Goal: Information Seeking & Learning: Learn about a topic

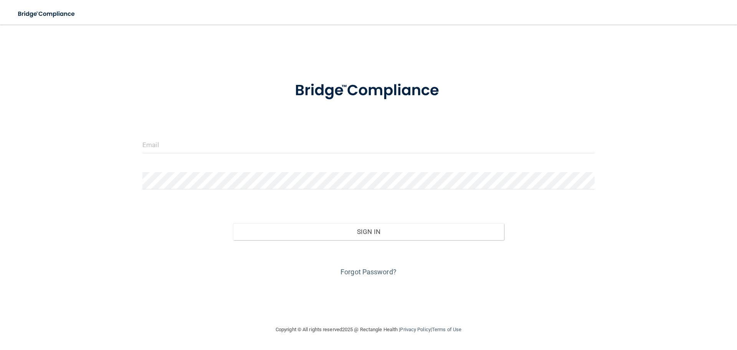
click at [195, 155] on div at bounding box center [369, 147] width 464 height 23
click at [192, 145] on input "email" at bounding box center [368, 144] width 452 height 17
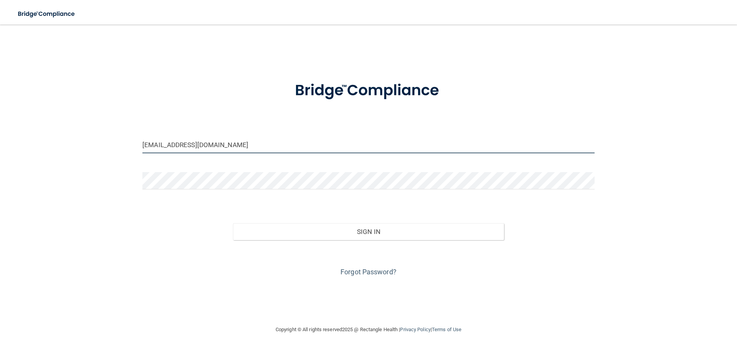
type input "[EMAIL_ADDRESS][DOMAIN_NAME]"
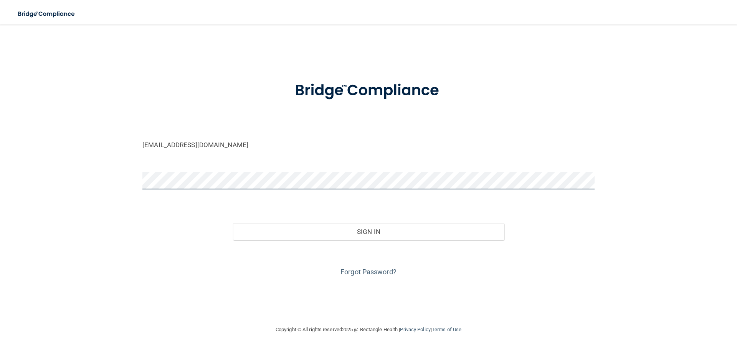
click at [233, 223] on button "Sign In" at bounding box center [368, 231] width 271 height 17
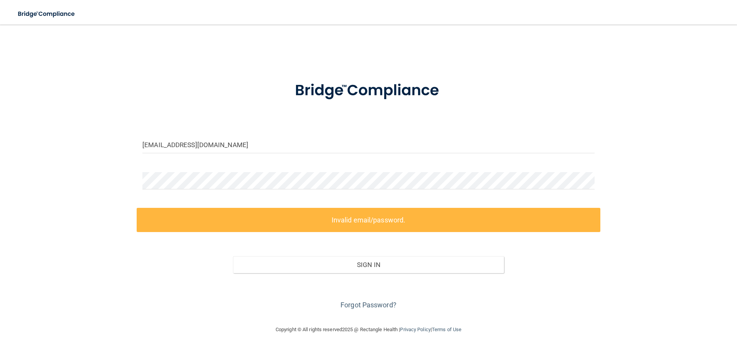
click at [517, 108] on div at bounding box center [369, 91] width 464 height 40
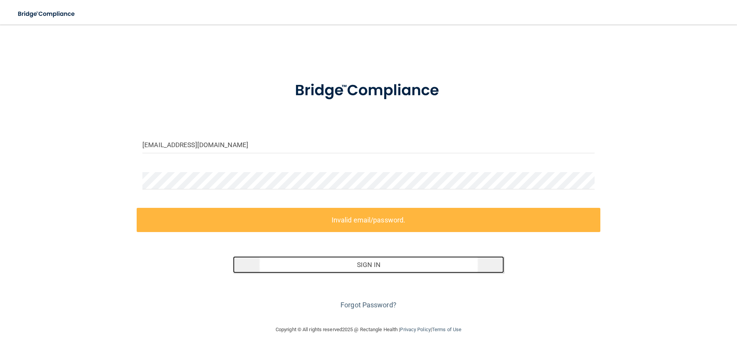
click at [369, 264] on button "Sign In" at bounding box center [368, 264] width 271 height 17
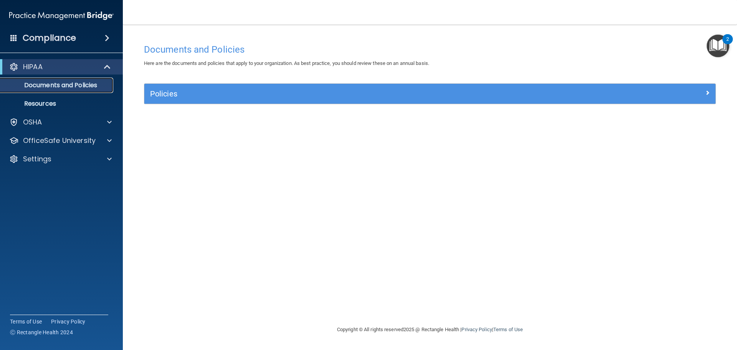
click at [71, 84] on p "Documents and Policies" at bounding box center [57, 85] width 105 height 8
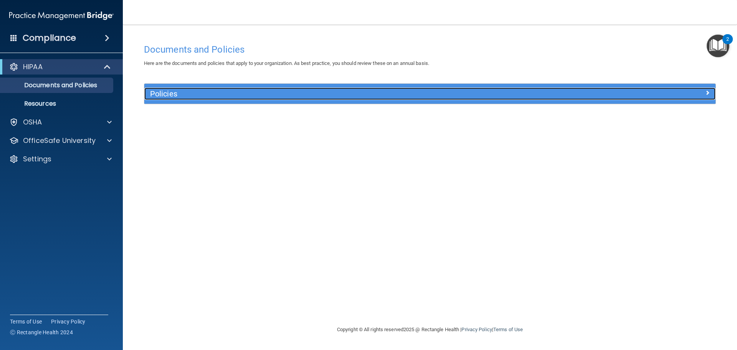
click at [233, 93] on h5 "Policies" at bounding box center [358, 93] width 417 height 8
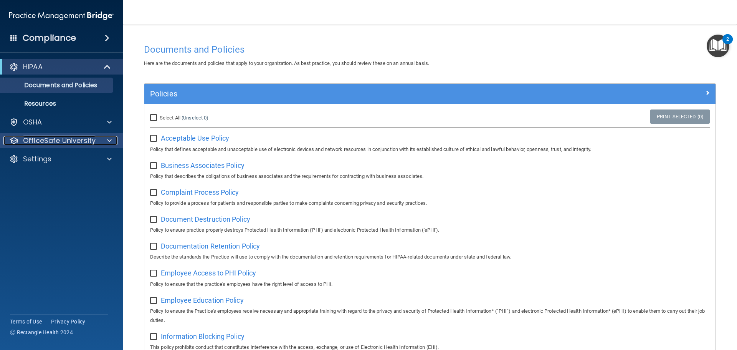
click at [35, 139] on p "OfficeSafe University" at bounding box center [59, 140] width 73 height 9
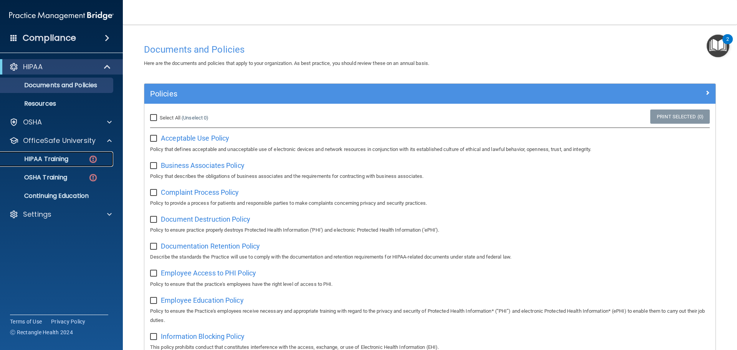
click at [43, 161] on p "HIPAA Training" at bounding box center [36, 159] width 63 height 8
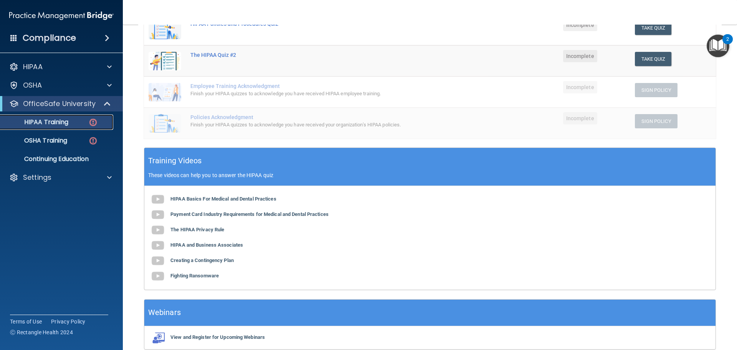
scroll to position [154, 0]
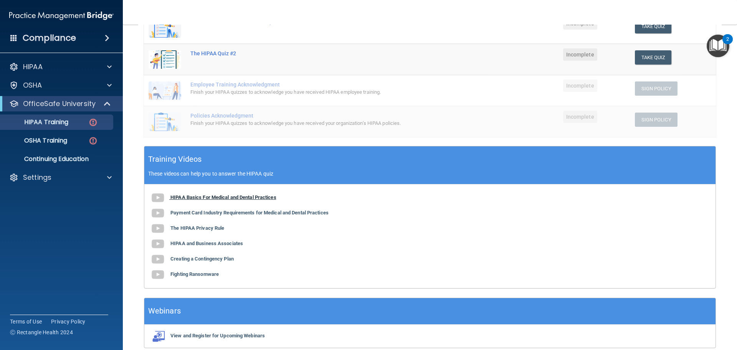
click at [237, 197] on b "HIPAA Basics For Medical and Dental Practices" at bounding box center [223, 197] width 106 height 6
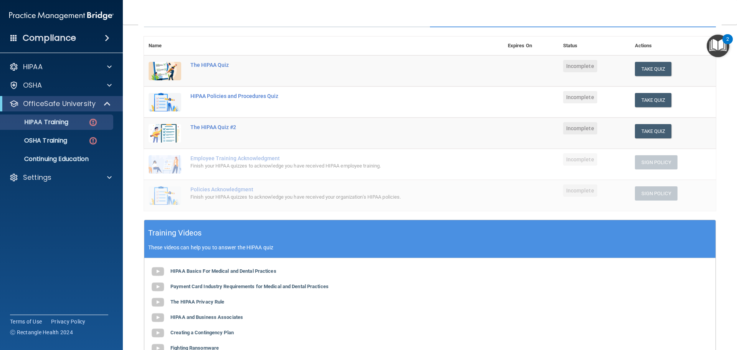
scroll to position [77, 0]
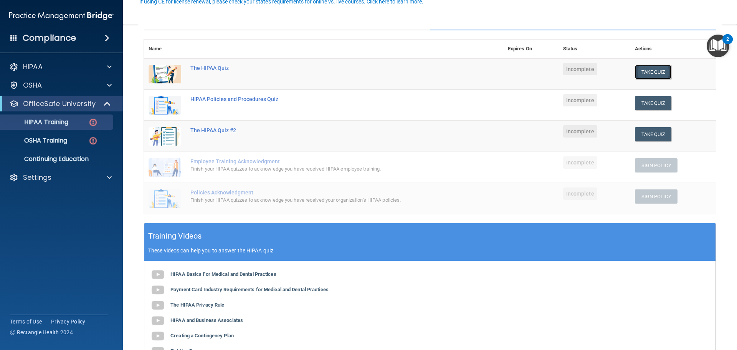
click at [651, 71] on button "Take Quiz" at bounding box center [653, 72] width 37 height 14
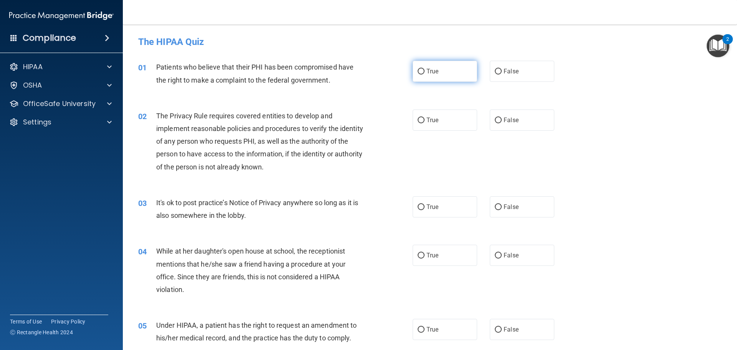
click at [430, 72] on span "True" at bounding box center [432, 71] width 12 height 7
click at [425, 72] on input "True" at bounding box center [421, 72] width 7 height 6
radio input "true"
click at [433, 118] on span "True" at bounding box center [432, 119] width 12 height 7
click at [425, 118] on input "True" at bounding box center [421, 120] width 7 height 6
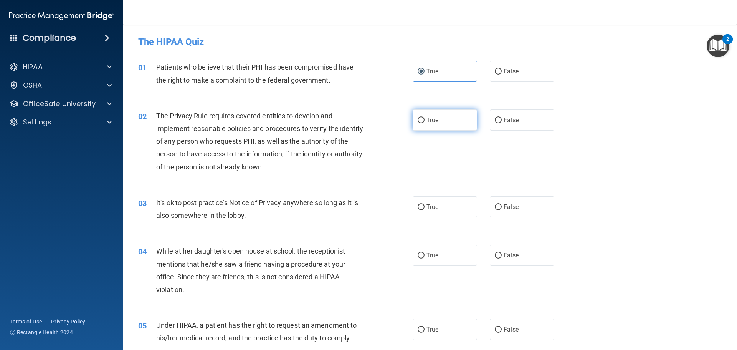
radio input "true"
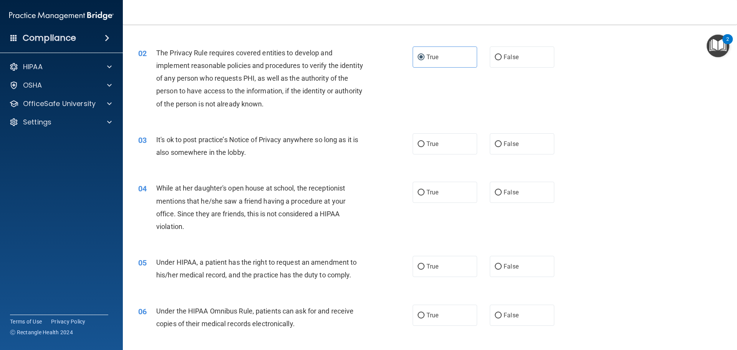
scroll to position [77, 0]
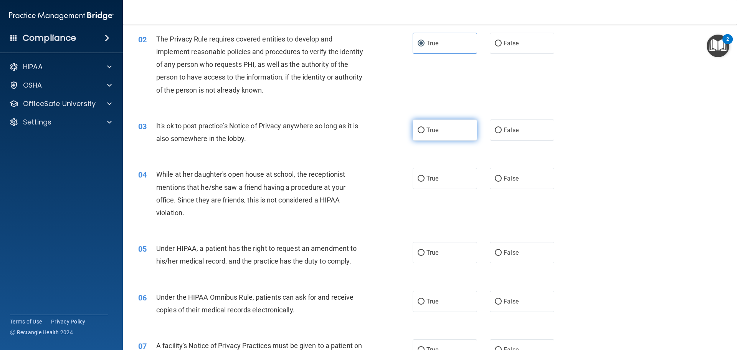
click at [421, 133] on label "True" at bounding box center [445, 129] width 64 height 21
click at [421, 133] on input "True" at bounding box center [421, 130] width 7 height 6
radio input "true"
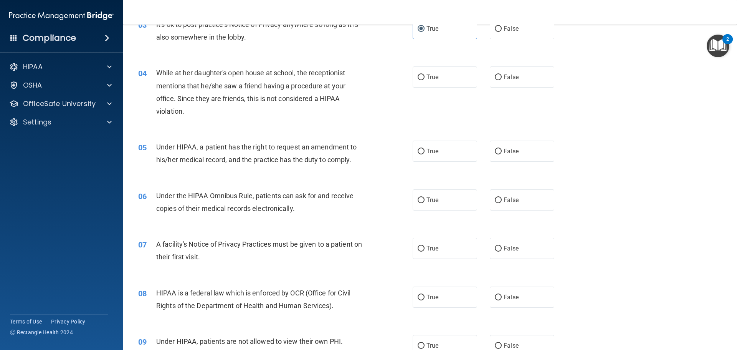
scroll to position [192, 0]
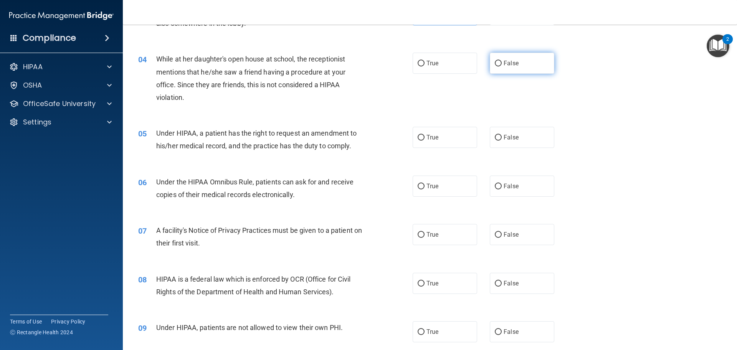
click at [514, 70] on label "False" at bounding box center [522, 63] width 64 height 21
click at [502, 66] on input "False" at bounding box center [498, 64] width 7 height 6
radio input "true"
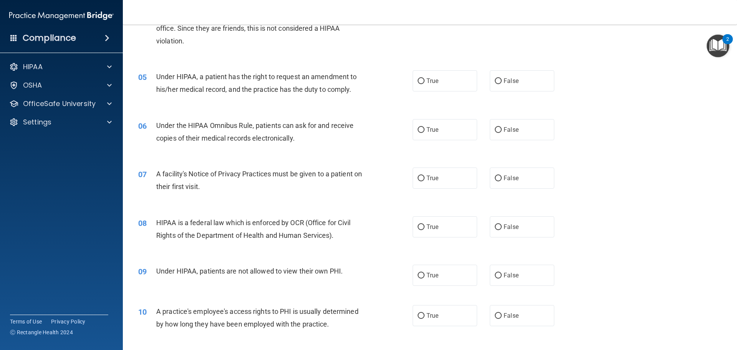
scroll to position [230, 0]
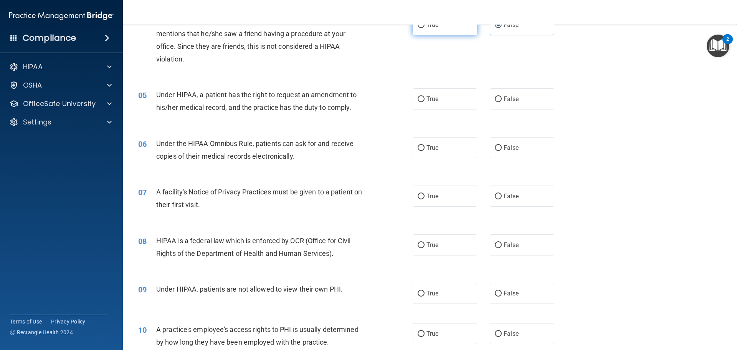
click at [428, 32] on label "True" at bounding box center [445, 24] width 64 height 21
click at [425, 28] on input "True" at bounding box center [421, 25] width 7 height 6
radio input "true"
radio input "false"
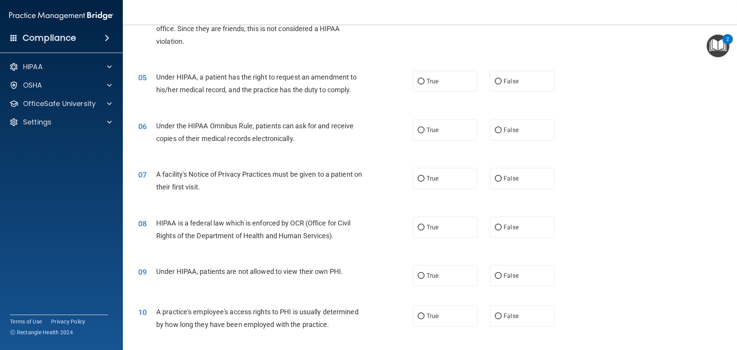
scroll to position [266, 0]
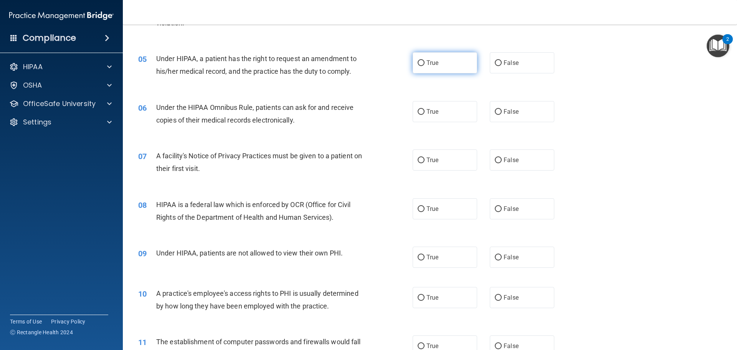
click at [426, 63] on span "True" at bounding box center [432, 62] width 12 height 7
click at [425, 63] on input "True" at bounding box center [421, 63] width 7 height 6
radio input "true"
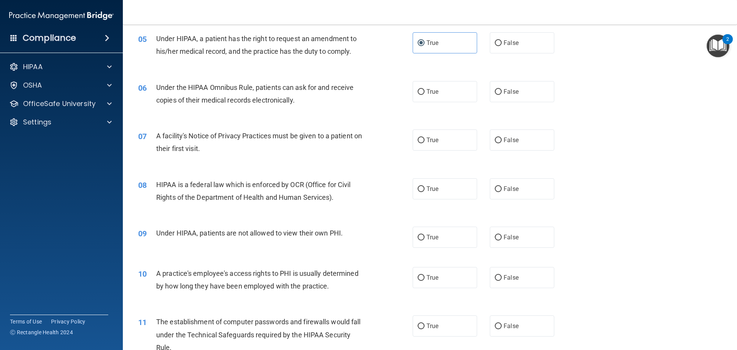
scroll to position [305, 0]
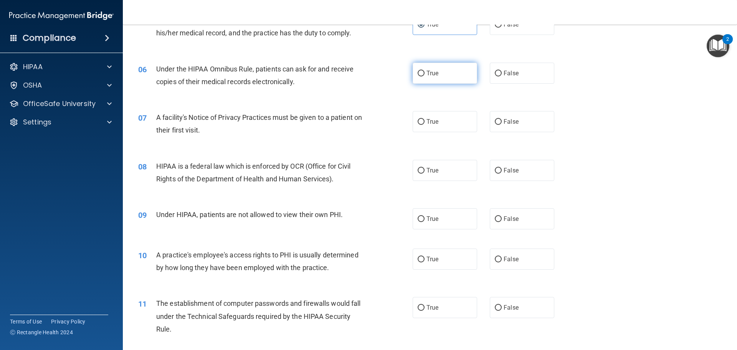
click at [419, 73] on input "True" at bounding box center [421, 74] width 7 height 6
radio input "true"
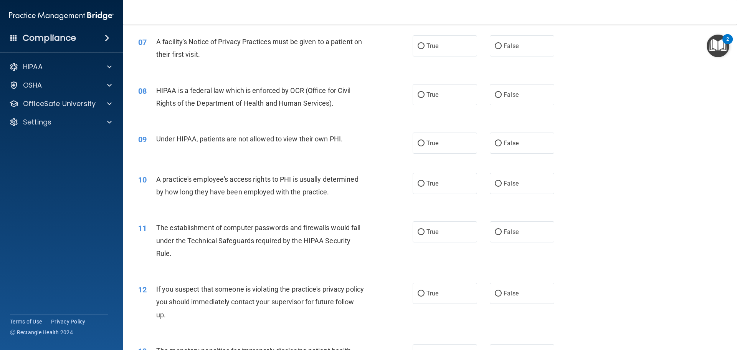
scroll to position [382, 0]
click at [426, 46] on span "True" at bounding box center [432, 44] width 12 height 7
click at [424, 46] on input "True" at bounding box center [421, 45] width 7 height 6
radio input "true"
click at [423, 92] on label "True" at bounding box center [445, 93] width 64 height 21
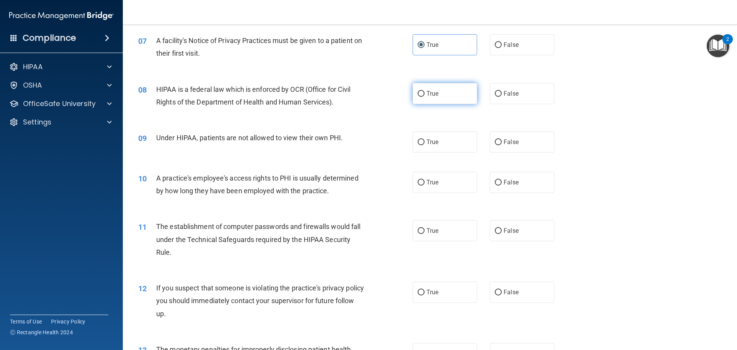
click at [423, 92] on input "True" at bounding box center [421, 94] width 7 height 6
radio input "true"
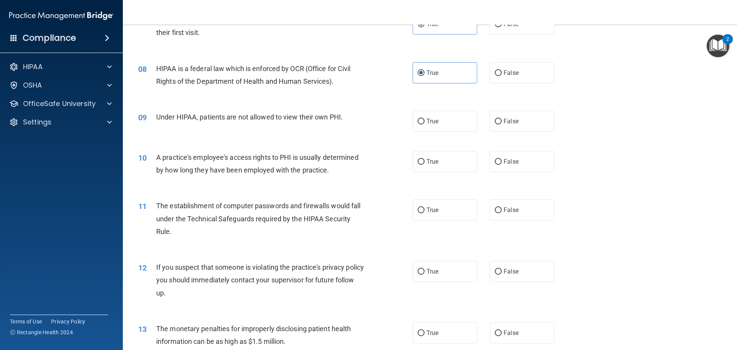
scroll to position [420, 0]
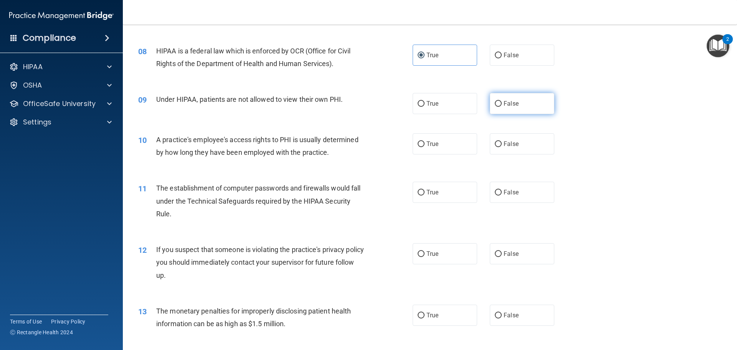
click at [504, 102] on span "False" at bounding box center [511, 103] width 15 height 7
click at [502, 102] on input "False" at bounding box center [498, 104] width 7 height 6
radio input "true"
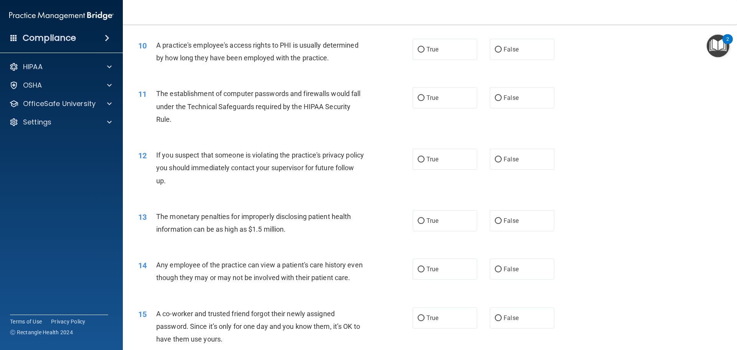
scroll to position [497, 0]
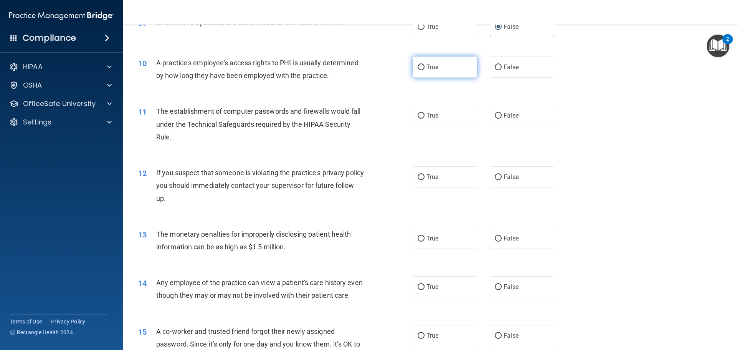
click at [459, 67] on label "True" at bounding box center [445, 66] width 64 height 21
click at [425, 67] on input "True" at bounding box center [421, 67] width 7 height 6
radio input "true"
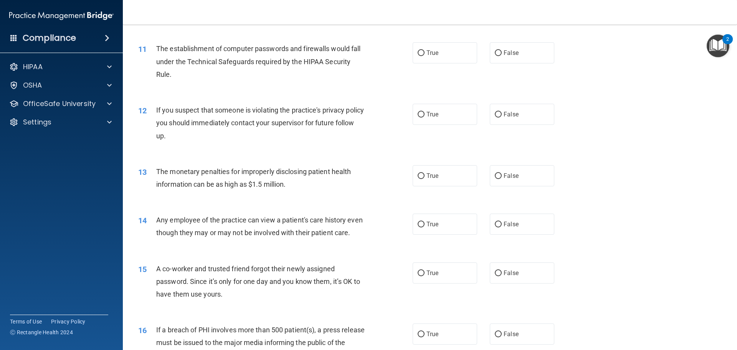
scroll to position [546, 0]
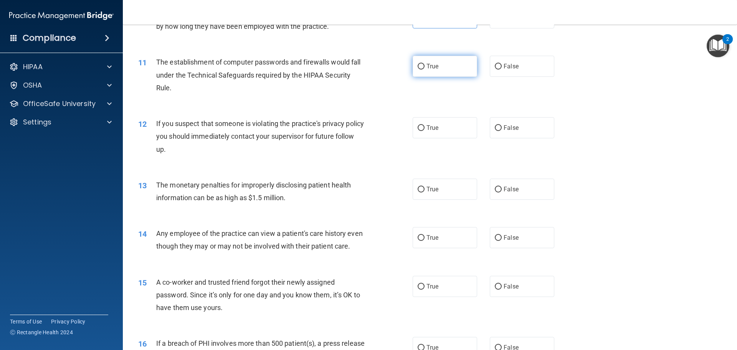
click at [426, 66] on span "True" at bounding box center [432, 66] width 12 height 7
click at [424, 66] on input "True" at bounding box center [421, 67] width 7 height 6
radio input "true"
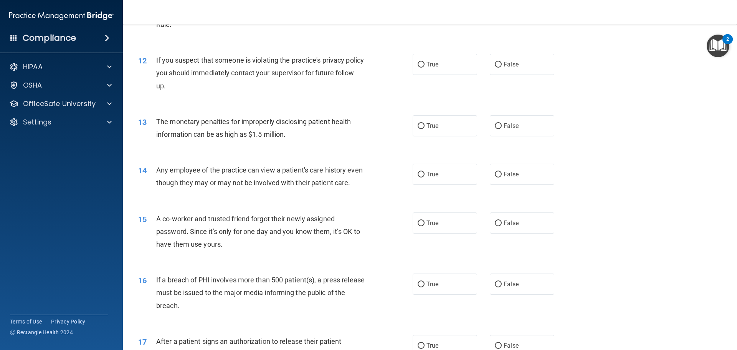
scroll to position [623, 0]
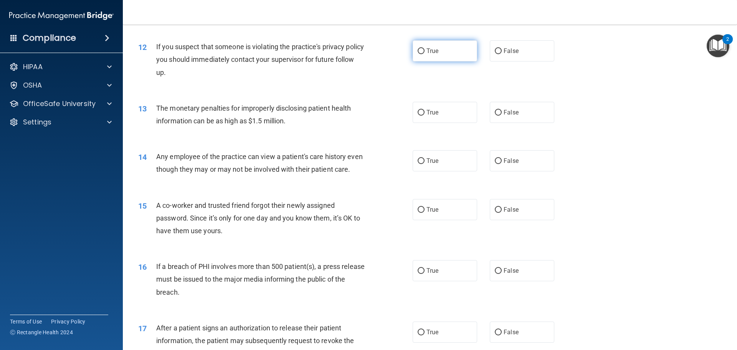
click at [435, 50] on span "True" at bounding box center [432, 50] width 12 height 7
click at [425, 50] on input "True" at bounding box center [421, 51] width 7 height 6
radio input "true"
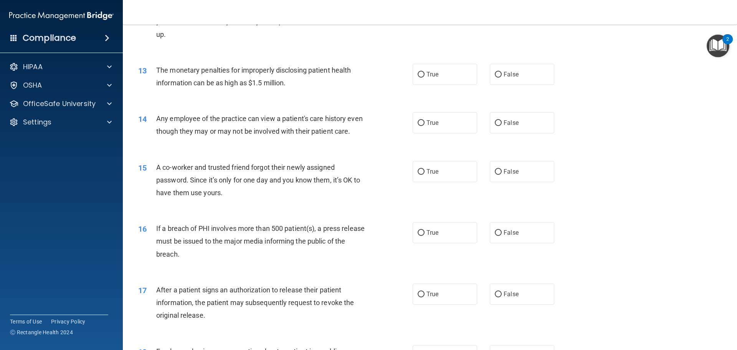
scroll to position [661, 0]
click at [433, 78] on label "True" at bounding box center [445, 73] width 64 height 21
click at [425, 77] on input "True" at bounding box center [421, 74] width 7 height 6
radio input "true"
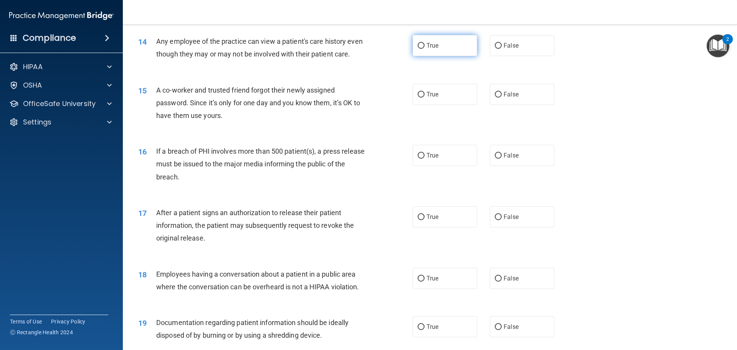
click at [432, 44] on span "True" at bounding box center [432, 45] width 12 height 7
click at [425, 44] on input "True" at bounding box center [421, 46] width 7 height 6
radio input "true"
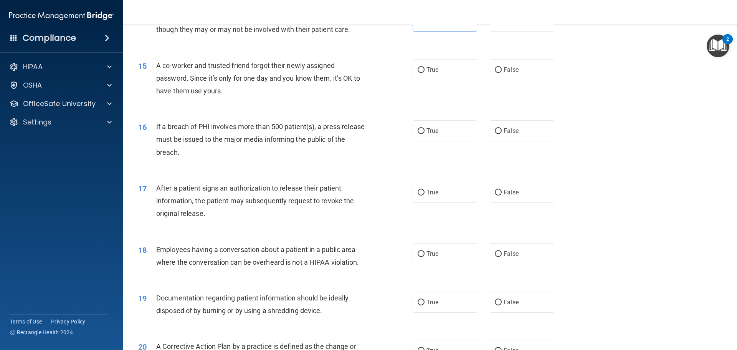
scroll to position [776, 0]
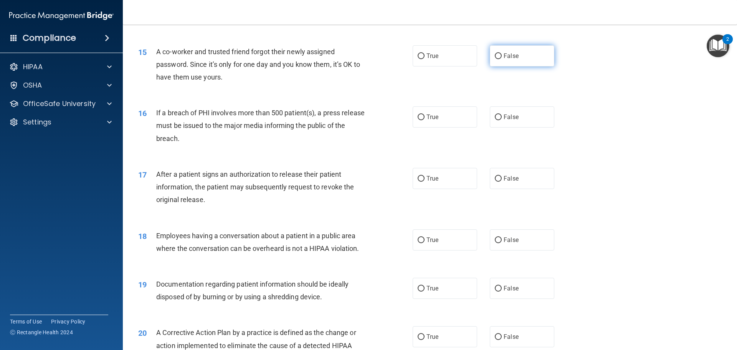
click at [527, 66] on label "False" at bounding box center [522, 55] width 64 height 21
click at [502, 59] on input "False" at bounding box center [498, 56] width 7 height 6
radio input "true"
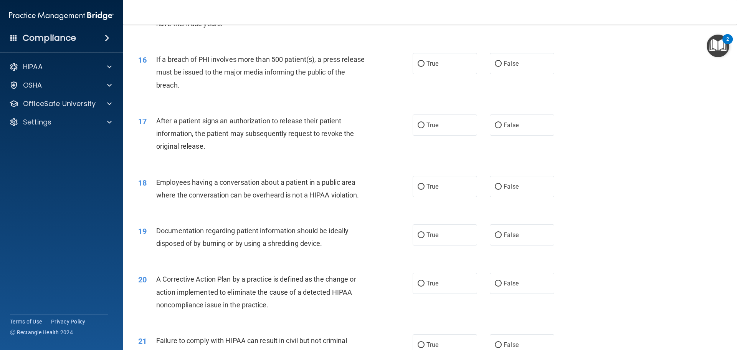
scroll to position [853, 0]
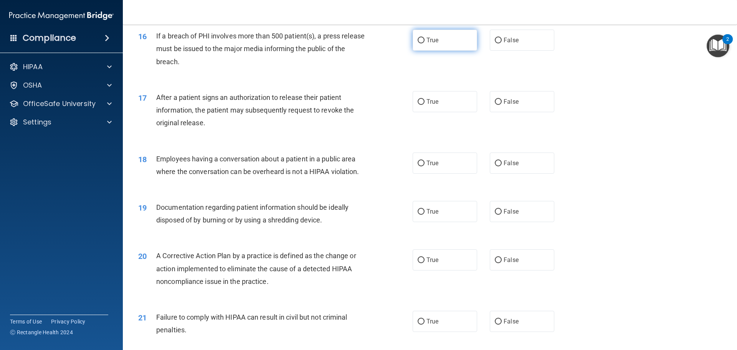
click at [418, 51] on label "True" at bounding box center [445, 40] width 64 height 21
click at [418, 43] on input "True" at bounding box center [421, 41] width 7 height 6
radio input "true"
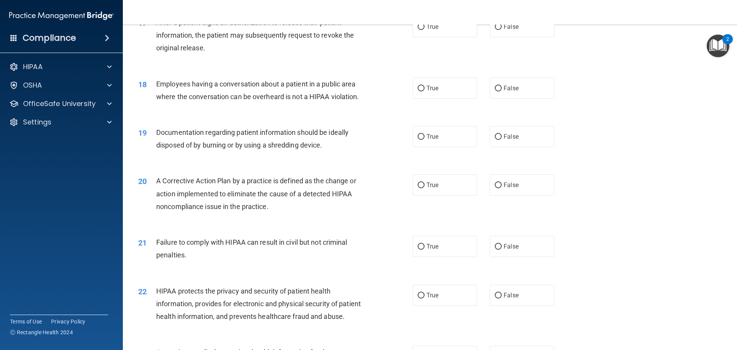
scroll to position [930, 0]
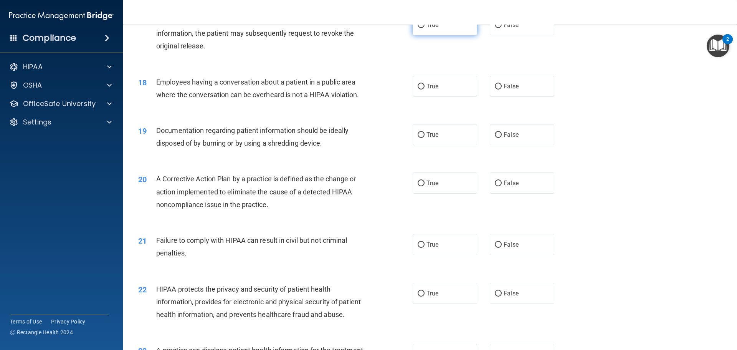
click at [448, 34] on label "True" at bounding box center [445, 24] width 64 height 21
click at [425, 28] on input "True" at bounding box center [421, 25] width 7 height 6
radio input "true"
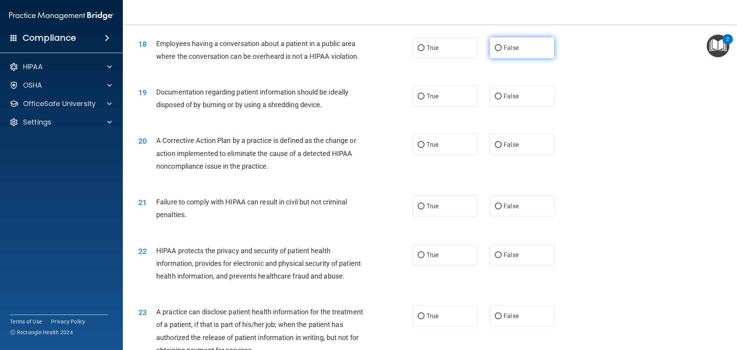
click at [504, 51] on span "False" at bounding box center [511, 47] width 15 height 7
click at [501, 51] on input "False" at bounding box center [498, 48] width 7 height 6
radio input "true"
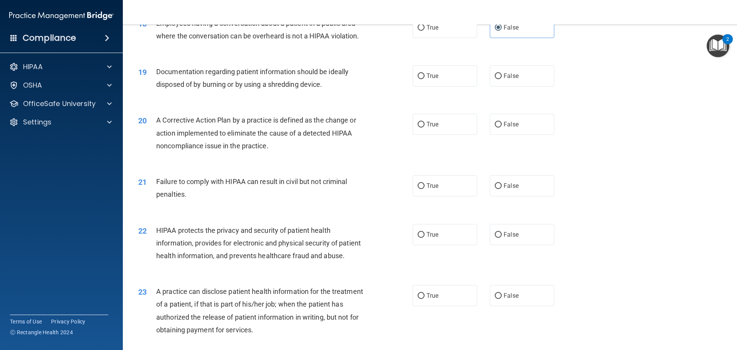
scroll to position [1007, 0]
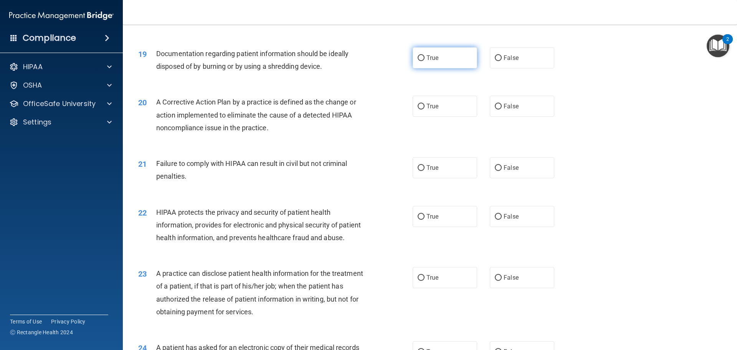
click at [423, 68] on label "True" at bounding box center [445, 57] width 64 height 21
click at [423, 61] on input "True" at bounding box center [421, 58] width 7 height 6
radio input "true"
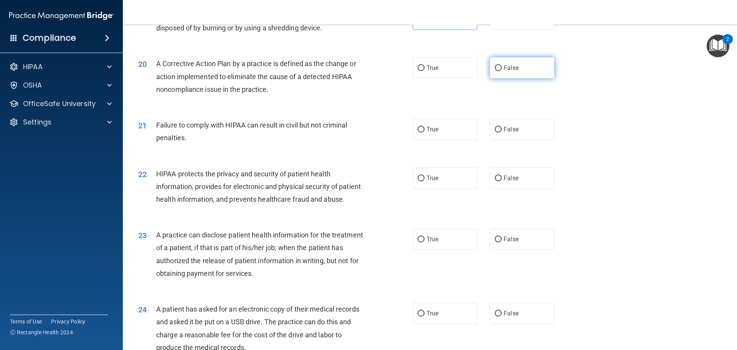
click at [508, 71] on span "False" at bounding box center [511, 67] width 15 height 7
click at [502, 71] on input "False" at bounding box center [498, 68] width 7 height 6
radio input "true"
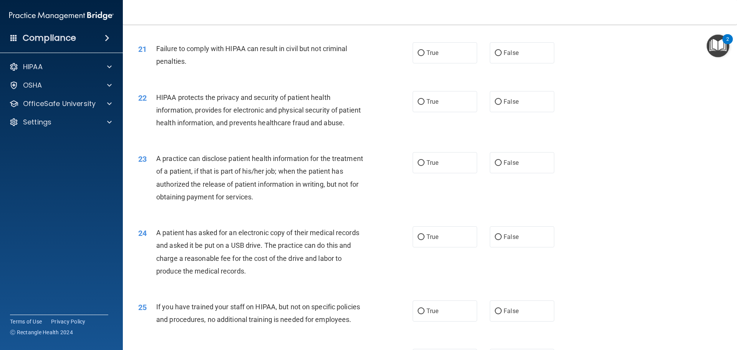
scroll to position [1122, 0]
click at [504, 56] on span "False" at bounding box center [511, 52] width 15 height 7
click at [502, 56] on input "False" at bounding box center [498, 53] width 7 height 6
radio input "true"
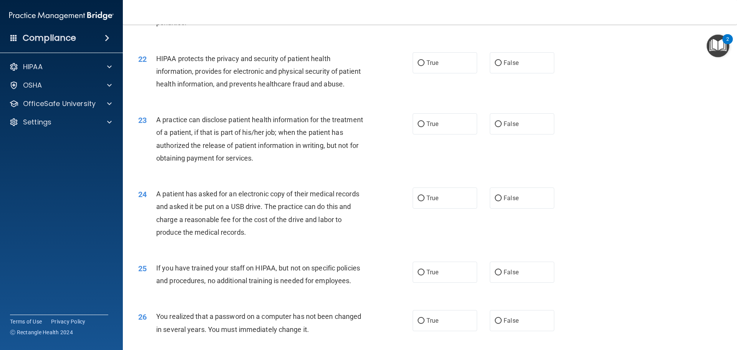
scroll to position [1198, 0]
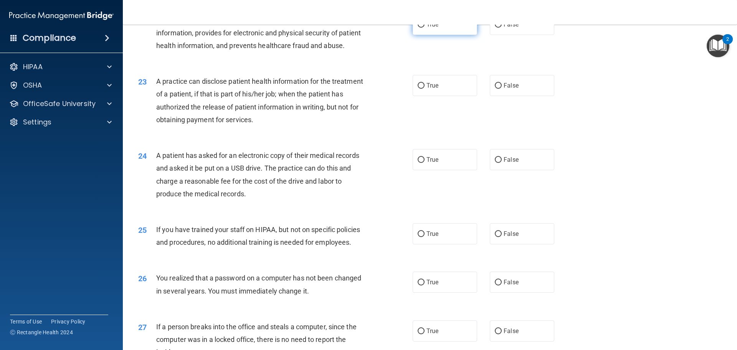
click at [439, 35] on label "True" at bounding box center [445, 24] width 64 height 21
click at [425, 28] on input "True" at bounding box center [421, 25] width 7 height 6
radio input "true"
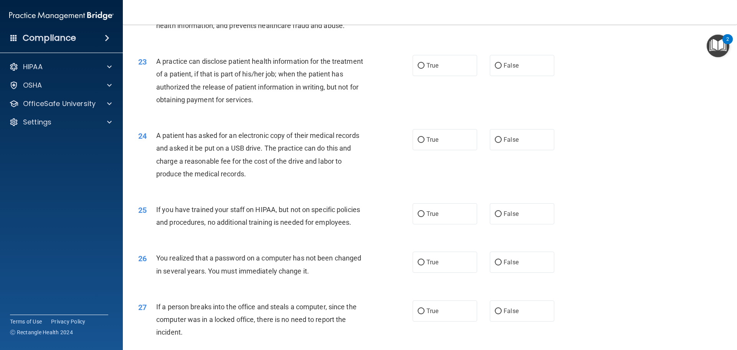
scroll to position [1237, 0]
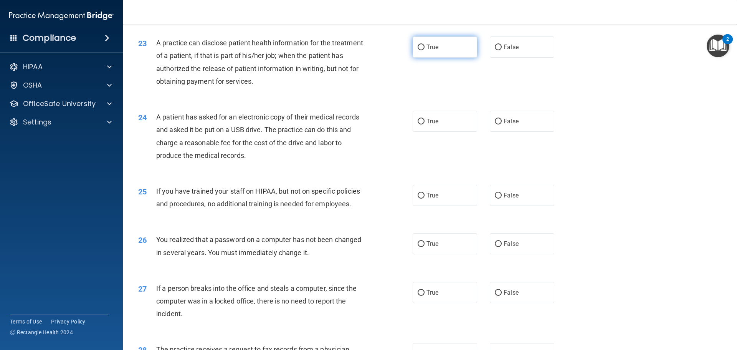
click at [431, 51] on span "True" at bounding box center [432, 46] width 12 height 7
click at [425, 50] on input "True" at bounding box center [421, 48] width 7 height 6
radio input "true"
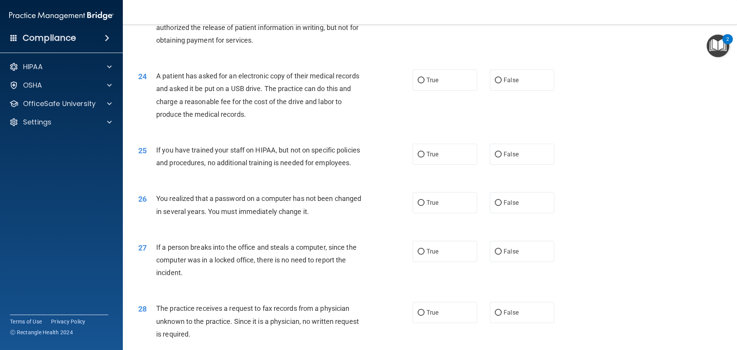
scroll to position [1314, 0]
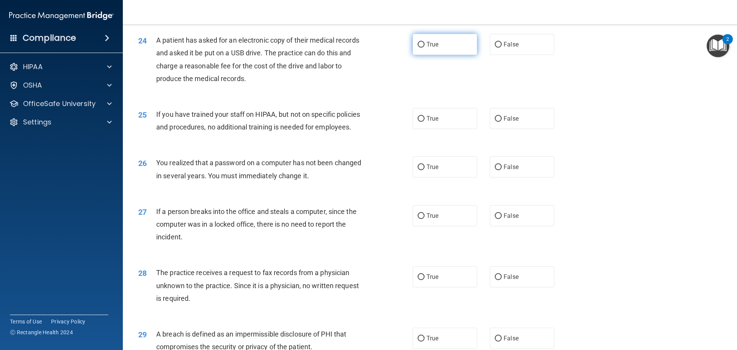
click at [446, 55] on label "True" at bounding box center [445, 44] width 64 height 21
click at [425, 48] on input "True" at bounding box center [421, 45] width 7 height 6
radio input "true"
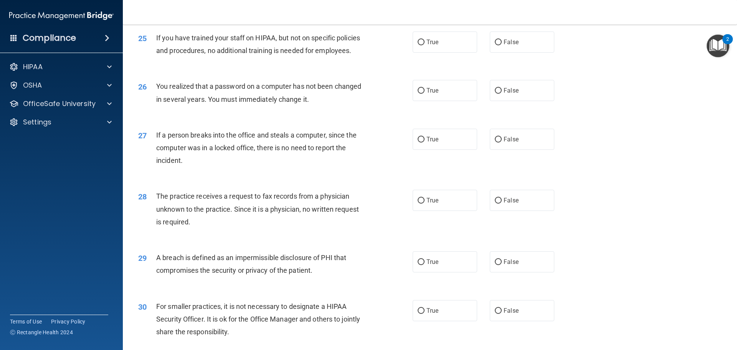
scroll to position [1390, 0]
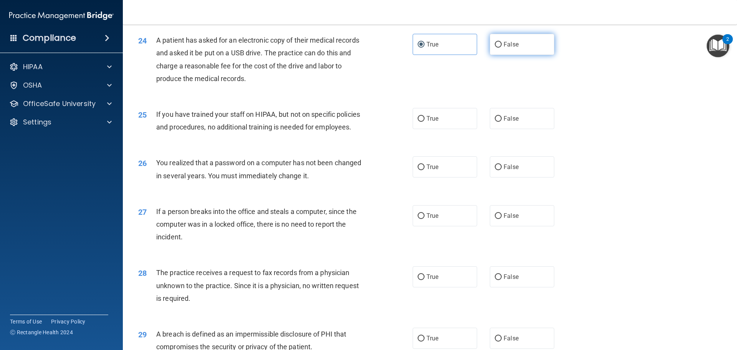
click at [511, 48] on span "False" at bounding box center [511, 44] width 15 height 7
click at [502, 48] on input "False" at bounding box center [498, 45] width 7 height 6
radio input "true"
radio input "false"
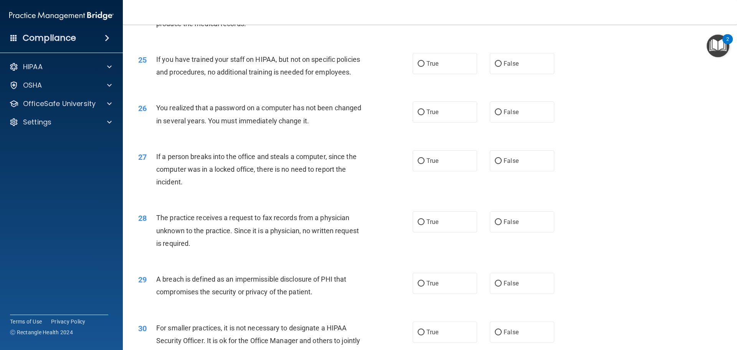
scroll to position [1382, 0]
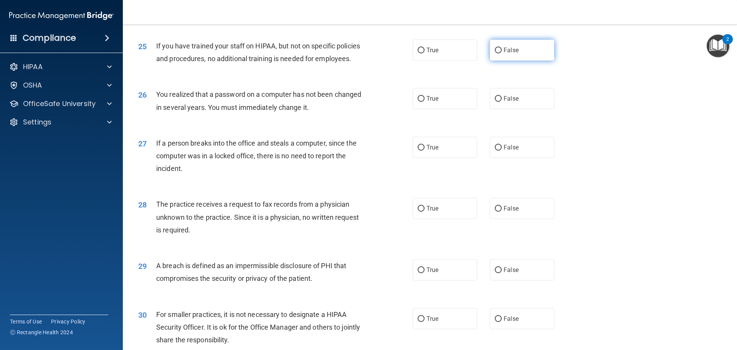
click at [499, 61] on label "False" at bounding box center [522, 50] width 64 height 21
click at [499, 53] on input "False" at bounding box center [498, 51] width 7 height 6
radio input "true"
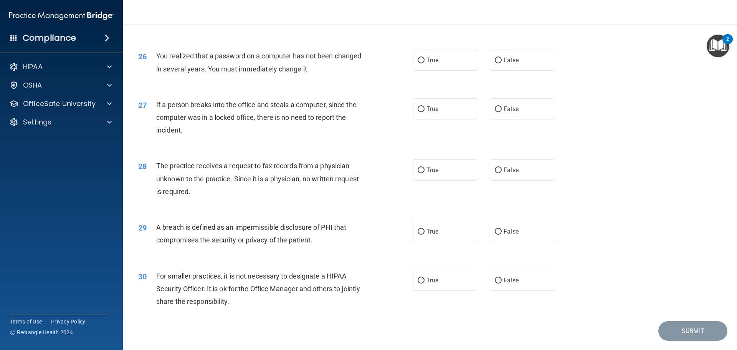
scroll to position [1459, 0]
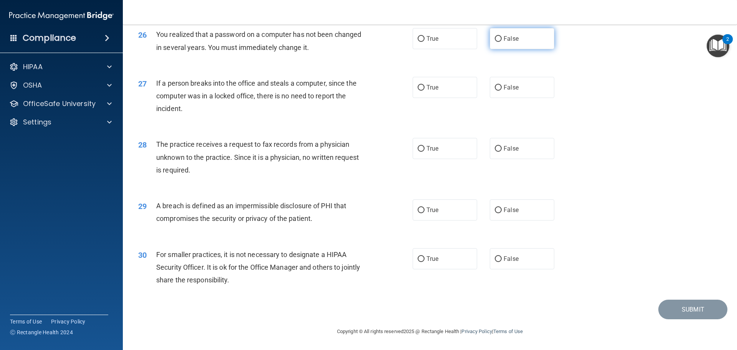
click at [496, 42] on input "False" at bounding box center [498, 39] width 7 height 6
radio input "true"
click at [524, 98] on label "False" at bounding box center [522, 87] width 64 height 21
click at [502, 91] on input "False" at bounding box center [498, 88] width 7 height 6
radio input "true"
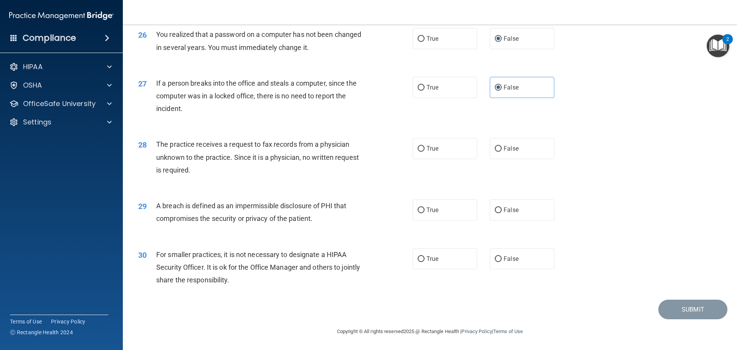
scroll to position [1467, 0]
click at [497, 153] on label "False" at bounding box center [522, 148] width 64 height 21
click at [497, 152] on input "False" at bounding box center [498, 149] width 7 height 6
radio input "true"
click at [463, 210] on label "True" at bounding box center [445, 209] width 64 height 21
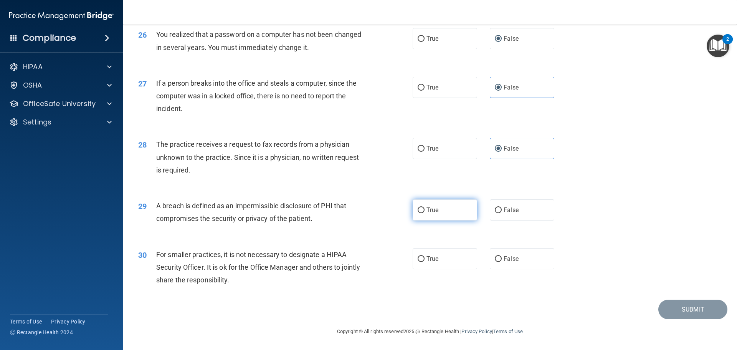
click at [425, 210] on input "True" at bounding box center [421, 210] width 7 height 6
radio input "true"
click at [525, 263] on label "False" at bounding box center [522, 258] width 64 height 21
click at [502, 262] on input "False" at bounding box center [498, 259] width 7 height 6
radio input "true"
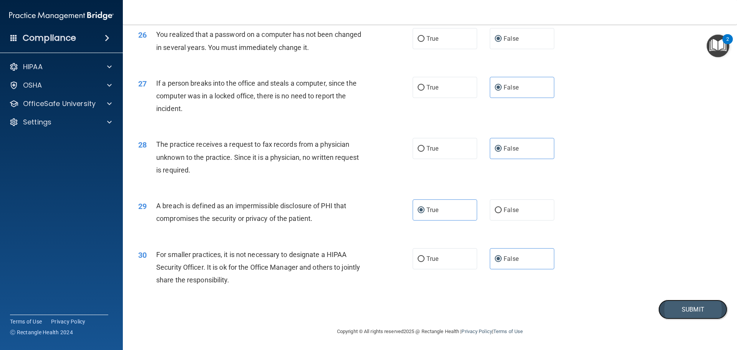
click at [701, 305] on button "Submit" at bounding box center [692, 309] width 69 height 20
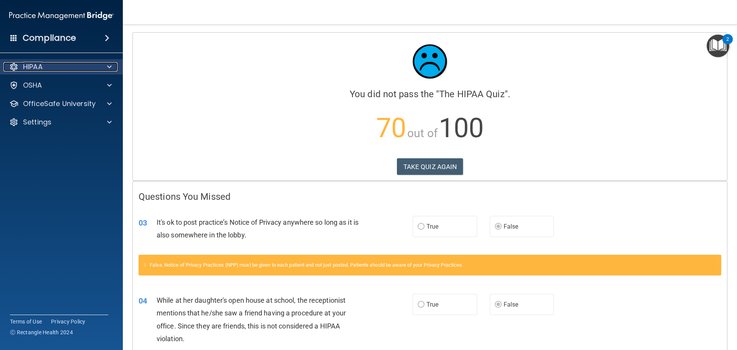
click at [53, 65] on div "HIPAA" at bounding box center [50, 66] width 95 height 9
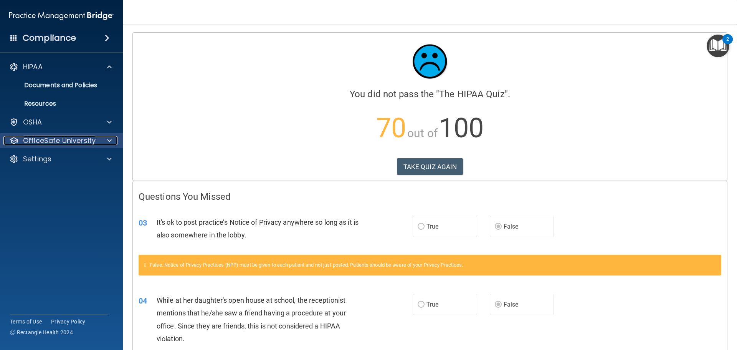
click at [63, 141] on p "OfficeSafe University" at bounding box center [59, 140] width 73 height 9
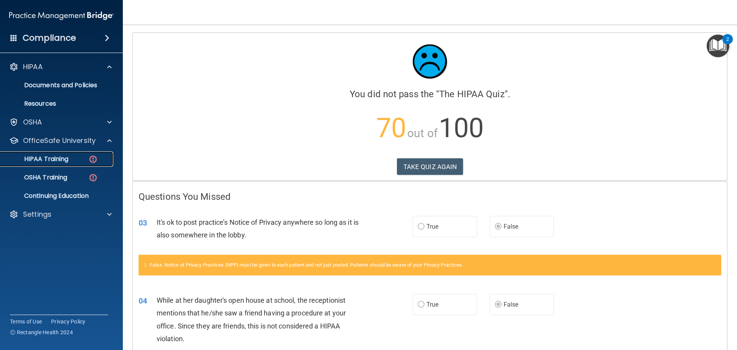
click at [71, 158] on div "HIPAA Training" at bounding box center [57, 159] width 105 height 8
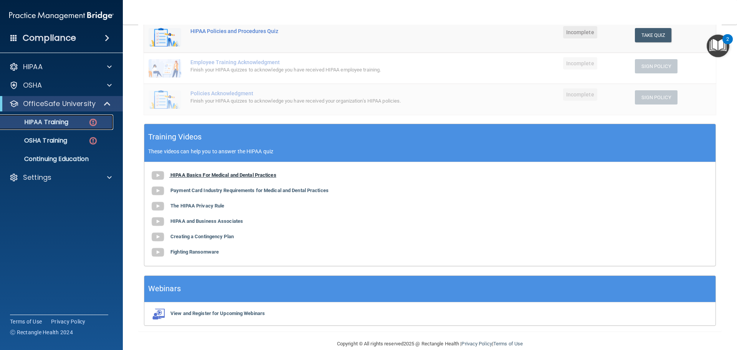
scroll to position [188, 0]
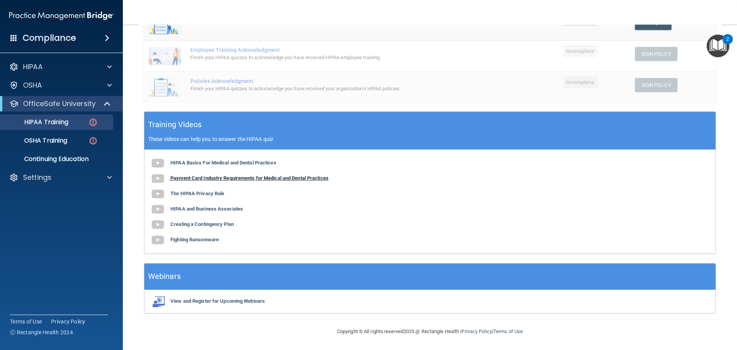
click at [207, 180] on b "Payment Card Industry Requirements for Medical and Dental Practices" at bounding box center [249, 178] width 158 height 6
click at [196, 195] on b "The HIPAA Privacy Rule" at bounding box center [197, 193] width 54 height 6
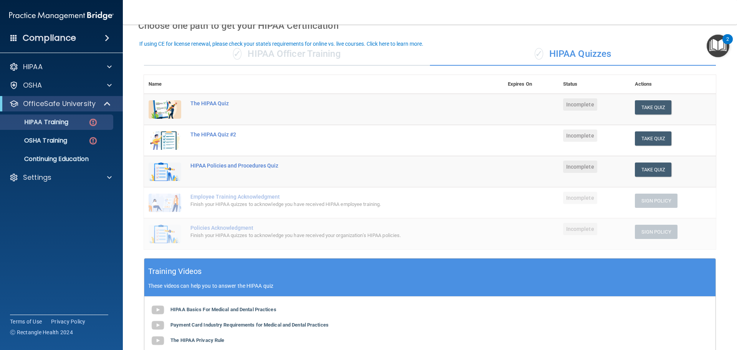
scroll to position [35, 0]
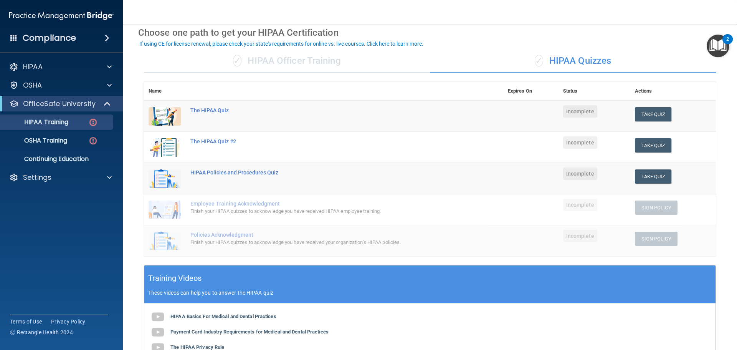
click at [635, 102] on td "Take Quiz Download Certificate" at bounding box center [673, 116] width 86 height 31
click at [648, 115] on button "Take Quiz" at bounding box center [653, 114] width 37 height 14
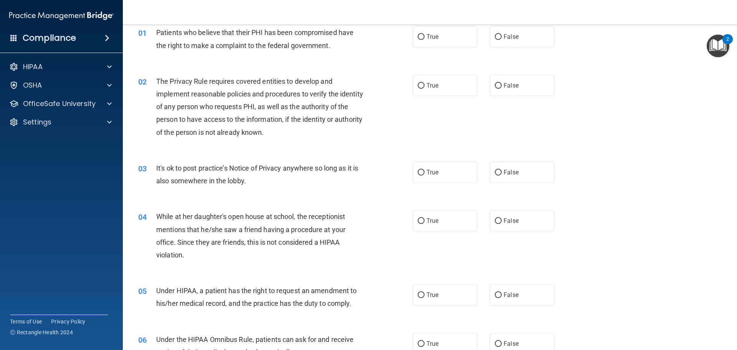
click at [722, 48] on img "Open Resource Center, 2 new notifications" at bounding box center [718, 46] width 23 height 23
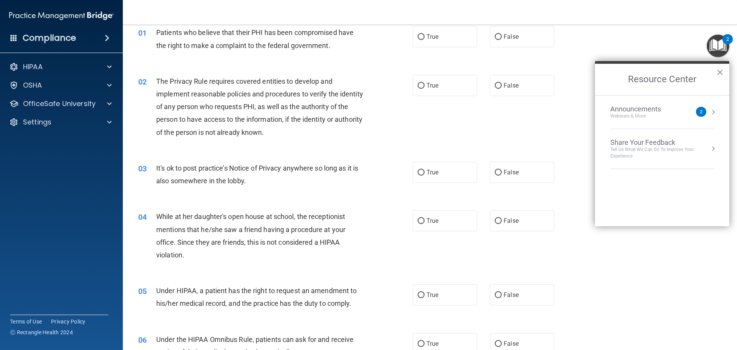
click at [719, 74] on button "×" at bounding box center [719, 72] width 7 height 12
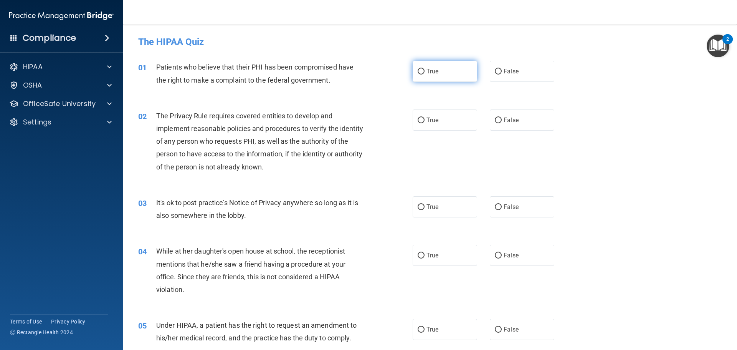
click at [430, 78] on label "True" at bounding box center [445, 71] width 64 height 21
click at [425, 74] on input "True" at bounding box center [421, 72] width 7 height 6
radio input "true"
click at [505, 123] on span "False" at bounding box center [511, 119] width 15 height 7
click at [502, 123] on input "False" at bounding box center [498, 120] width 7 height 6
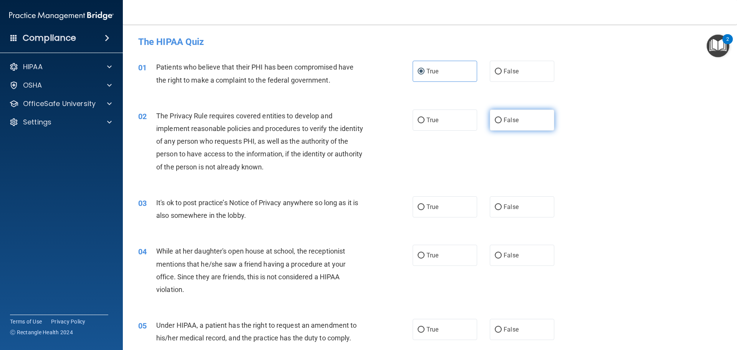
radio input "true"
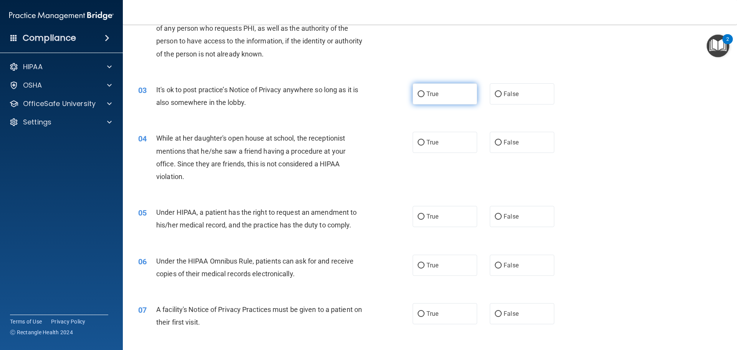
scroll to position [115, 0]
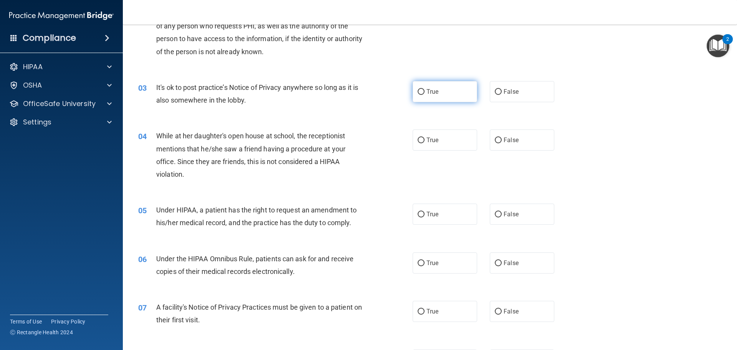
click at [428, 86] on label "True" at bounding box center [445, 91] width 64 height 21
click at [425, 89] on input "True" at bounding box center [421, 92] width 7 height 6
radio input "true"
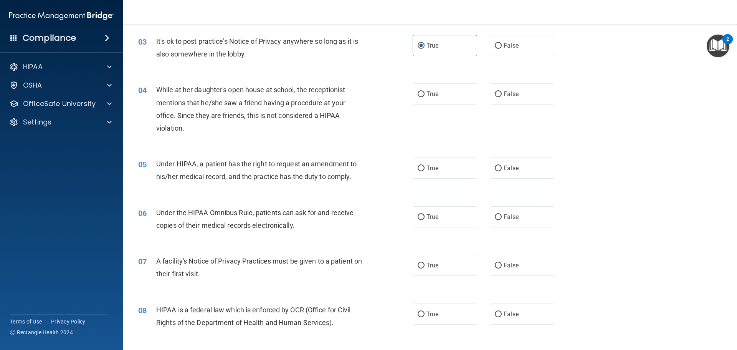
scroll to position [192, 0]
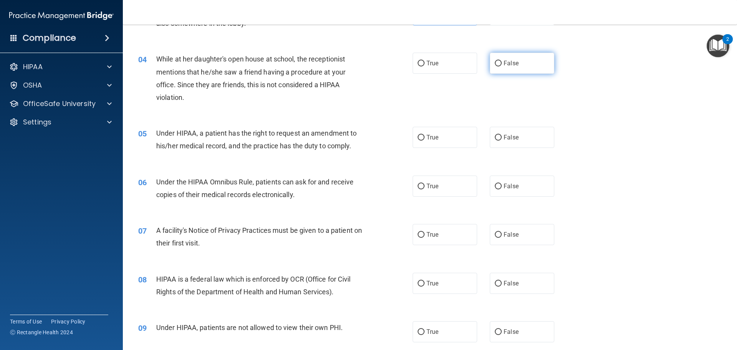
click at [507, 61] on span "False" at bounding box center [511, 63] width 15 height 7
click at [502, 61] on input "False" at bounding box center [498, 64] width 7 height 6
radio input "true"
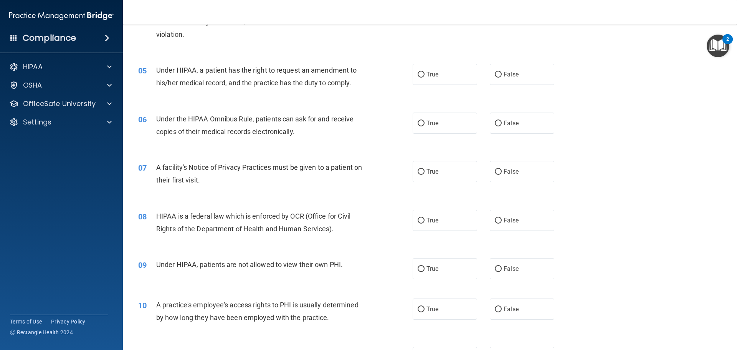
scroll to position [269, 0]
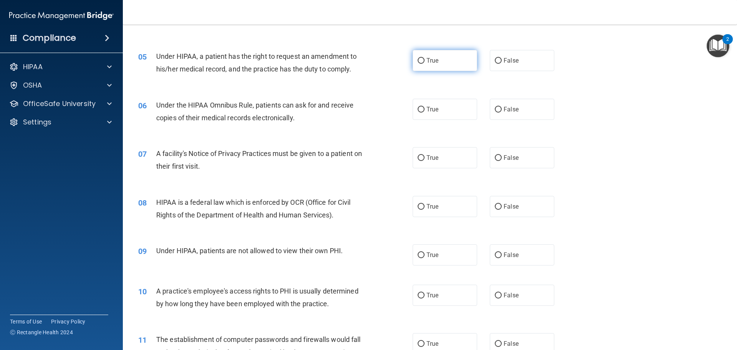
click at [420, 59] on input "True" at bounding box center [421, 61] width 7 height 6
radio input "true"
click at [424, 116] on label "True" at bounding box center [445, 109] width 64 height 21
click at [424, 112] on input "True" at bounding box center [421, 110] width 7 height 6
radio input "true"
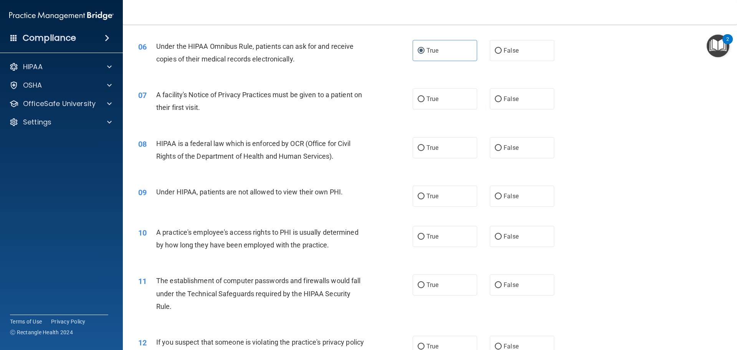
scroll to position [345, 0]
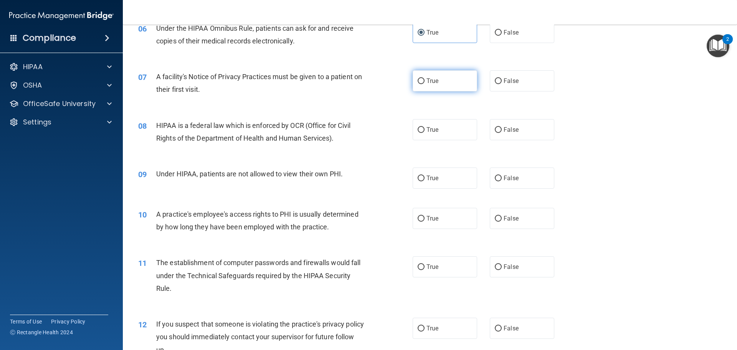
click at [428, 86] on label "True" at bounding box center [445, 80] width 64 height 21
click at [425, 84] on input "True" at bounding box center [421, 81] width 7 height 6
radio input "true"
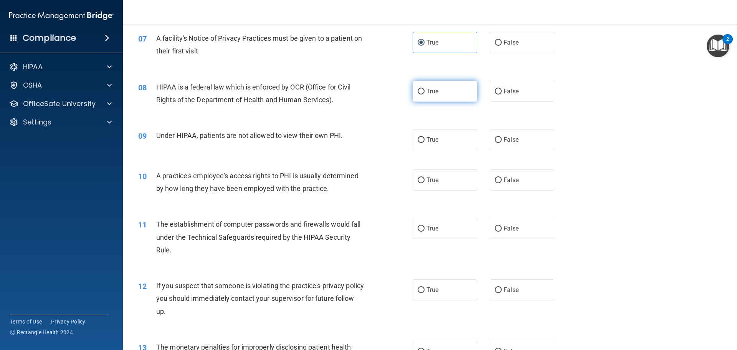
click at [416, 96] on label "True" at bounding box center [445, 91] width 64 height 21
click at [418, 94] on input "True" at bounding box center [421, 92] width 7 height 6
radio input "true"
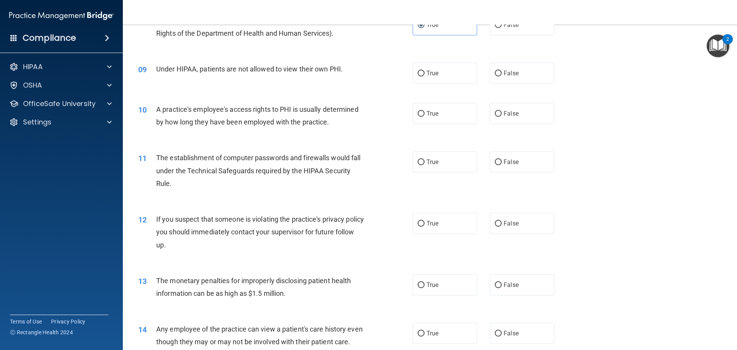
scroll to position [461, 0]
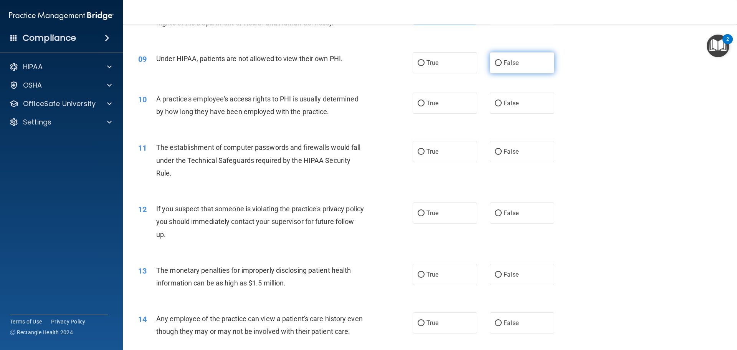
click at [509, 65] on span "False" at bounding box center [511, 62] width 15 height 7
click at [502, 65] on input "False" at bounding box center [498, 63] width 7 height 6
radio input "true"
click at [515, 108] on label "False" at bounding box center [522, 103] width 64 height 21
click at [502, 106] on input "False" at bounding box center [498, 104] width 7 height 6
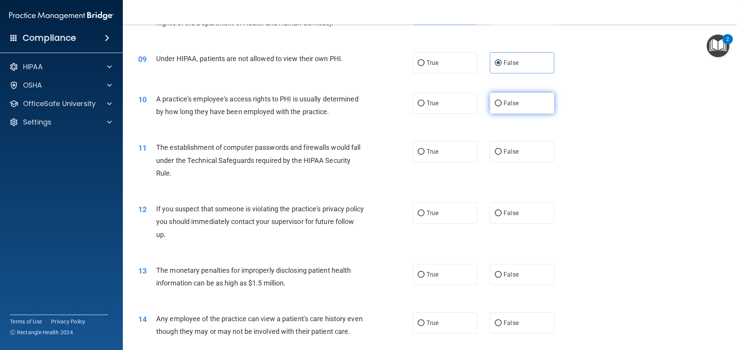
radio input "true"
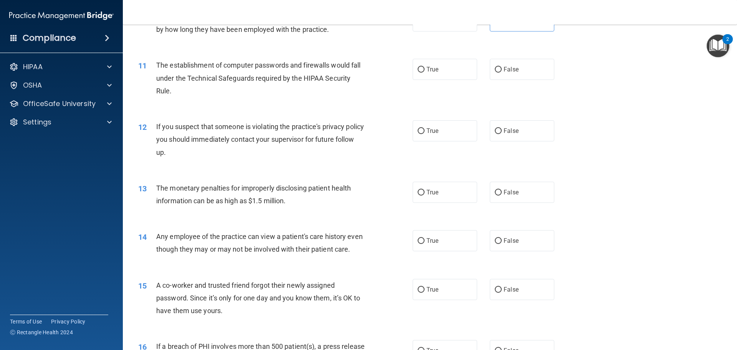
scroll to position [576, 0]
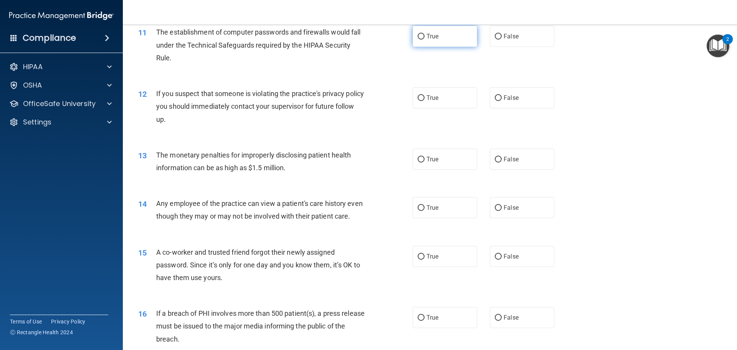
click at [427, 43] on label "True" at bounding box center [445, 36] width 64 height 21
click at [425, 40] on input "True" at bounding box center [421, 37] width 7 height 6
radio input "true"
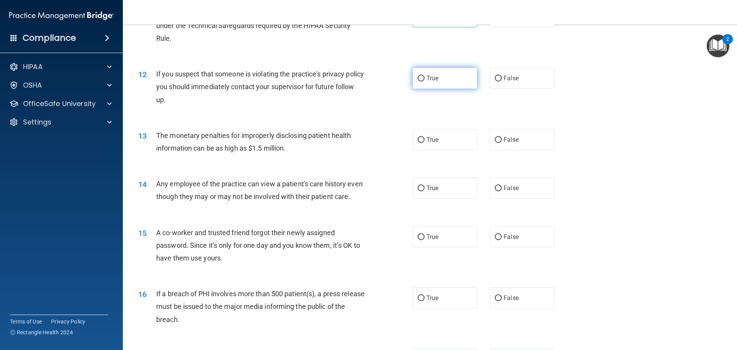
scroll to position [614, 0]
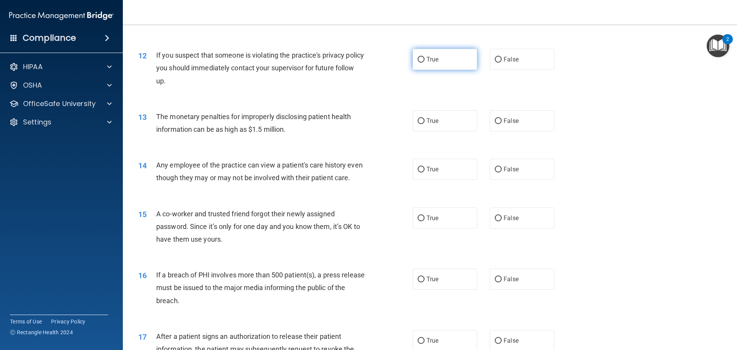
click at [445, 64] on label "True" at bounding box center [445, 59] width 64 height 21
click at [425, 63] on input "True" at bounding box center [421, 60] width 7 height 6
radio input "true"
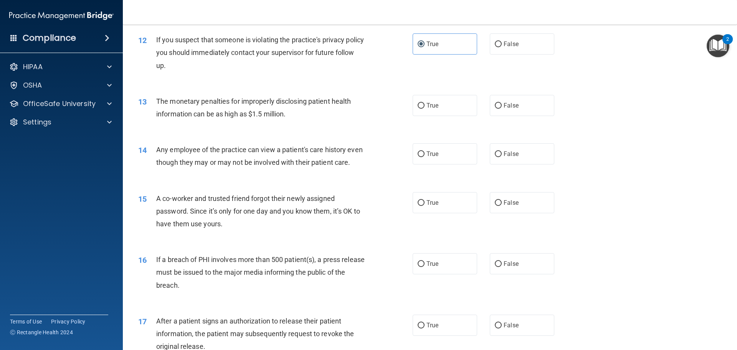
scroll to position [653, 0]
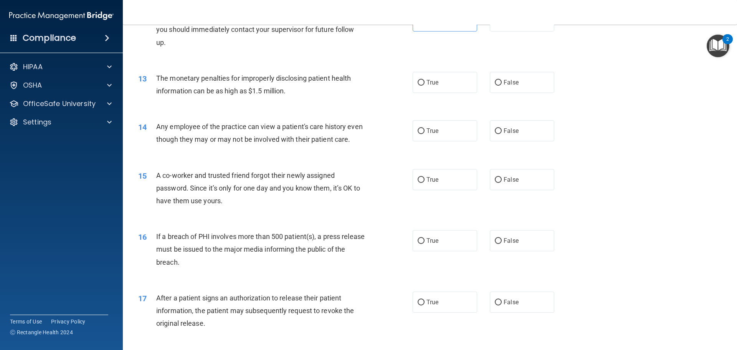
click at [407, 89] on div "13 The monetary penalties for improperly disclosing patient health information …" at bounding box center [276, 86] width 298 height 29
click at [419, 84] on input "True" at bounding box center [421, 83] width 7 height 6
radio input "true"
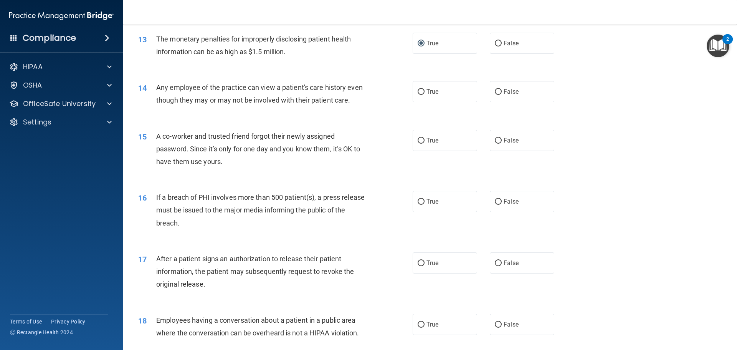
scroll to position [729, 0]
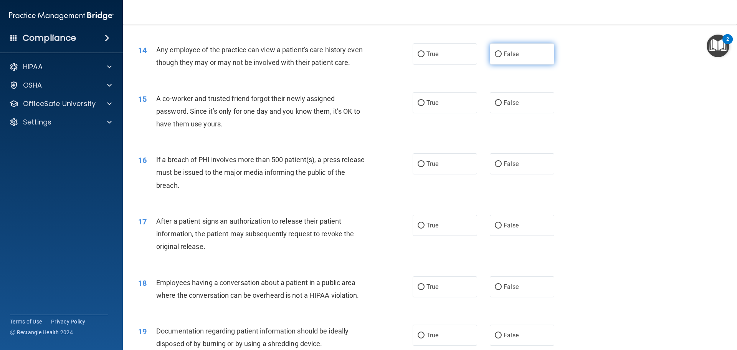
click at [496, 49] on label "False" at bounding box center [522, 53] width 64 height 21
click at [496, 51] on input "False" at bounding box center [498, 54] width 7 height 6
radio input "true"
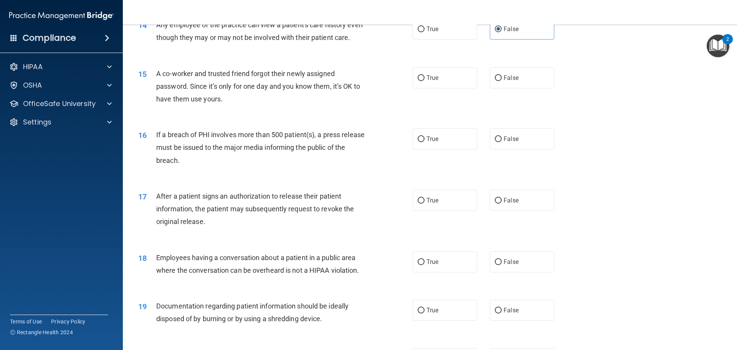
scroll to position [768, 0]
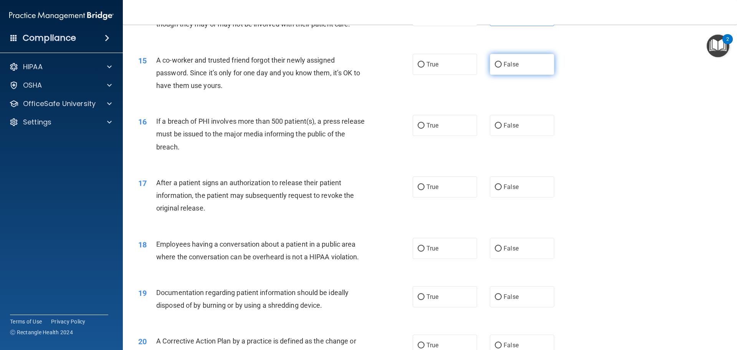
click at [507, 68] on span "False" at bounding box center [511, 64] width 15 height 7
click at [502, 68] on input "False" at bounding box center [498, 65] width 7 height 6
radio input "true"
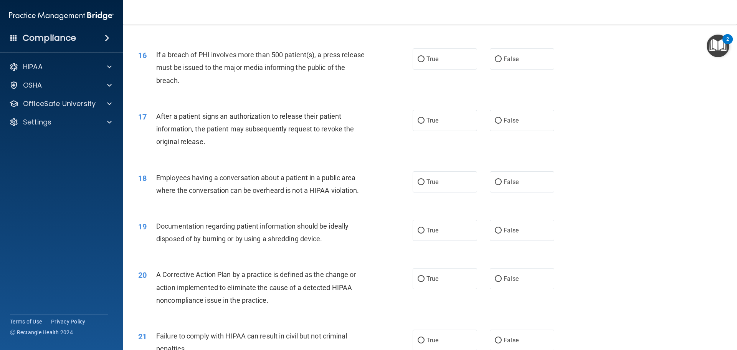
scroll to position [845, 0]
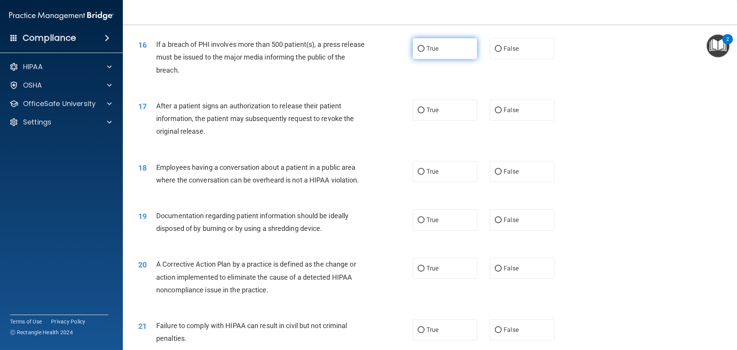
click at [448, 59] on label "True" at bounding box center [445, 48] width 64 height 21
click at [425, 52] on input "True" at bounding box center [421, 49] width 7 height 6
radio input "true"
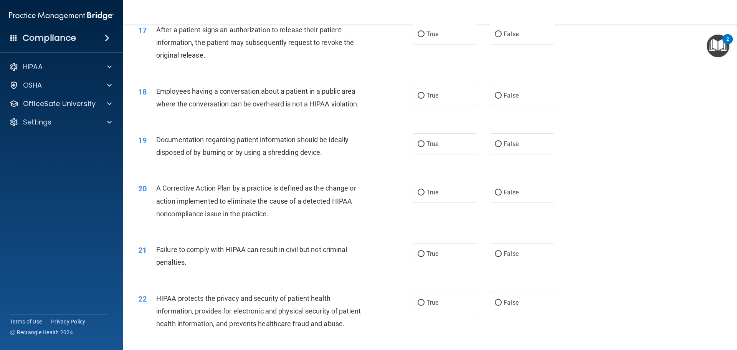
scroll to position [921, 0]
click at [462, 44] on label "True" at bounding box center [445, 33] width 64 height 21
click at [425, 36] on input "True" at bounding box center [421, 34] width 7 height 6
radio input "true"
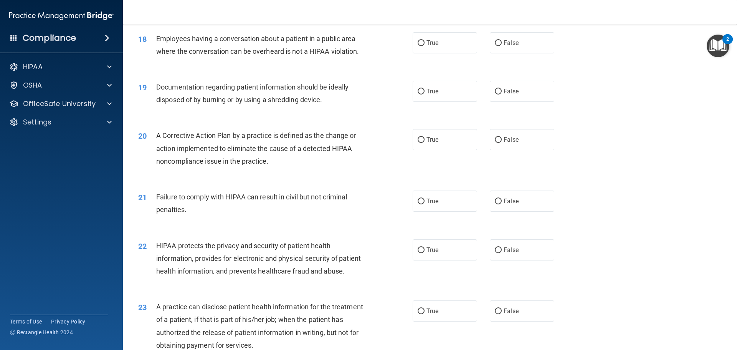
scroll to position [960, 0]
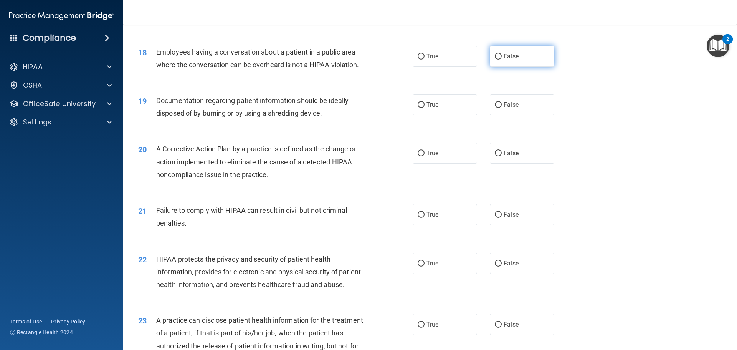
click at [504, 60] on span "False" at bounding box center [511, 56] width 15 height 7
click at [502, 60] on input "False" at bounding box center [498, 57] width 7 height 6
radio input "true"
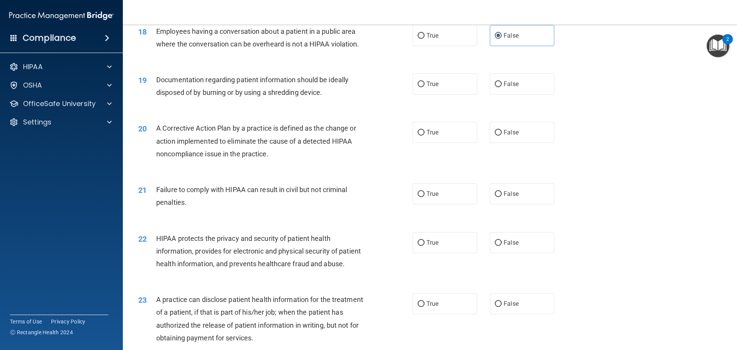
scroll to position [998, 0]
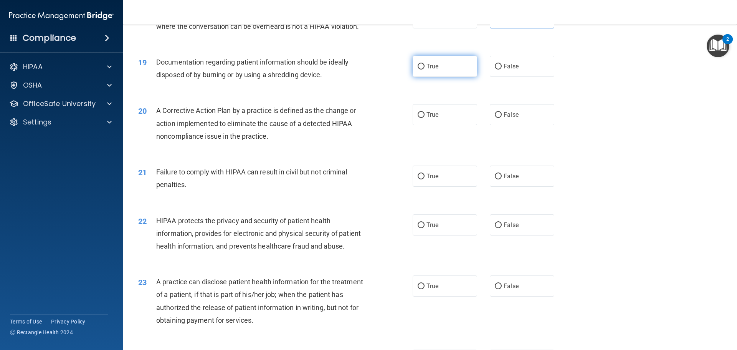
click at [422, 77] on label "True" at bounding box center [445, 66] width 64 height 21
click at [422, 69] on input "True" at bounding box center [421, 67] width 7 height 6
radio input "true"
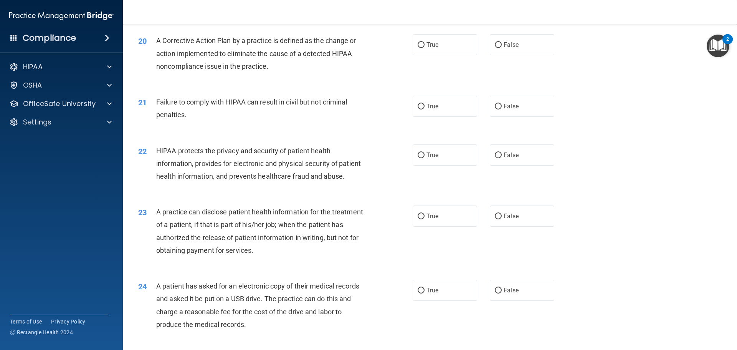
scroll to position [1075, 0]
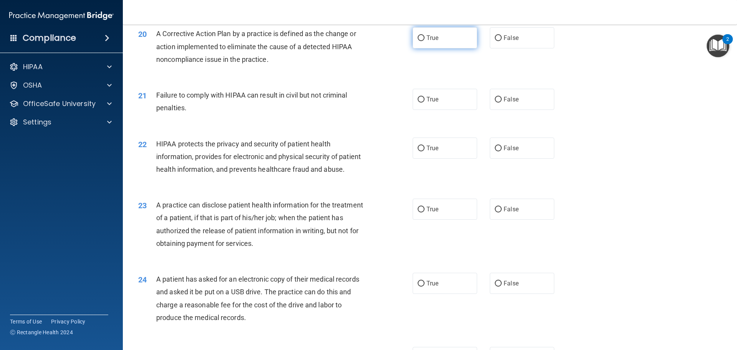
click at [426, 41] on span "True" at bounding box center [432, 37] width 12 height 7
click at [425, 41] on input "True" at bounding box center [421, 38] width 7 height 6
radio input "true"
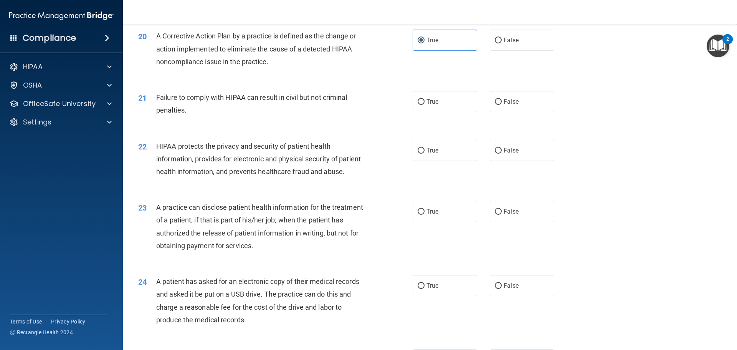
scroll to position [1036, 0]
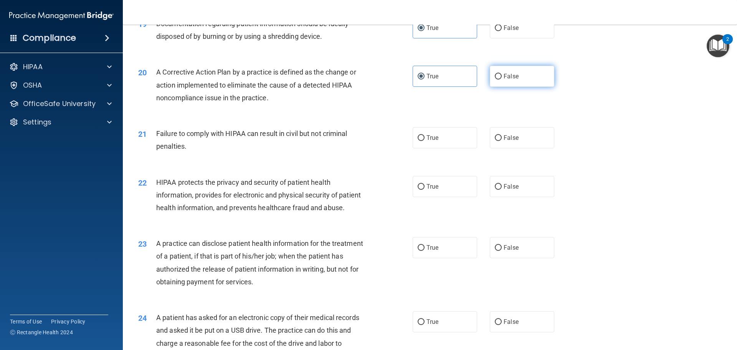
click at [504, 80] on span "False" at bounding box center [511, 76] width 15 height 7
click at [502, 79] on input "False" at bounding box center [498, 77] width 7 height 6
radio input "true"
radio input "false"
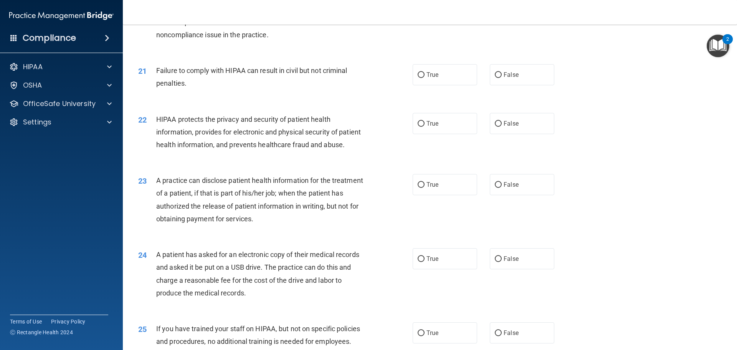
scroll to position [1113, 0]
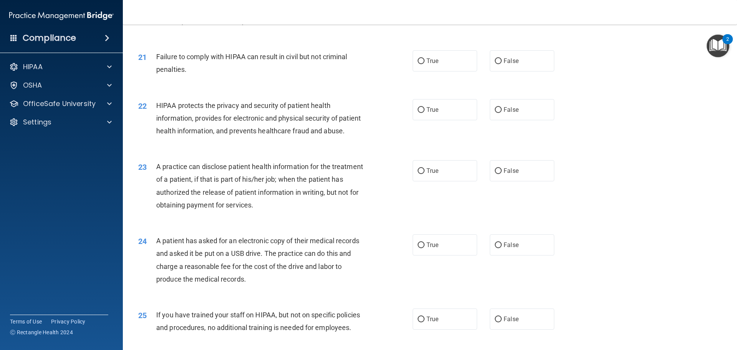
drag, startPoint x: 488, startPoint y: 73, endPoint x: 485, endPoint y: 78, distance: 6.4
click at [490, 71] on label "False" at bounding box center [522, 60] width 64 height 21
click at [495, 64] on input "False" at bounding box center [498, 61] width 7 height 6
radio input "true"
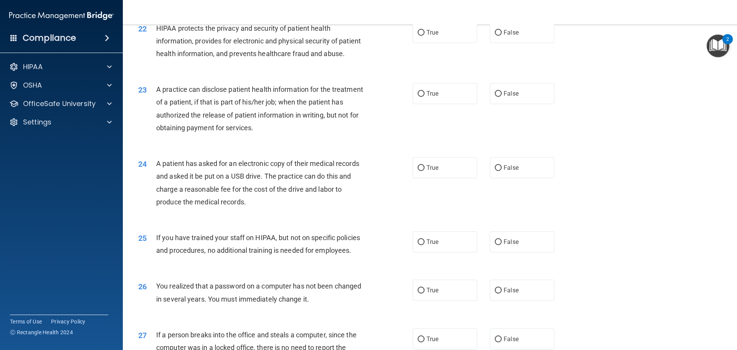
scroll to position [1190, 0]
click at [420, 36] on input "True" at bounding box center [421, 33] width 7 height 6
radio input "true"
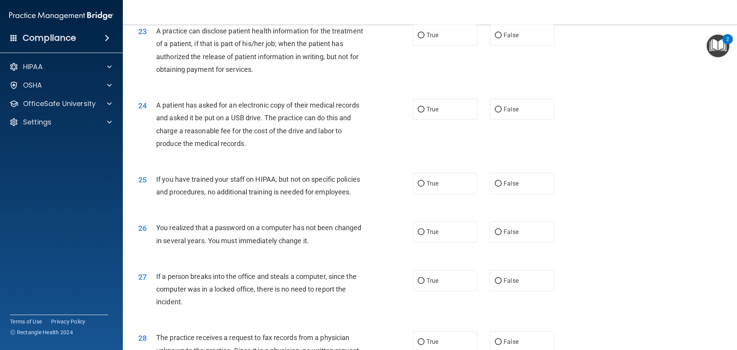
scroll to position [1267, 0]
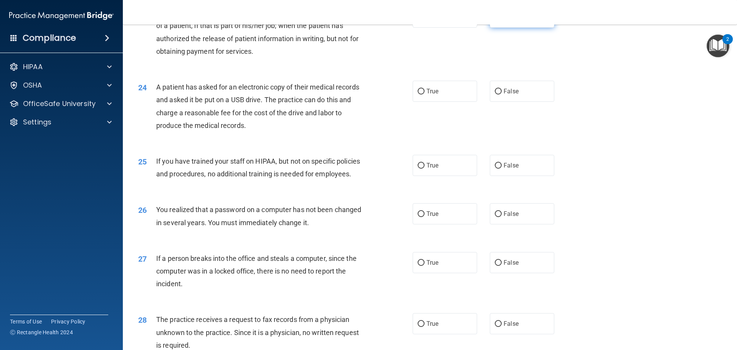
click at [497, 20] on input "False" at bounding box center [498, 18] width 7 height 6
radio input "true"
click at [448, 28] on label "True" at bounding box center [445, 17] width 64 height 21
click at [425, 20] on input "True" at bounding box center [421, 18] width 7 height 6
radio input "true"
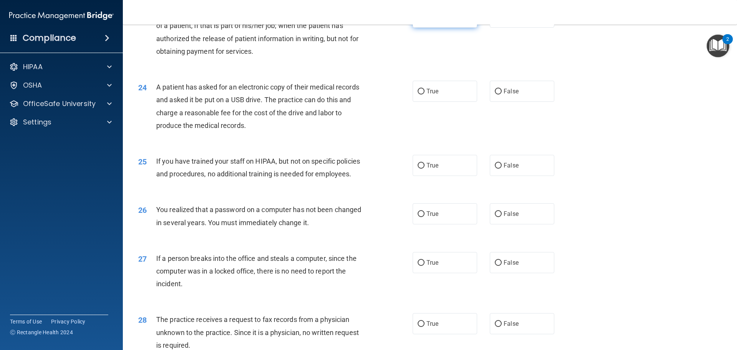
radio input "false"
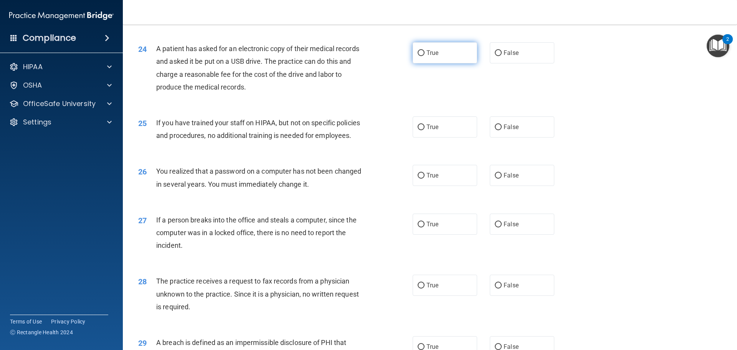
click at [426, 56] on span "True" at bounding box center [432, 52] width 12 height 7
click at [425, 56] on input "True" at bounding box center [421, 53] width 7 height 6
radio input "true"
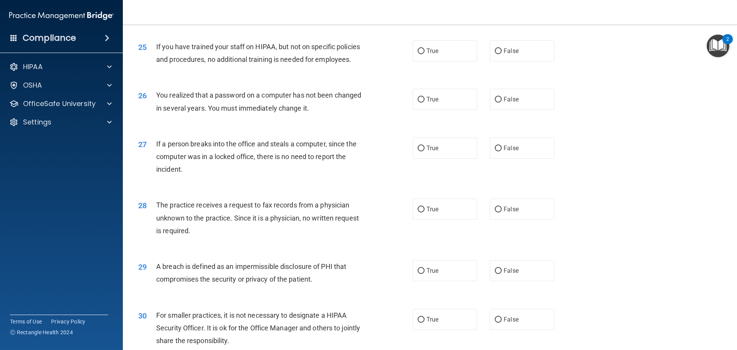
scroll to position [1382, 0]
click at [505, 54] on span "False" at bounding box center [511, 49] width 15 height 7
click at [502, 53] on input "False" at bounding box center [498, 51] width 7 height 6
radio input "true"
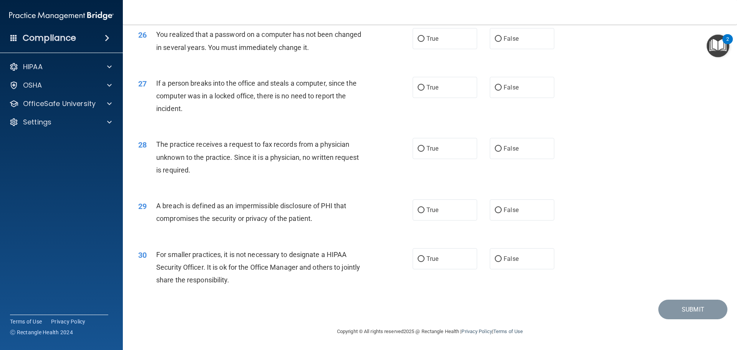
scroll to position [1459, 0]
click at [448, 49] on label "True" at bounding box center [445, 38] width 64 height 21
click at [425, 42] on input "True" at bounding box center [421, 39] width 7 height 6
radio input "true"
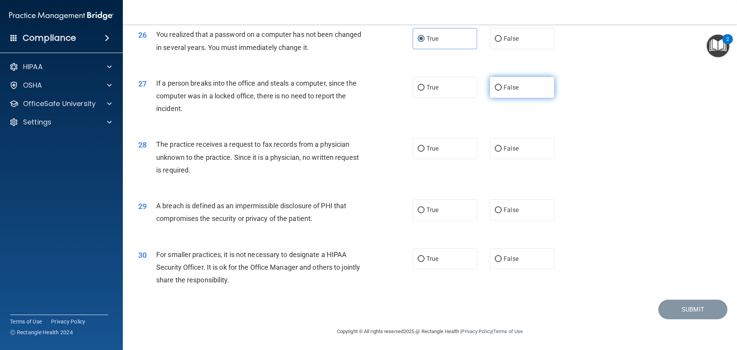
click at [511, 86] on span "False" at bounding box center [511, 87] width 15 height 7
click at [502, 86] on input "False" at bounding box center [498, 88] width 7 height 6
radio input "true"
click at [499, 148] on label "False" at bounding box center [522, 148] width 64 height 21
click at [499, 148] on input "False" at bounding box center [498, 149] width 7 height 6
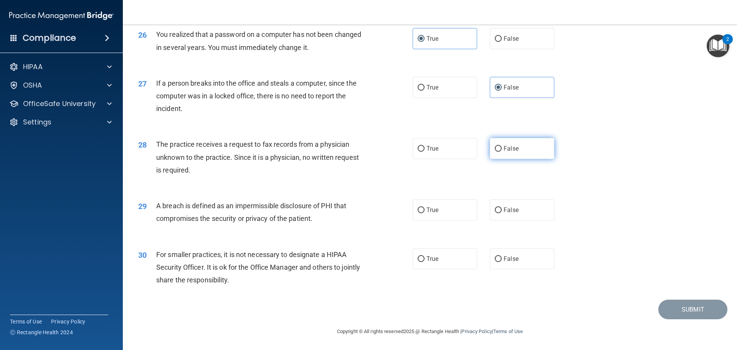
radio input "true"
click at [437, 213] on label "True" at bounding box center [445, 209] width 64 height 21
click at [425, 213] on input "True" at bounding box center [421, 210] width 7 height 6
radio input "true"
click at [558, 262] on div "True False" at bounding box center [490, 258] width 155 height 21
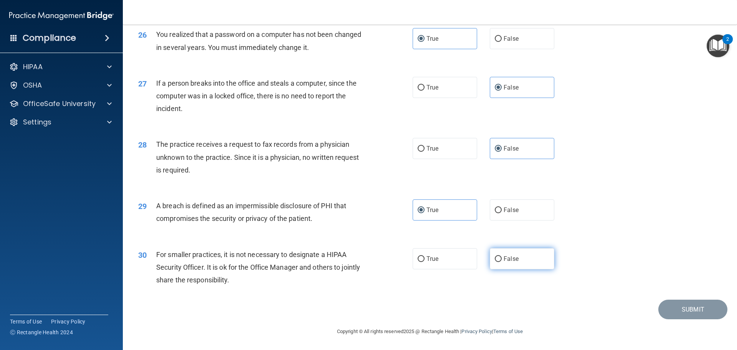
click at [525, 260] on label "False" at bounding box center [522, 258] width 64 height 21
click at [502, 260] on input "False" at bounding box center [498, 259] width 7 height 6
radio input "true"
click at [672, 309] on button "Submit" at bounding box center [692, 309] width 69 height 20
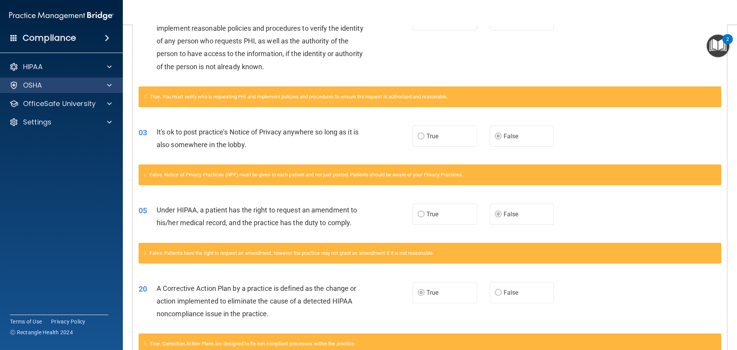
scroll to position [115, 0]
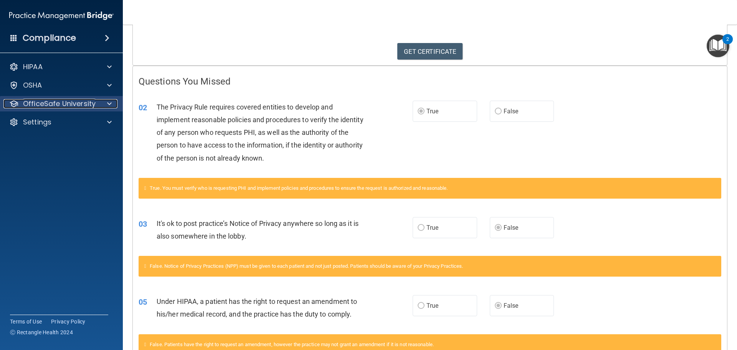
click at [84, 105] on p "OfficeSafe University" at bounding box center [59, 103] width 73 height 9
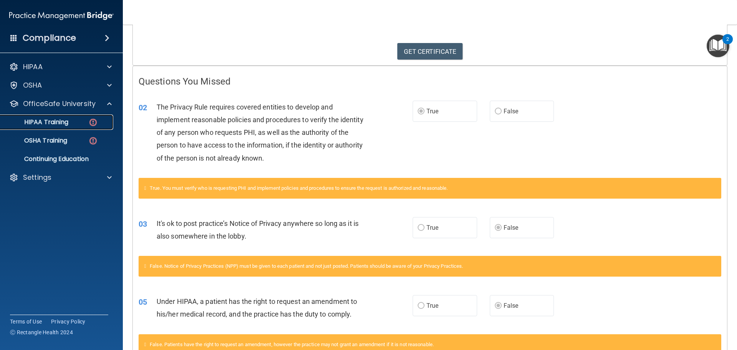
click at [85, 122] on div "HIPAA Training" at bounding box center [57, 122] width 105 height 8
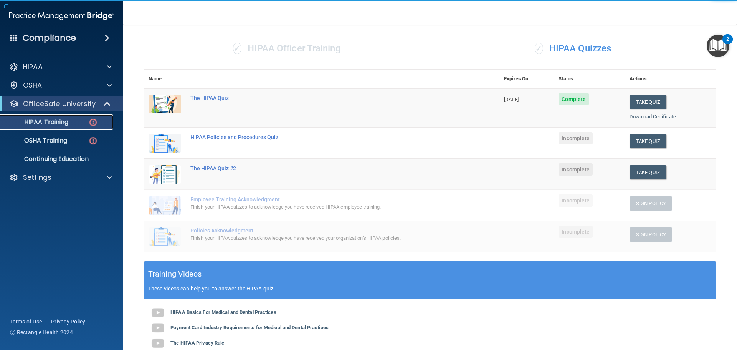
scroll to position [38, 0]
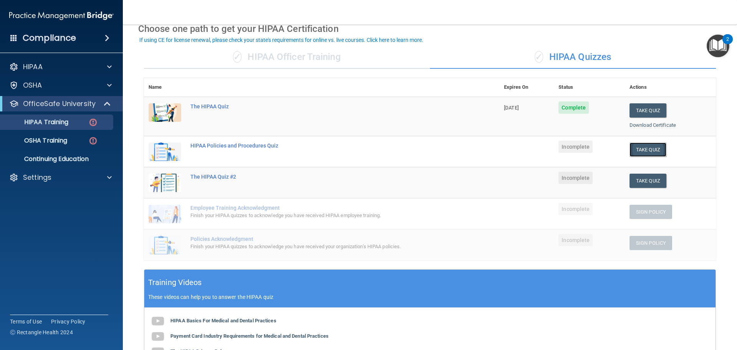
click at [636, 150] on button "Take Quiz" at bounding box center [648, 149] width 37 height 14
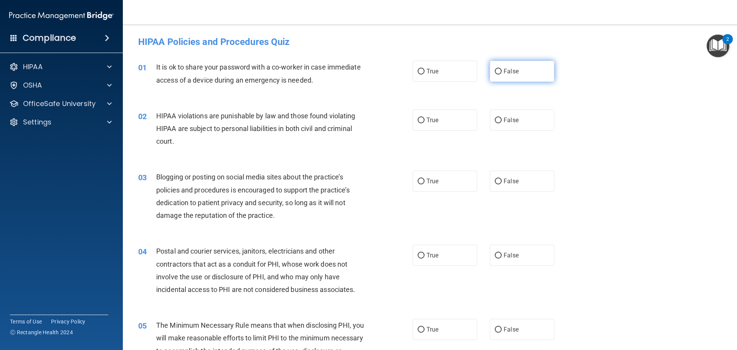
click at [495, 74] on input "False" at bounding box center [498, 72] width 7 height 6
radio input "true"
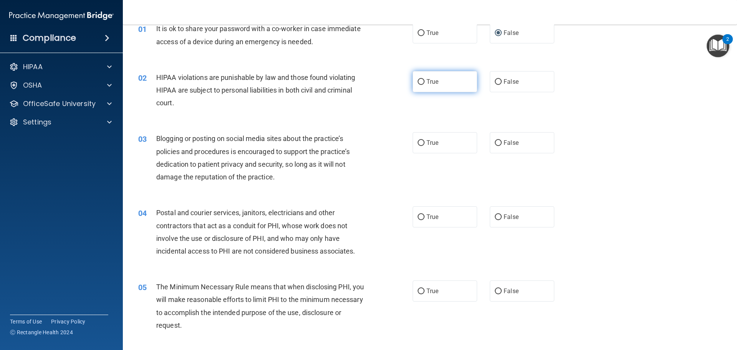
click at [431, 76] on label "True" at bounding box center [445, 81] width 64 height 21
click at [425, 79] on input "True" at bounding box center [421, 82] width 7 height 6
radio input "true"
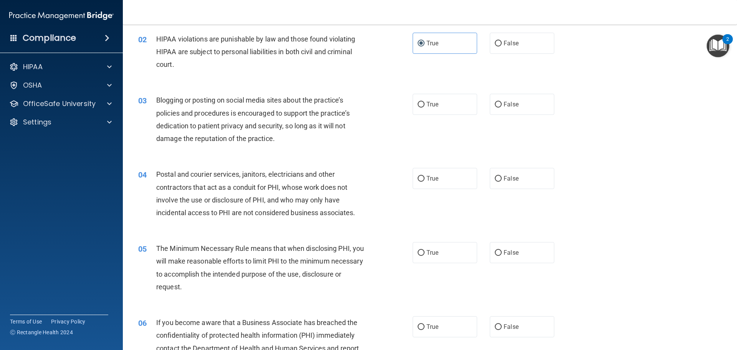
scroll to position [115, 0]
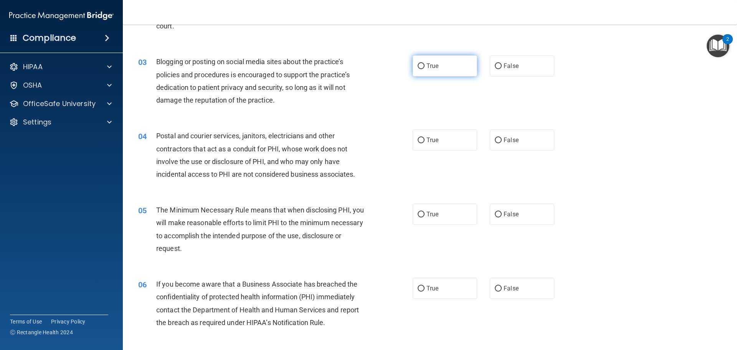
click at [441, 69] on label "True" at bounding box center [445, 65] width 64 height 21
click at [425, 69] on input "True" at bounding box center [421, 66] width 7 height 6
radio input "true"
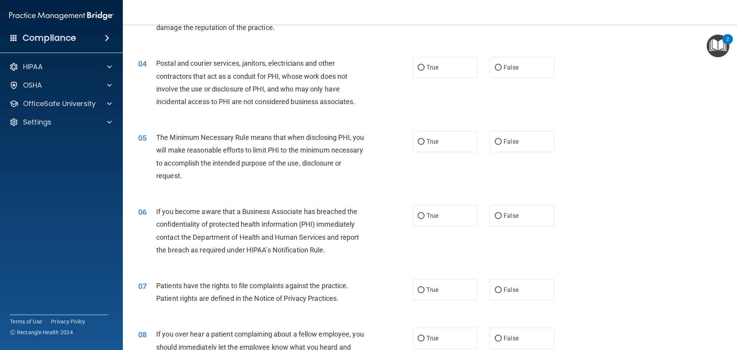
scroll to position [192, 0]
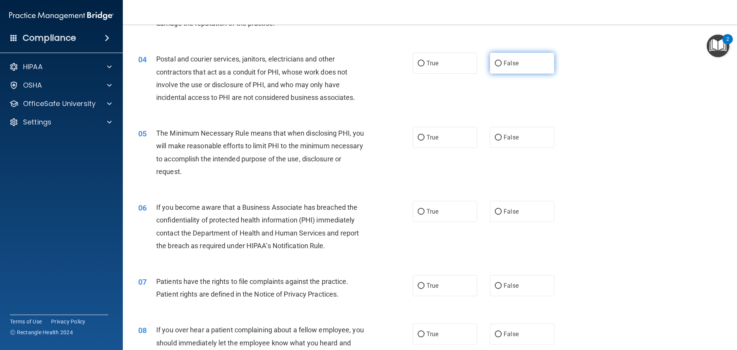
click at [509, 66] on span "False" at bounding box center [511, 63] width 15 height 7
click at [502, 66] on input "False" at bounding box center [498, 64] width 7 height 6
radio input "true"
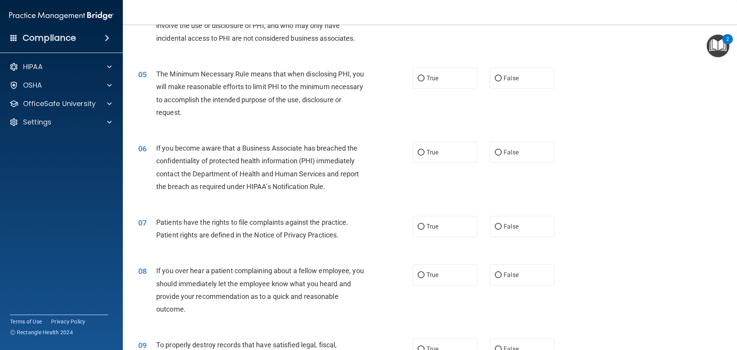
scroll to position [269, 0]
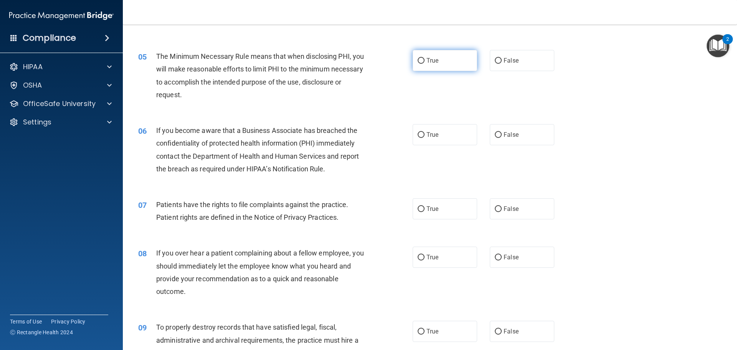
click at [449, 61] on label "True" at bounding box center [445, 60] width 64 height 21
click at [425, 61] on input "True" at bounding box center [421, 61] width 7 height 6
radio input "true"
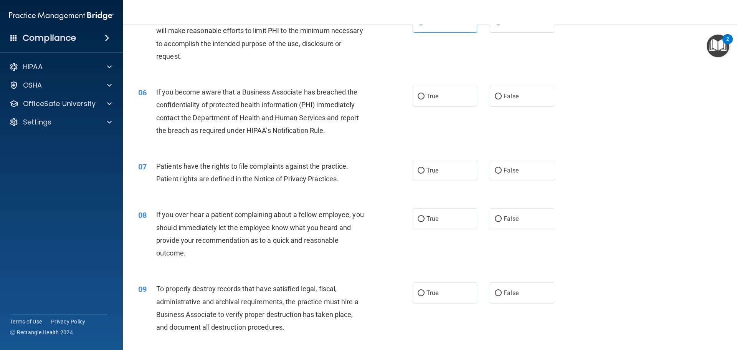
scroll to position [345, 0]
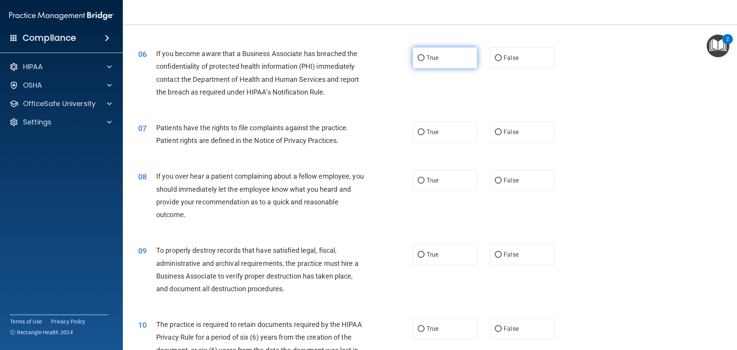
click at [458, 63] on label "True" at bounding box center [445, 57] width 64 height 21
click at [425, 61] on input "True" at bounding box center [421, 58] width 7 height 6
radio input "true"
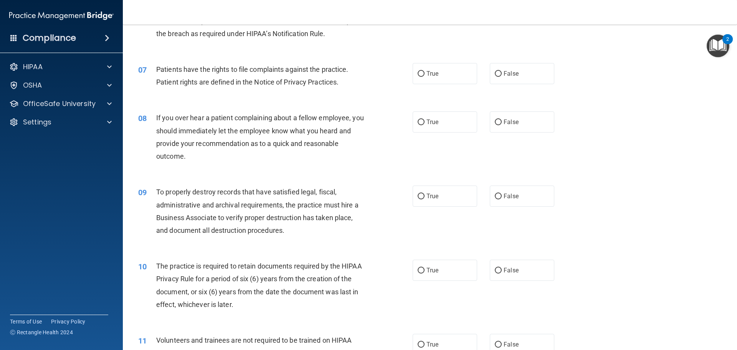
scroll to position [422, 0]
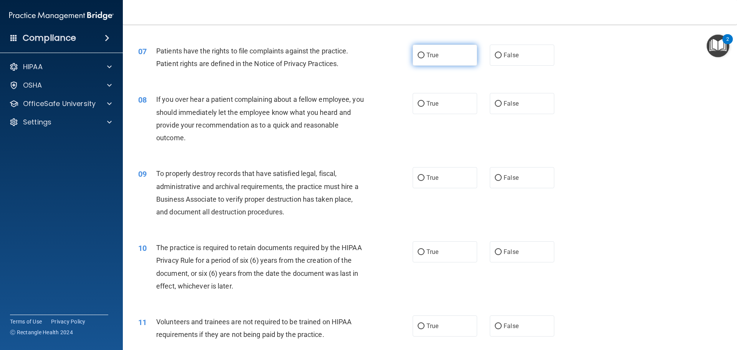
click at [436, 54] on label "True" at bounding box center [445, 55] width 64 height 21
click at [425, 54] on input "True" at bounding box center [421, 56] width 7 height 6
radio input "true"
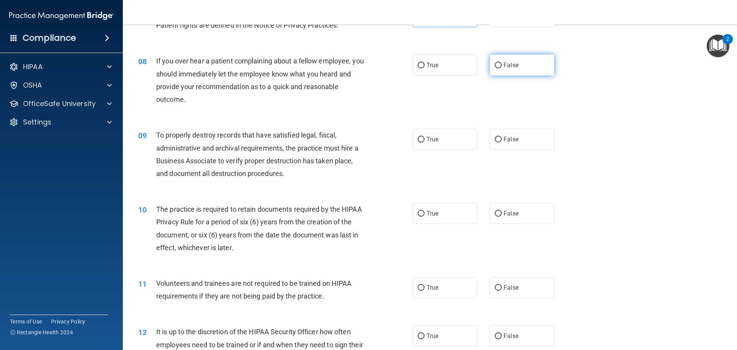
click at [519, 72] on label "False" at bounding box center [522, 65] width 64 height 21
click at [502, 68] on input "False" at bounding box center [498, 66] width 7 height 6
radio input "true"
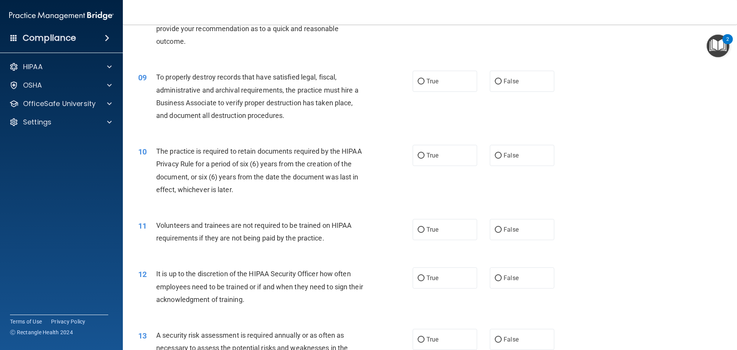
scroll to position [537, 0]
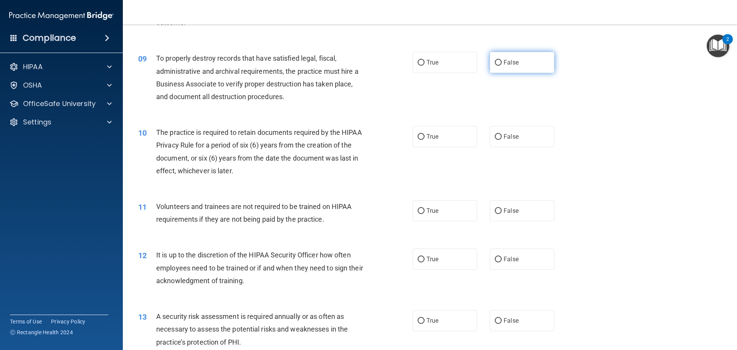
click at [498, 64] on input "False" at bounding box center [498, 63] width 7 height 6
radio input "true"
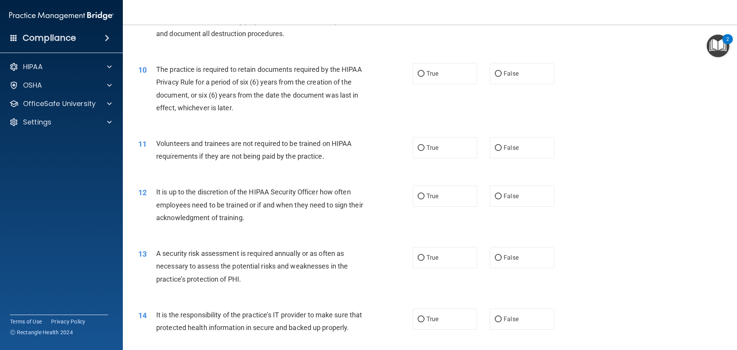
scroll to position [614, 0]
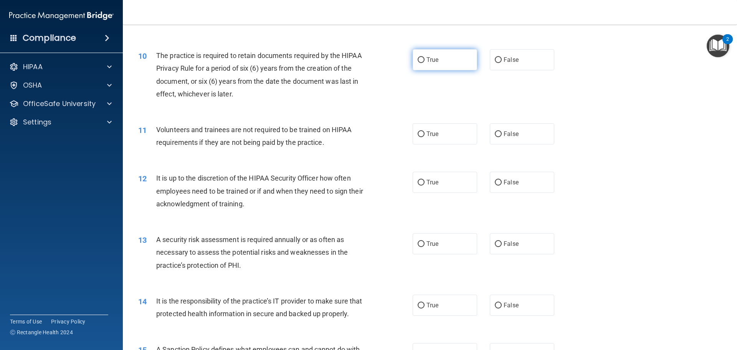
click at [419, 56] on label "True" at bounding box center [445, 59] width 64 height 21
click at [419, 57] on input "True" at bounding box center [421, 60] width 7 height 6
radio input "true"
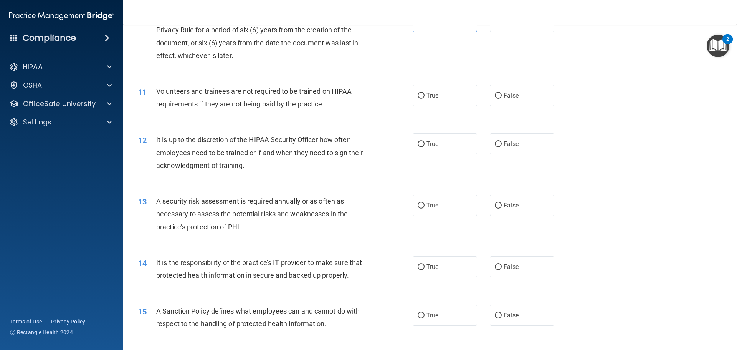
scroll to position [691, 0]
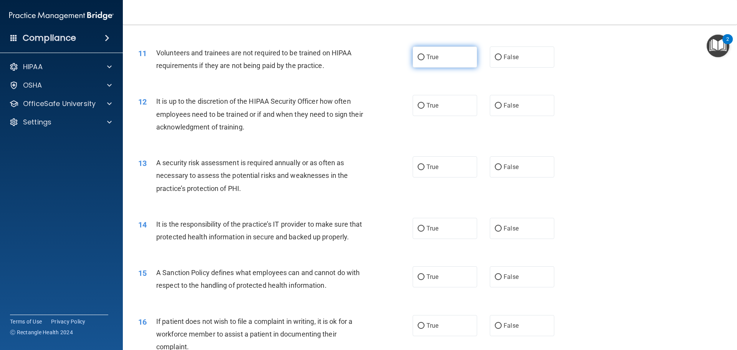
click at [441, 58] on label "True" at bounding box center [445, 56] width 64 height 21
click at [425, 58] on input "True" at bounding box center [421, 58] width 7 height 6
radio input "true"
click at [497, 63] on label "False" at bounding box center [522, 56] width 64 height 21
click at [497, 60] on input "False" at bounding box center [498, 58] width 7 height 6
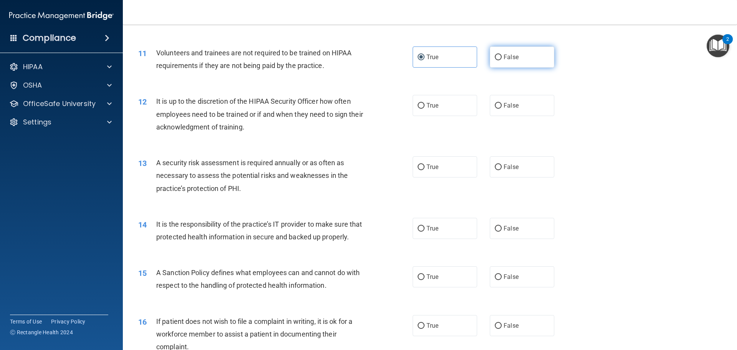
radio input "true"
radio input "false"
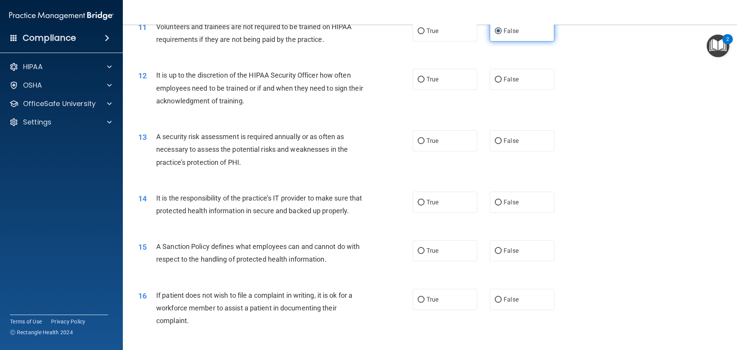
scroll to position [729, 0]
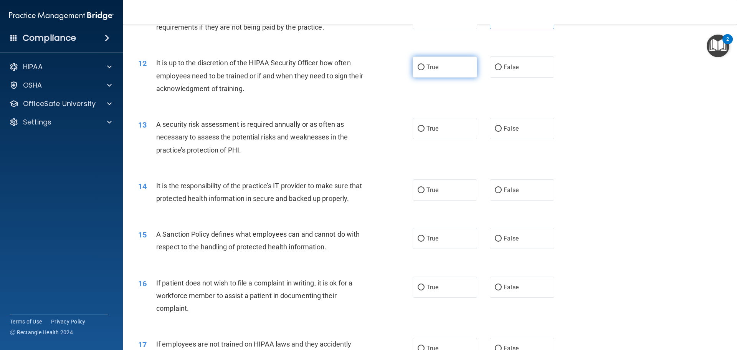
click at [422, 68] on input "True" at bounding box center [421, 67] width 7 height 6
radio input "true"
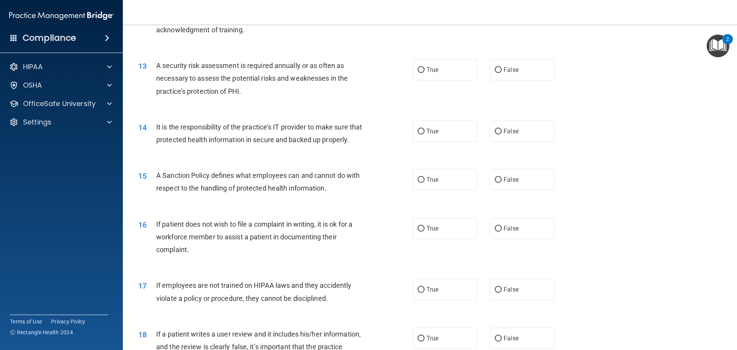
scroll to position [806, 0]
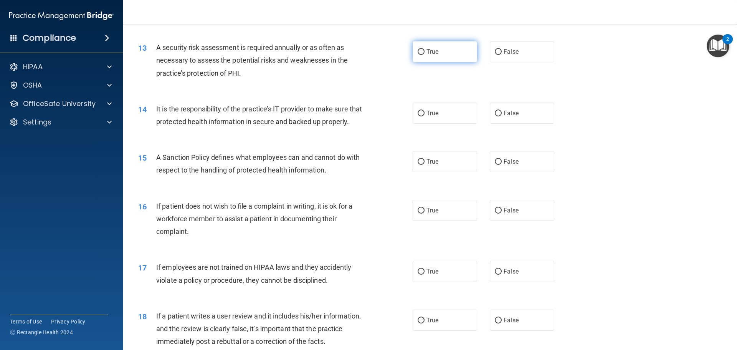
click at [426, 50] on span "True" at bounding box center [432, 51] width 12 height 7
click at [424, 50] on input "True" at bounding box center [421, 52] width 7 height 6
radio input "true"
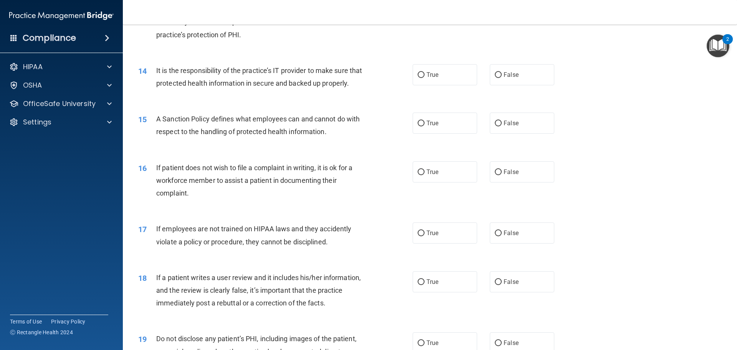
scroll to position [883, 0]
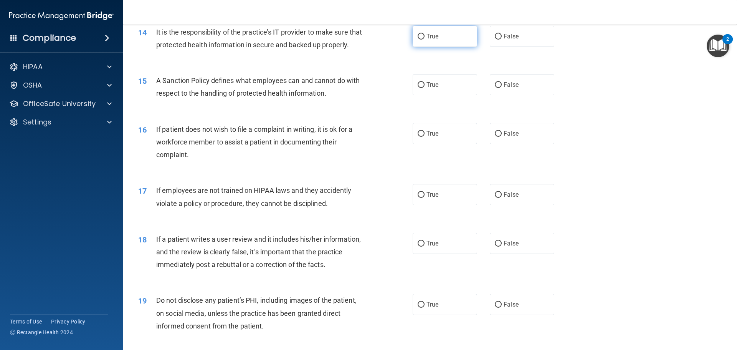
click at [434, 35] on span "True" at bounding box center [432, 36] width 12 height 7
click at [425, 35] on input "True" at bounding box center [421, 37] width 7 height 6
radio input "true"
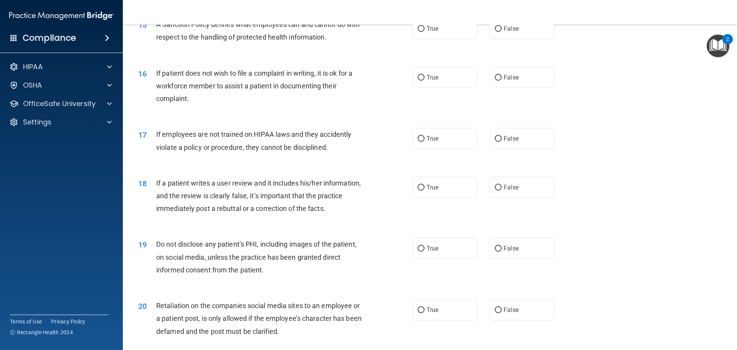
scroll to position [921, 0]
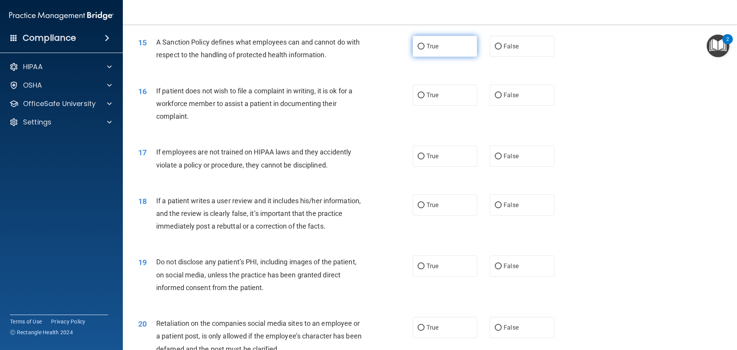
click at [416, 57] on label "True" at bounding box center [445, 46] width 64 height 21
click at [418, 50] on input "True" at bounding box center [421, 47] width 7 height 6
radio input "true"
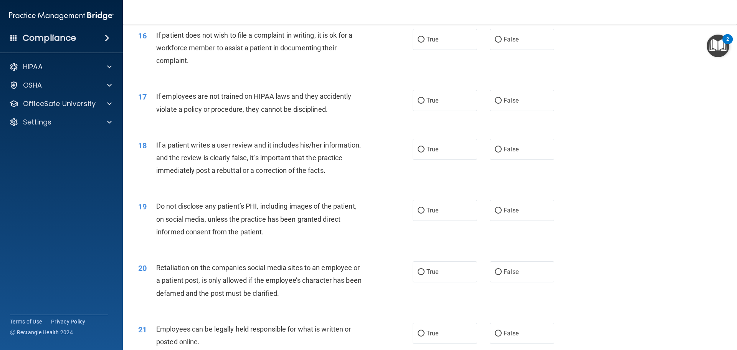
scroll to position [960, 0]
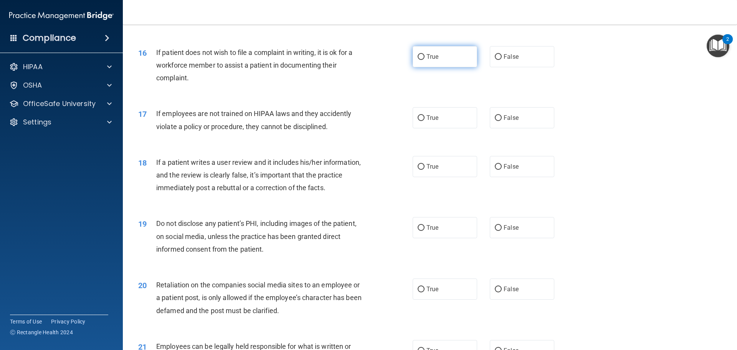
click at [443, 67] on label "True" at bounding box center [445, 56] width 64 height 21
click at [425, 60] on input "True" at bounding box center [421, 57] width 7 height 6
radio input "true"
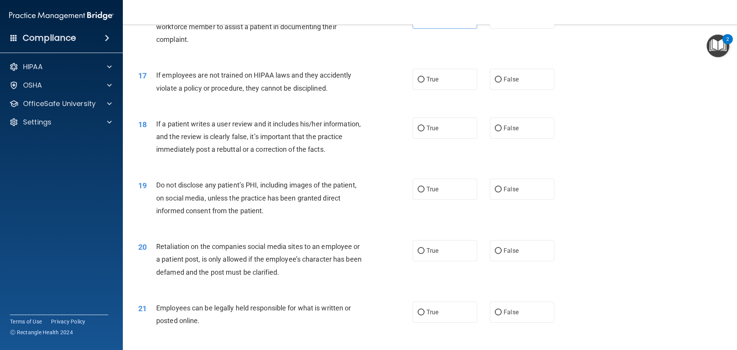
scroll to position [1036, 0]
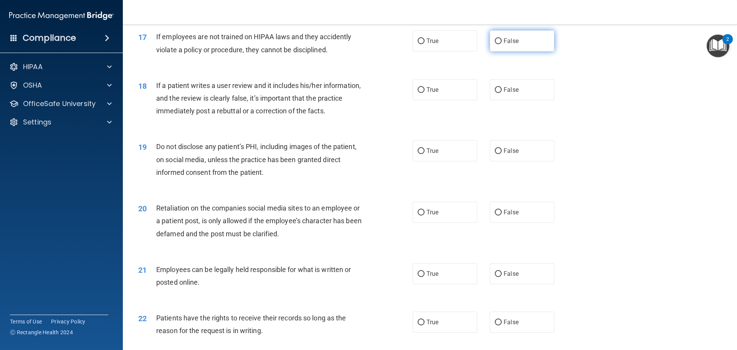
click at [506, 45] on span "False" at bounding box center [511, 40] width 15 height 7
click at [502, 44] on input "False" at bounding box center [498, 41] width 7 height 6
radio input "true"
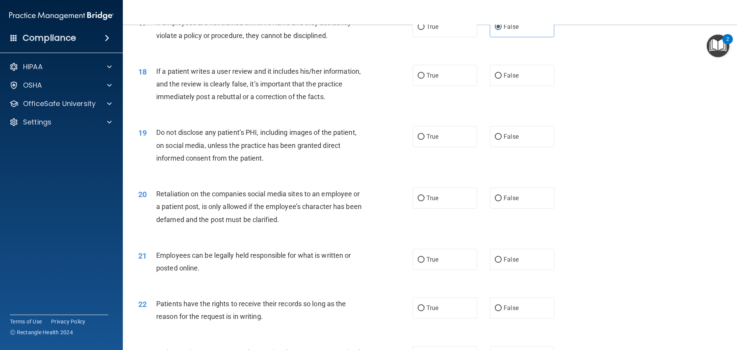
scroll to position [1075, 0]
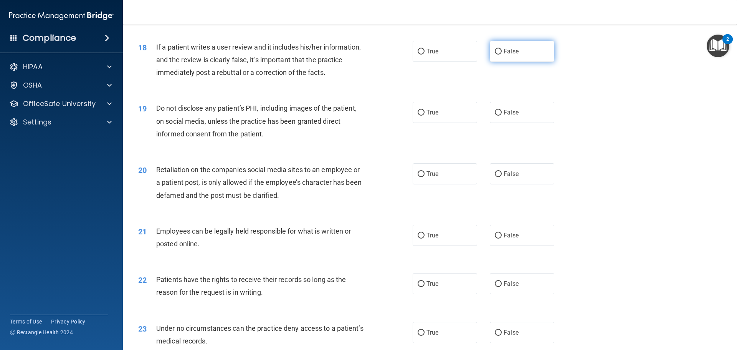
click at [491, 62] on label "False" at bounding box center [522, 51] width 64 height 21
click at [495, 55] on input "False" at bounding box center [498, 52] width 7 height 6
radio input "true"
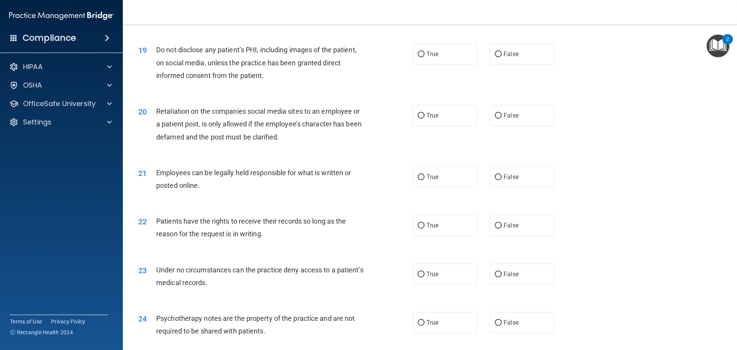
scroll to position [1152, 0]
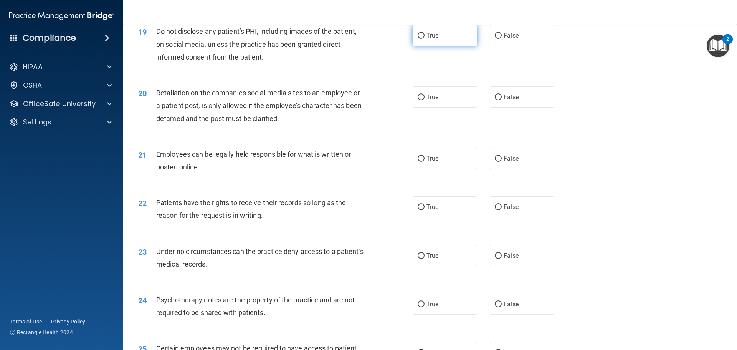
click at [414, 46] on label "True" at bounding box center [445, 35] width 64 height 21
click at [418, 39] on input "True" at bounding box center [421, 36] width 7 height 6
radio input "true"
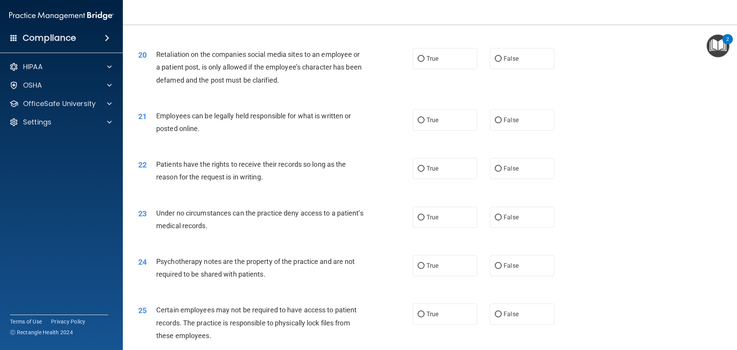
scroll to position [1228, 0]
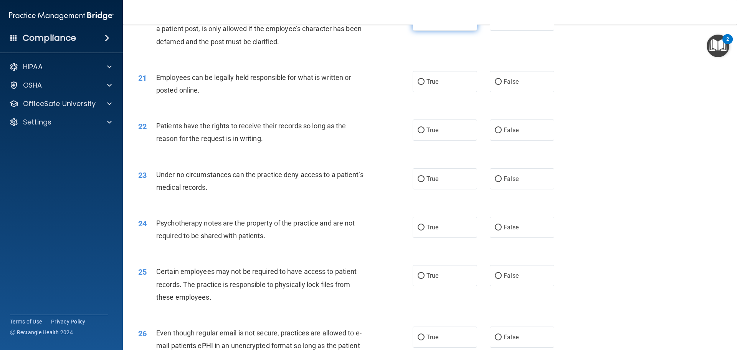
click at [451, 31] on label "True" at bounding box center [445, 20] width 64 height 21
click at [425, 23] on input "True" at bounding box center [421, 21] width 7 height 6
radio input "true"
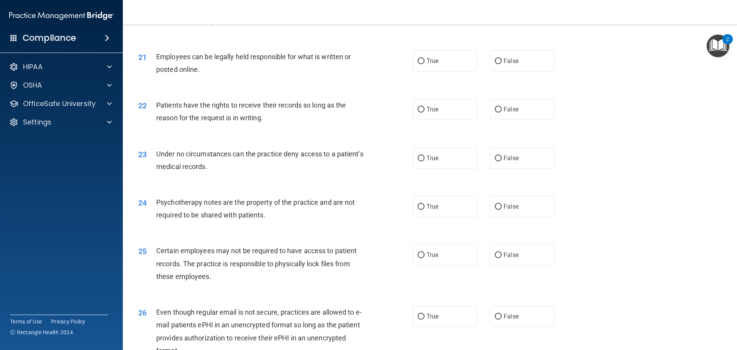
scroll to position [1267, 0]
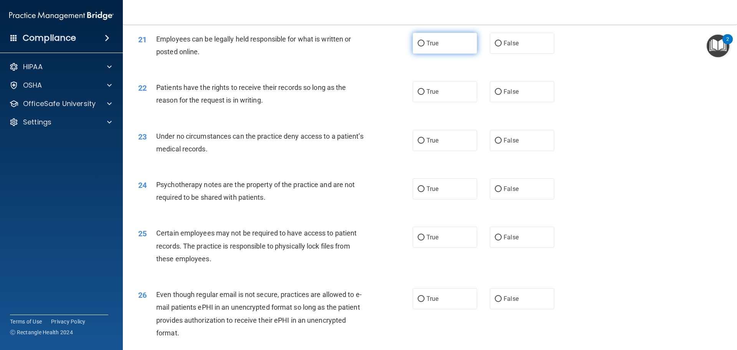
click at [424, 54] on label "True" at bounding box center [445, 43] width 64 height 21
click at [424, 46] on input "True" at bounding box center [421, 44] width 7 height 6
radio input "true"
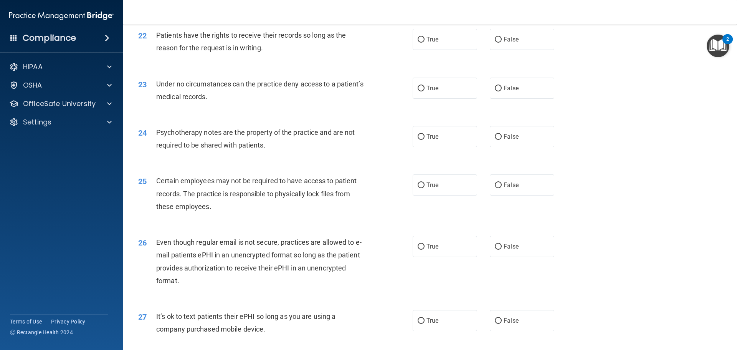
scroll to position [1305, 0]
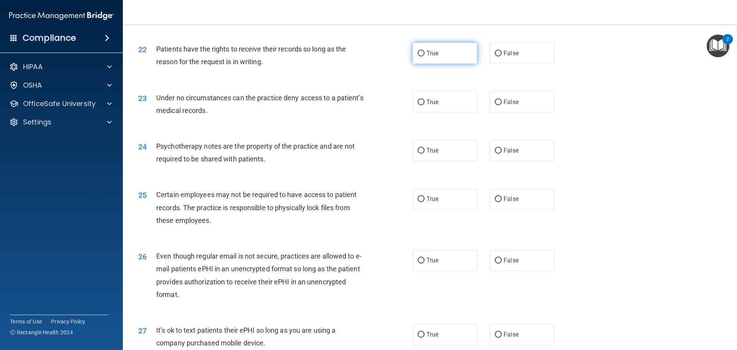
click at [418, 56] on input "True" at bounding box center [421, 54] width 7 height 6
radio input "true"
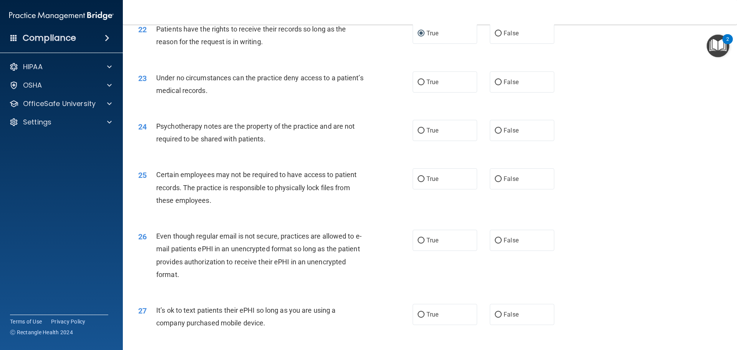
scroll to position [1344, 0]
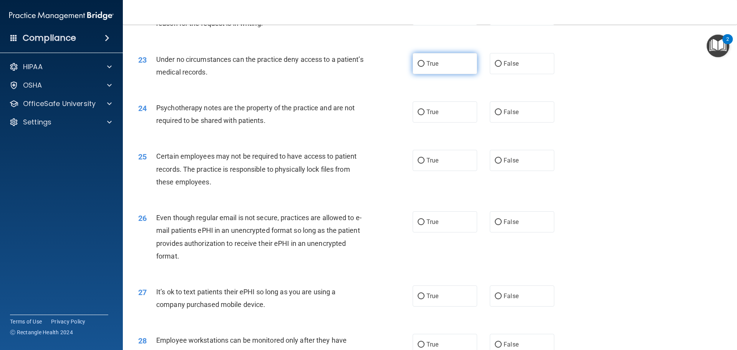
click at [417, 72] on label "True" at bounding box center [445, 63] width 64 height 21
click at [418, 67] on input "True" at bounding box center [421, 64] width 7 height 6
radio input "true"
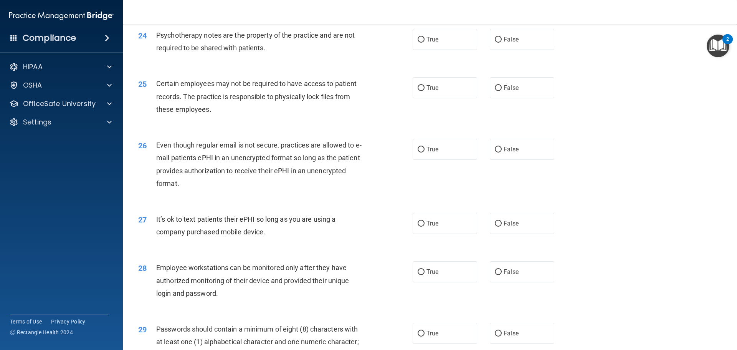
scroll to position [1420, 0]
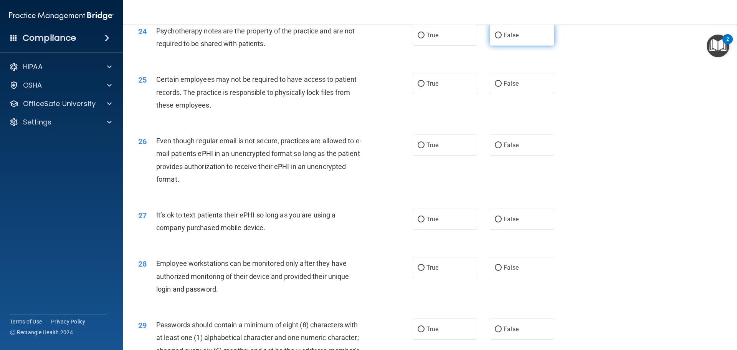
click at [509, 46] on label "False" at bounding box center [522, 35] width 64 height 21
click at [502, 38] on input "False" at bounding box center [498, 36] width 7 height 6
radio input "true"
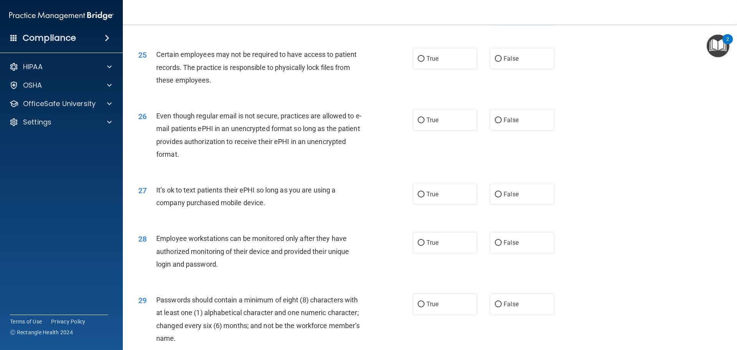
scroll to position [1459, 0]
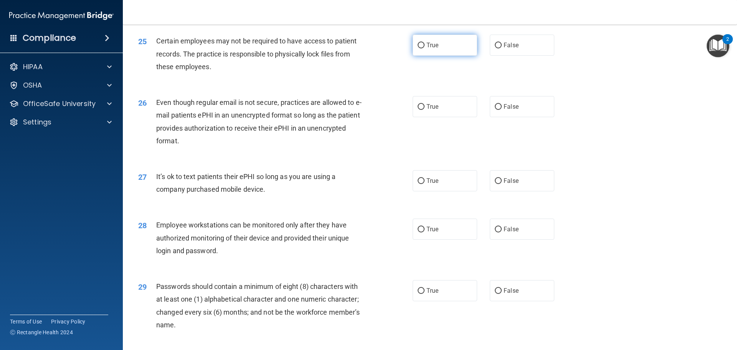
click at [426, 49] on span "True" at bounding box center [432, 44] width 12 height 7
click at [425, 48] on input "True" at bounding box center [421, 46] width 7 height 6
radio input "true"
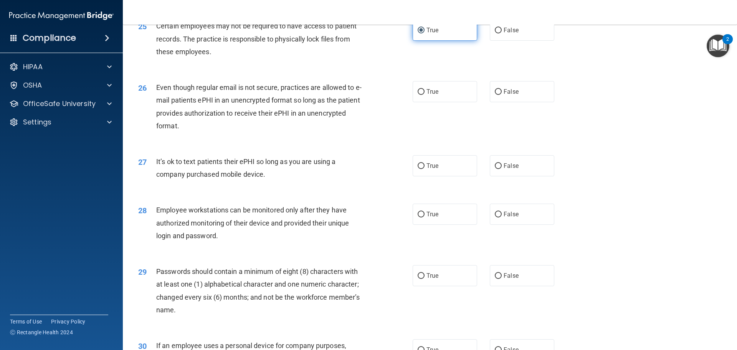
scroll to position [1497, 0]
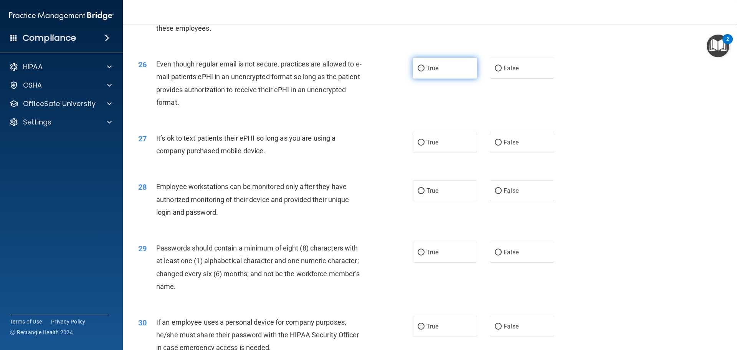
click at [423, 77] on label "True" at bounding box center [445, 68] width 64 height 21
click at [423, 71] on input "True" at bounding box center [421, 69] width 7 height 6
radio input "true"
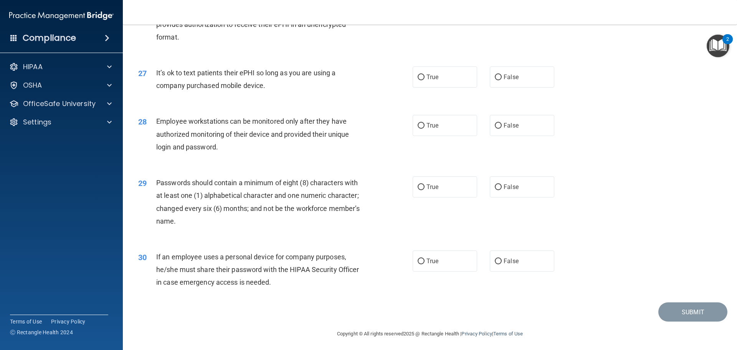
scroll to position [1574, 0]
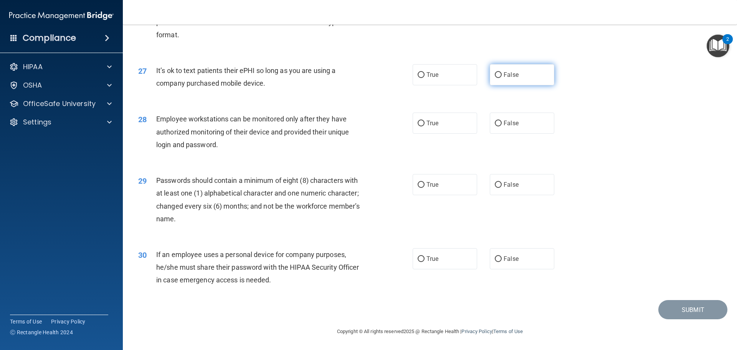
click at [519, 73] on label "False" at bounding box center [522, 74] width 64 height 21
click at [502, 73] on input "False" at bounding box center [498, 75] width 7 height 6
radio input "true"
click at [433, 124] on span "True" at bounding box center [432, 122] width 12 height 7
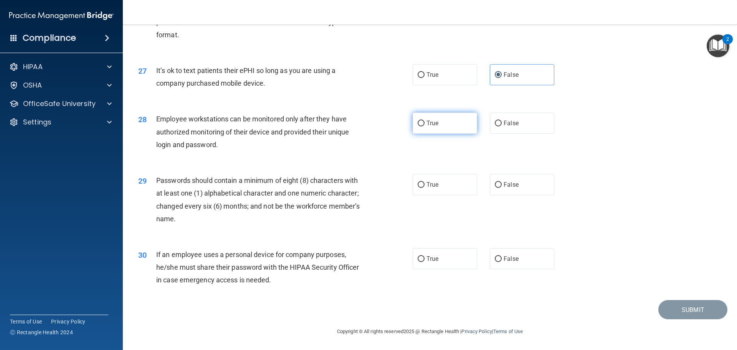
click at [425, 124] on input "True" at bounding box center [421, 124] width 7 height 6
radio input "true"
click at [446, 192] on label "True" at bounding box center [445, 184] width 64 height 21
click at [425, 188] on input "True" at bounding box center [421, 185] width 7 height 6
radio input "true"
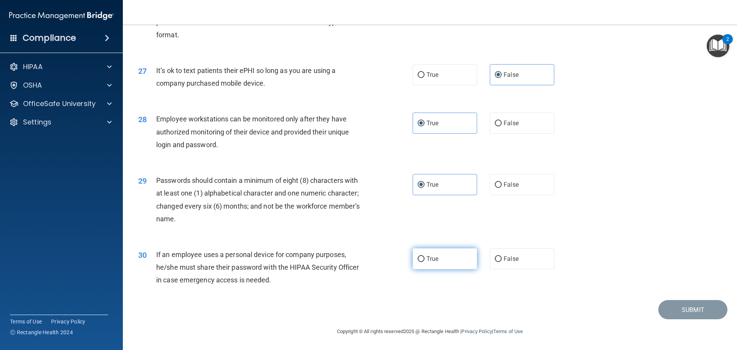
click at [434, 261] on span "True" at bounding box center [432, 258] width 12 height 7
click at [425, 261] on input "True" at bounding box center [421, 259] width 7 height 6
radio input "true"
click at [676, 312] on button "Submit" at bounding box center [692, 310] width 69 height 20
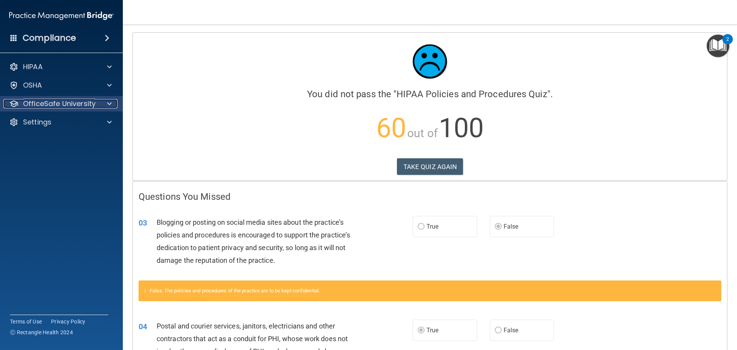
click at [66, 107] on p "OfficeSafe University" at bounding box center [59, 103] width 73 height 9
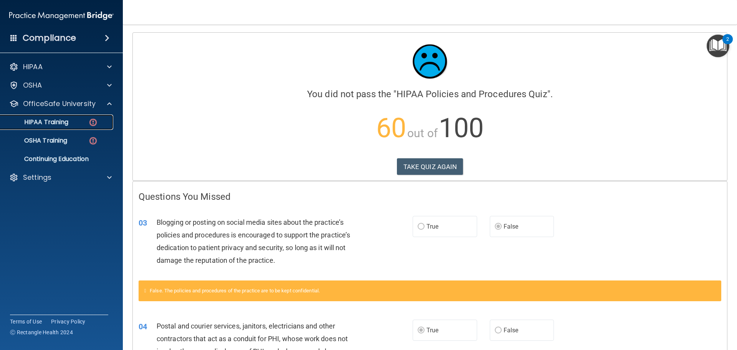
click at [66, 124] on p "HIPAA Training" at bounding box center [36, 122] width 63 height 8
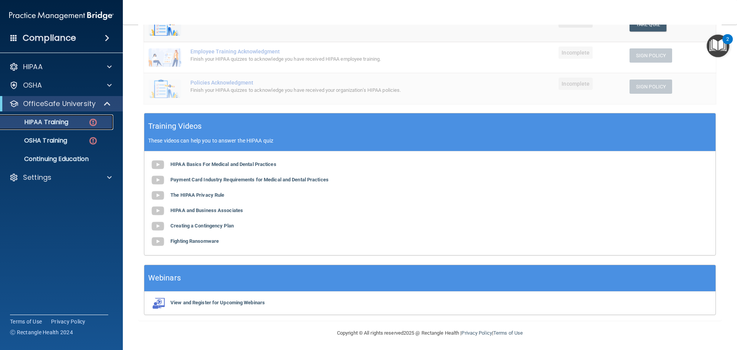
scroll to position [196, 0]
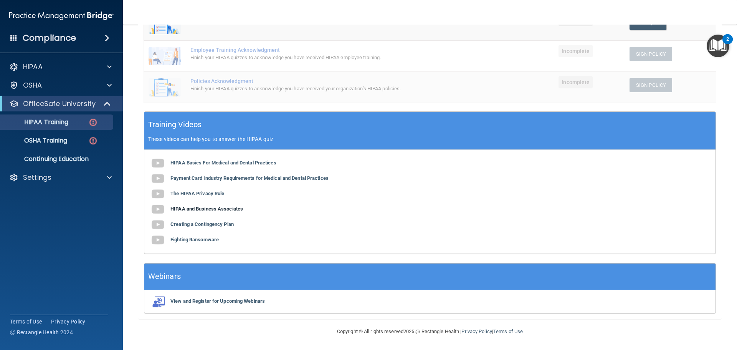
click at [216, 210] on b "HIPAA and Business Associates" at bounding box center [206, 209] width 73 height 6
click at [221, 222] on b "Creating a Contingency Plan" at bounding box center [201, 224] width 63 height 6
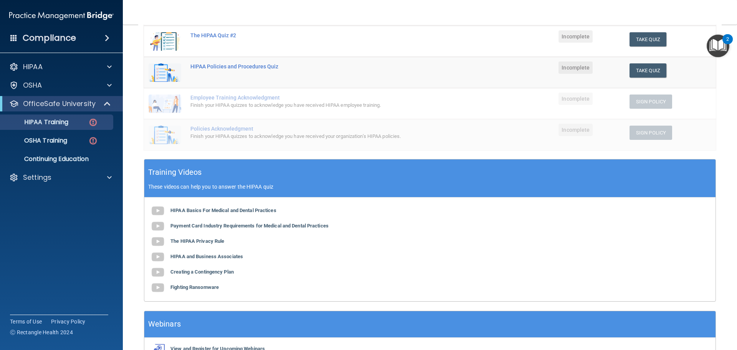
scroll to position [81, 0]
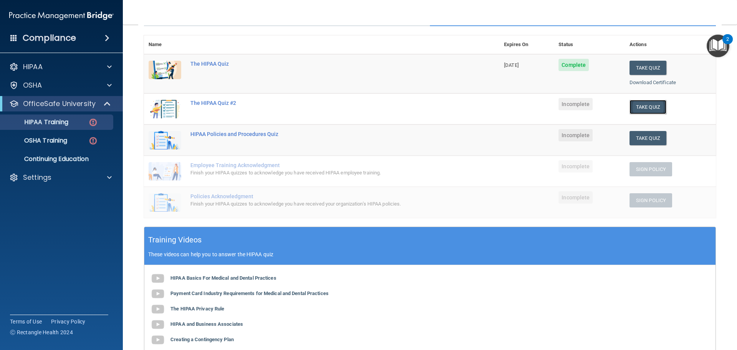
click at [652, 106] on button "Take Quiz" at bounding box center [648, 107] width 37 height 14
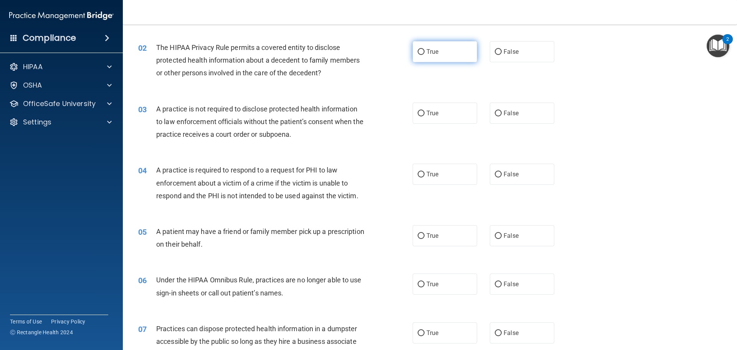
click at [441, 58] on label "True" at bounding box center [445, 51] width 64 height 21
click at [425, 55] on input "True" at bounding box center [421, 52] width 7 height 6
radio input "true"
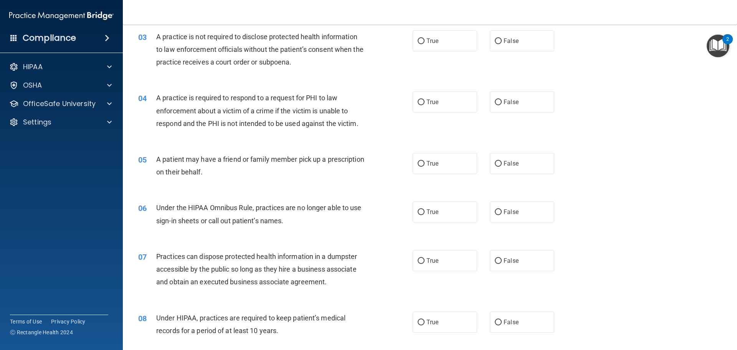
scroll to position [158, 0]
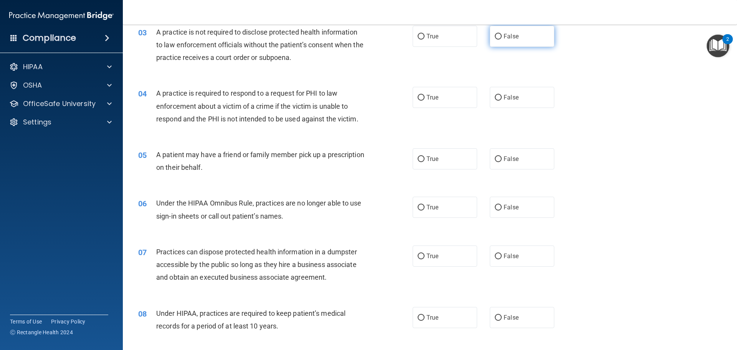
click at [498, 38] on input "False" at bounding box center [498, 37] width 7 height 6
radio input "true"
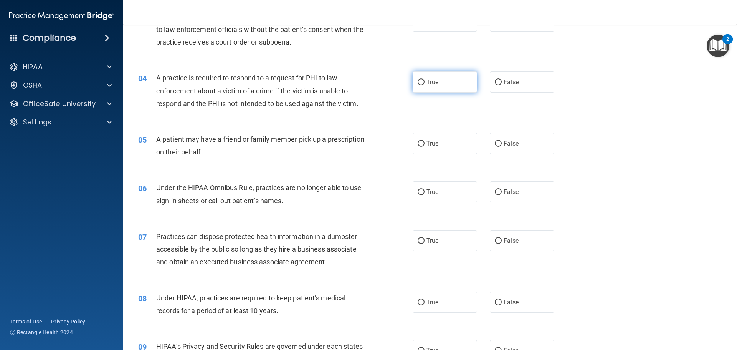
scroll to position [196, 0]
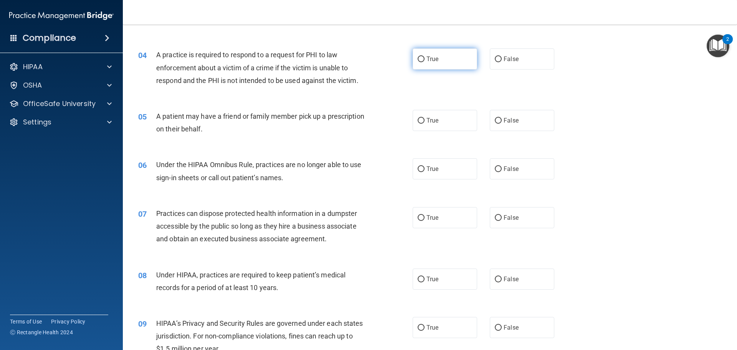
click at [418, 58] on input "True" at bounding box center [421, 59] width 7 height 6
radio input "true"
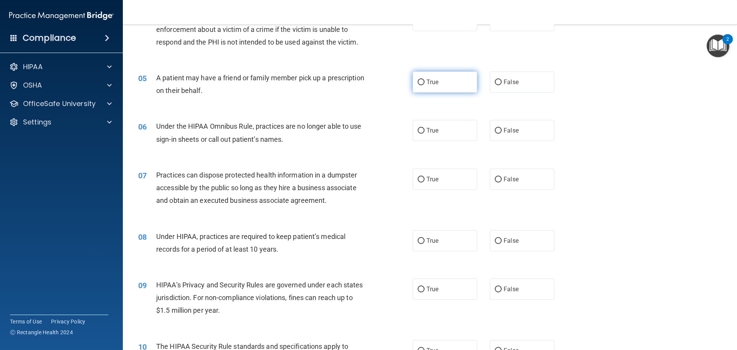
click at [440, 81] on label "True" at bounding box center [445, 81] width 64 height 21
click at [425, 81] on input "True" at bounding box center [421, 82] width 7 height 6
radio input "true"
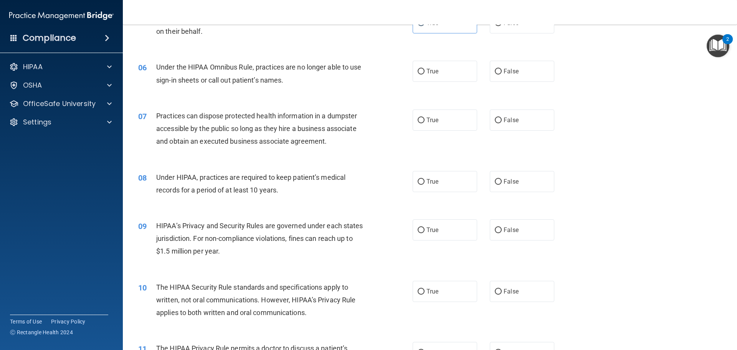
scroll to position [311, 0]
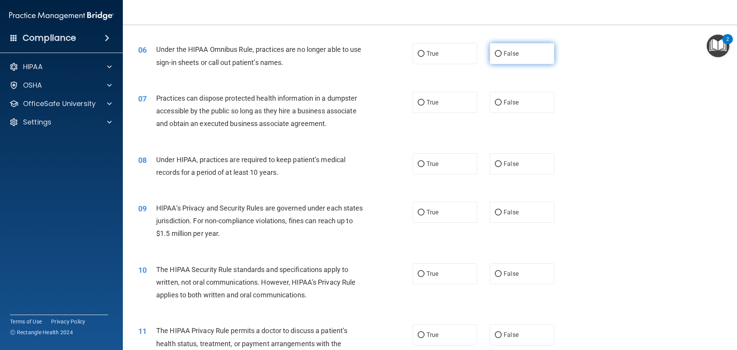
click at [499, 55] on label "False" at bounding box center [522, 53] width 64 height 21
click at [499, 55] on input "False" at bounding box center [498, 54] width 7 height 6
radio input "true"
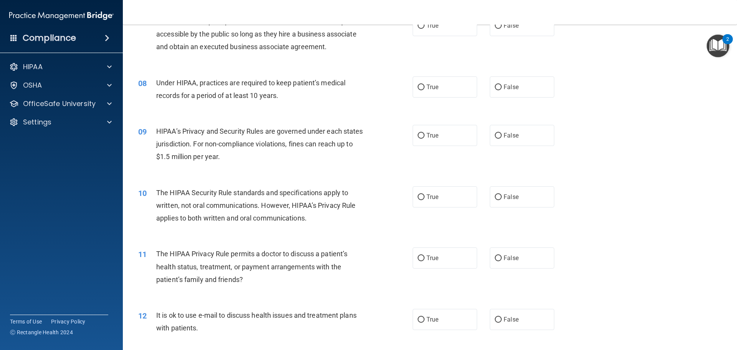
scroll to position [350, 0]
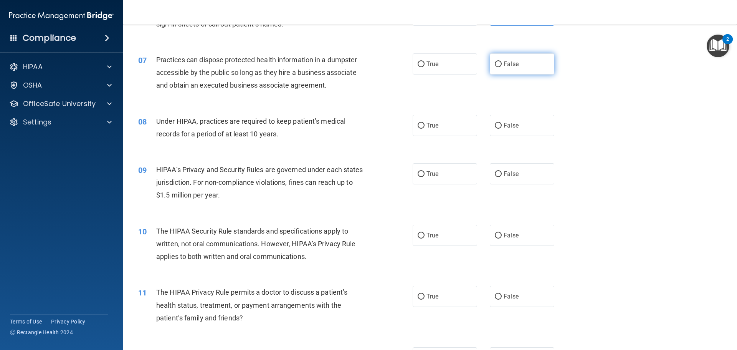
click at [504, 64] on span "False" at bounding box center [511, 63] width 15 height 7
click at [502, 64] on input "False" at bounding box center [498, 64] width 7 height 6
radio input "true"
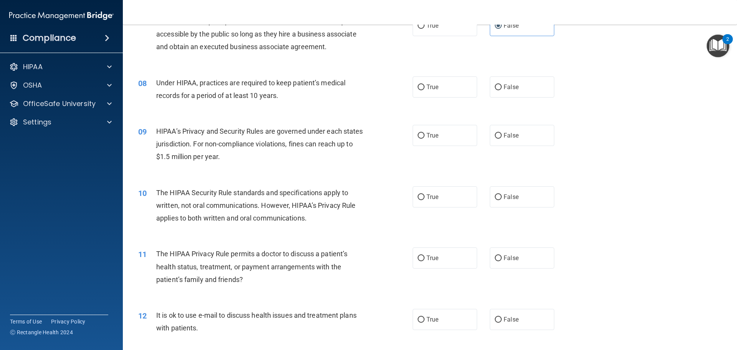
scroll to position [426, 0]
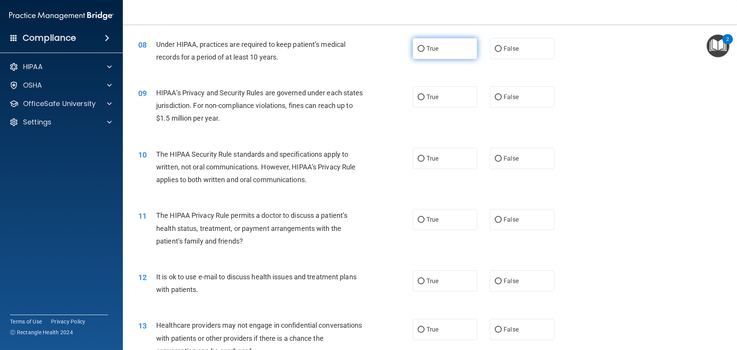
click at [424, 55] on label "True" at bounding box center [445, 48] width 64 height 21
click at [424, 52] on input "True" at bounding box center [421, 49] width 7 height 6
radio input "true"
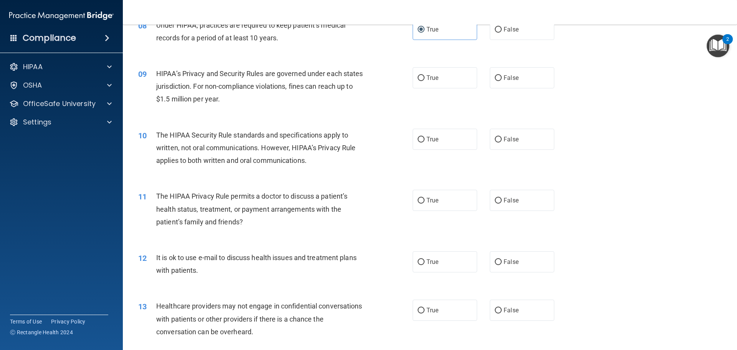
scroll to position [465, 0]
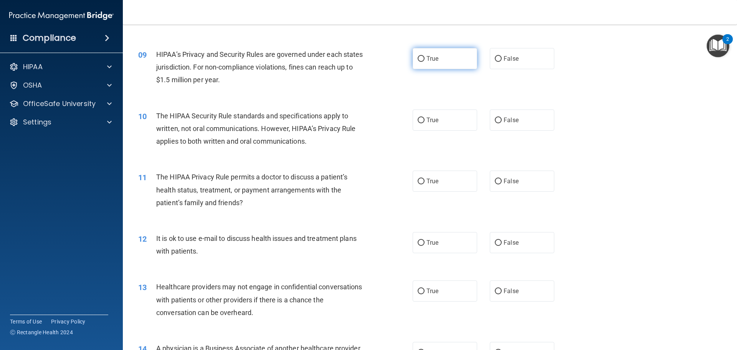
click at [465, 62] on label "True" at bounding box center [445, 58] width 64 height 21
click at [425, 62] on input "True" at bounding box center [421, 59] width 7 height 6
radio input "true"
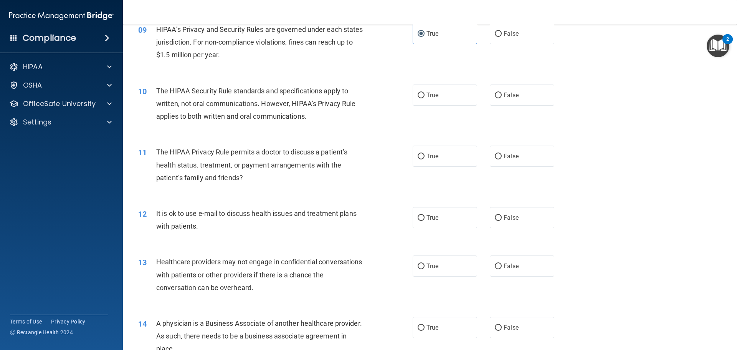
scroll to position [503, 0]
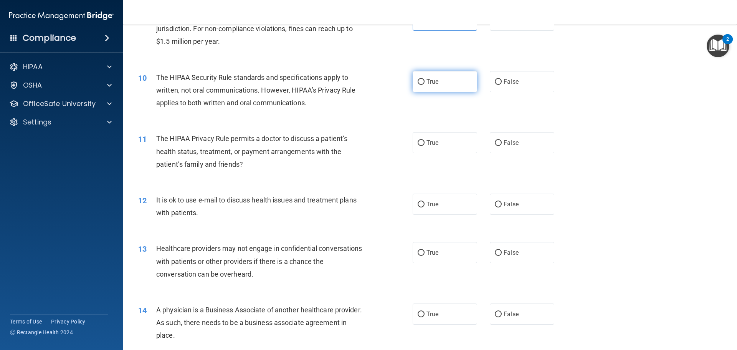
click at [438, 84] on label "True" at bounding box center [445, 81] width 64 height 21
click at [425, 84] on input "True" at bounding box center [421, 82] width 7 height 6
radio input "true"
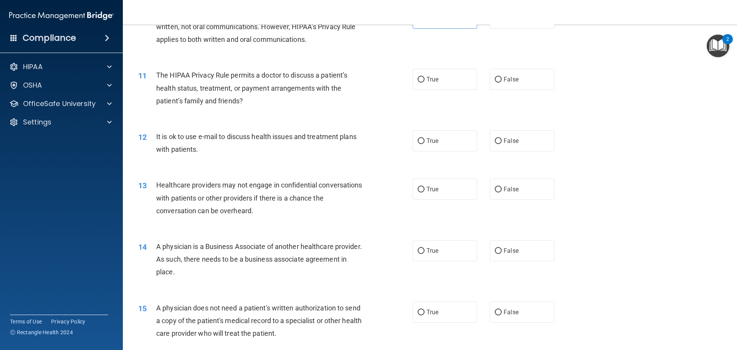
scroll to position [580, 0]
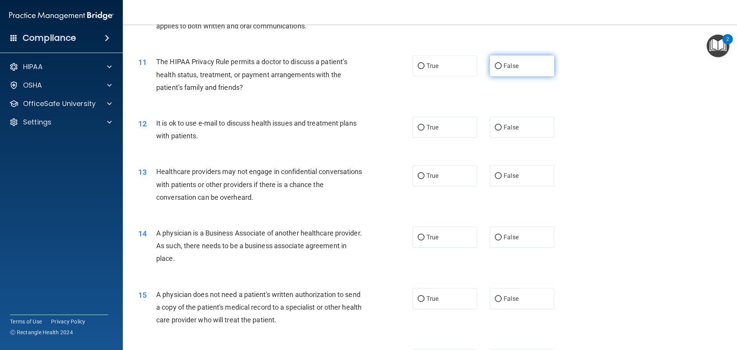
click at [497, 70] on label "False" at bounding box center [522, 65] width 64 height 21
click at [497, 69] on input "False" at bounding box center [498, 66] width 7 height 6
radio input "true"
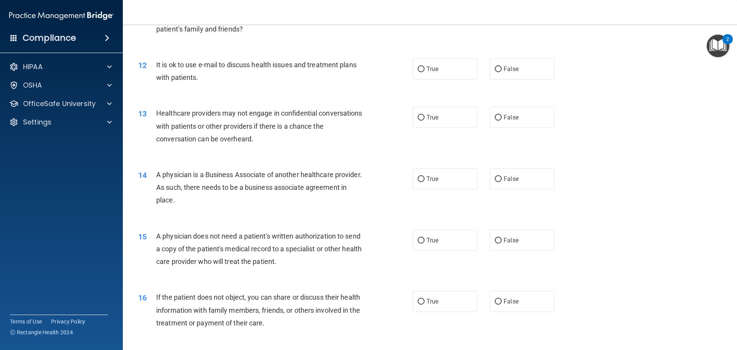
scroll to position [657, 0]
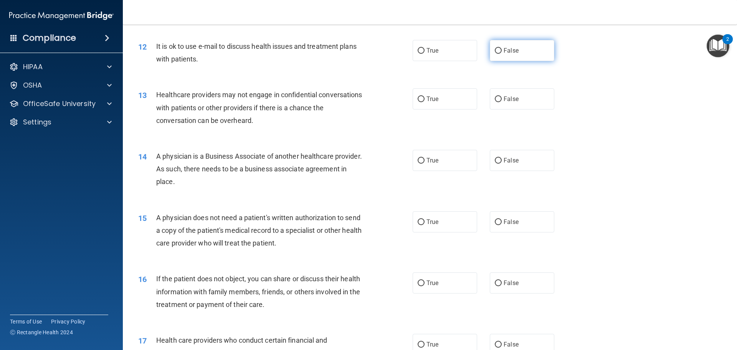
click at [524, 51] on label "False" at bounding box center [522, 50] width 64 height 21
click at [502, 51] on input "False" at bounding box center [498, 51] width 7 height 6
radio input "true"
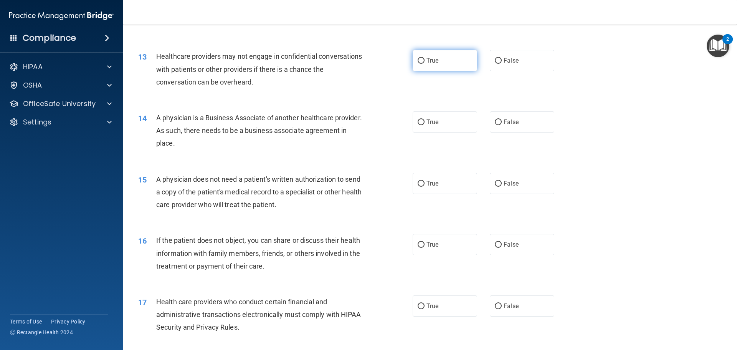
click at [436, 69] on label "True" at bounding box center [445, 60] width 64 height 21
click at [425, 64] on input "True" at bounding box center [421, 61] width 7 height 6
radio input "true"
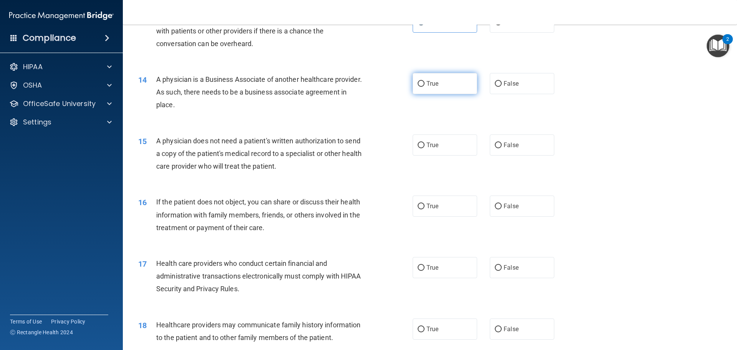
click at [444, 90] on label "True" at bounding box center [445, 83] width 64 height 21
click at [425, 87] on input "True" at bounding box center [421, 84] width 7 height 6
radio input "true"
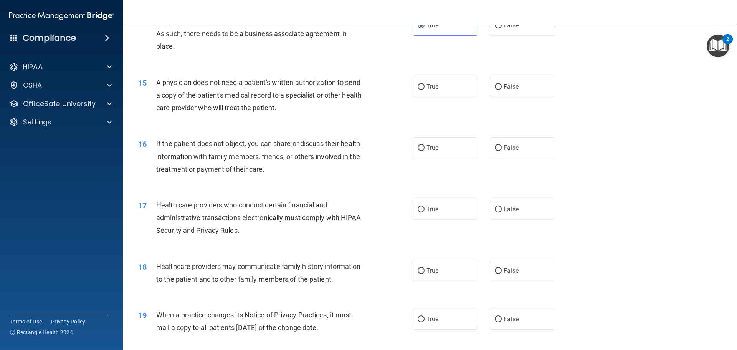
scroll to position [810, 0]
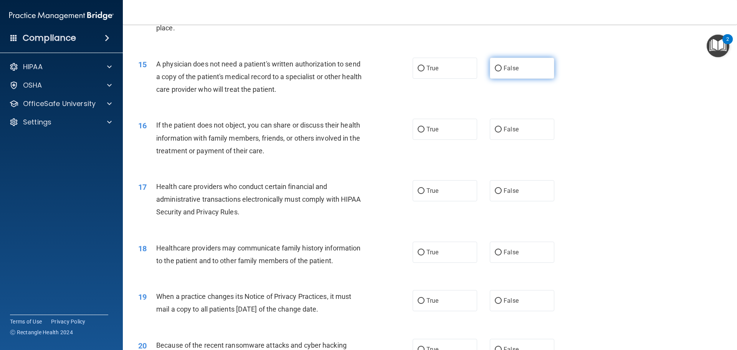
click at [511, 72] on label "False" at bounding box center [522, 68] width 64 height 21
click at [502, 71] on input "False" at bounding box center [498, 69] width 7 height 6
radio input "true"
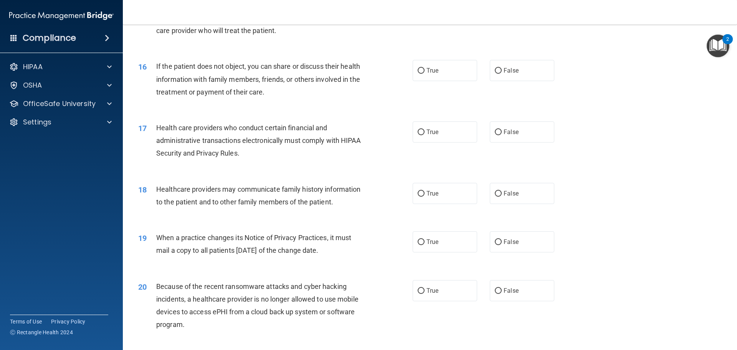
scroll to position [887, 0]
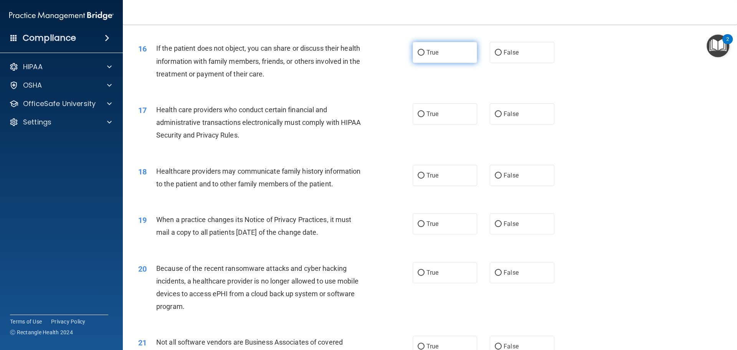
click at [454, 50] on label "True" at bounding box center [445, 52] width 64 height 21
click at [425, 50] on input "True" at bounding box center [421, 53] width 7 height 6
radio input "true"
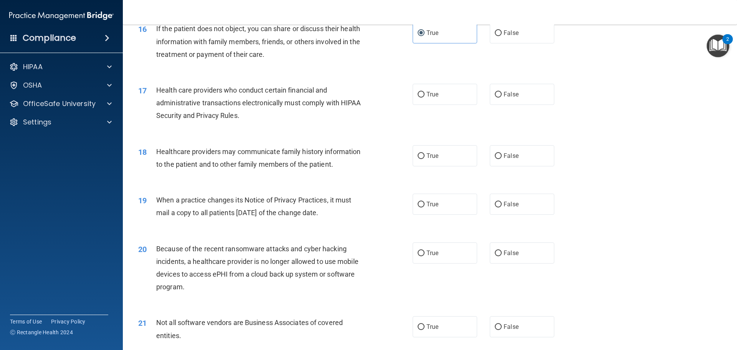
scroll to position [926, 0]
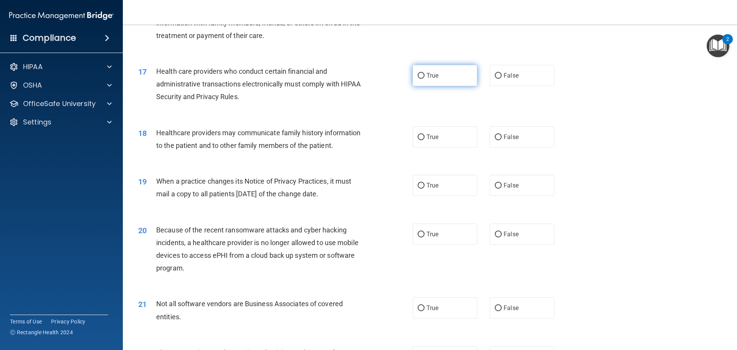
click at [427, 71] on label "True" at bounding box center [445, 75] width 64 height 21
click at [425, 73] on input "True" at bounding box center [421, 76] width 7 height 6
radio input "true"
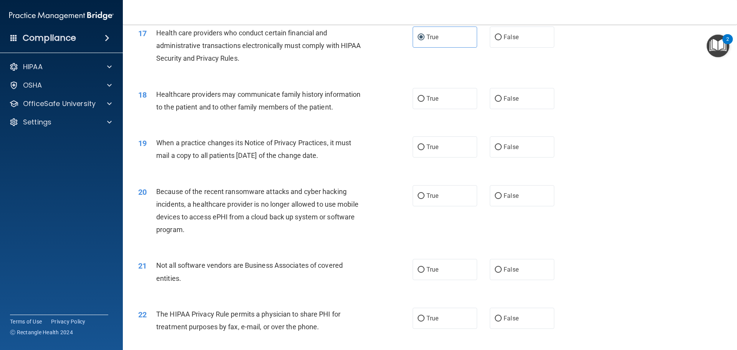
scroll to position [1002, 0]
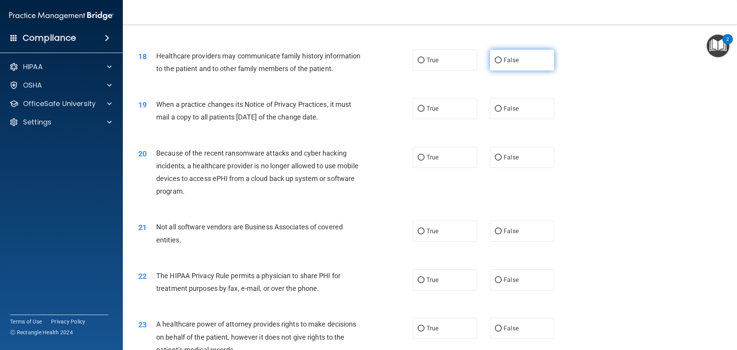
click at [504, 63] on span "False" at bounding box center [511, 59] width 15 height 7
click at [500, 63] on input "False" at bounding box center [498, 61] width 7 height 6
radio input "true"
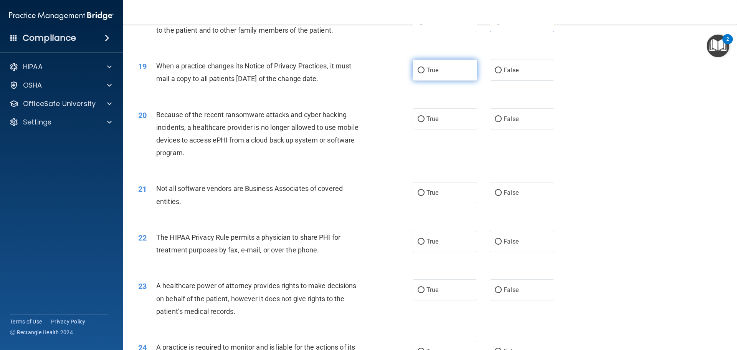
click at [447, 74] on label "True" at bounding box center [445, 70] width 64 height 21
click at [425, 73] on input "True" at bounding box center [421, 71] width 7 height 6
radio input "true"
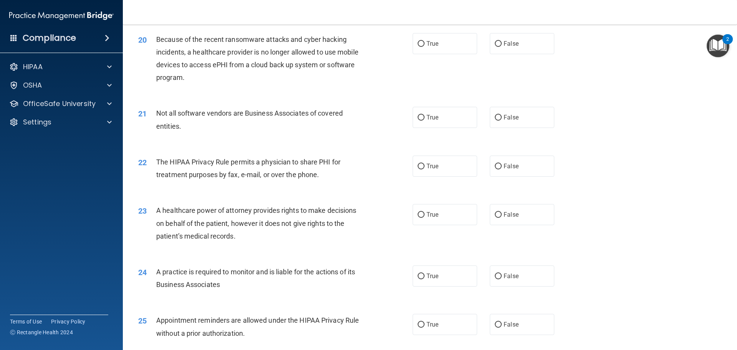
scroll to position [1117, 0]
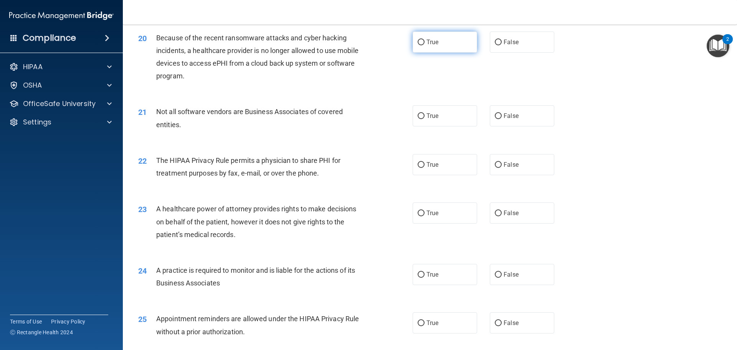
click at [438, 50] on label "True" at bounding box center [445, 41] width 64 height 21
click at [425, 45] on input "True" at bounding box center [421, 43] width 7 height 6
radio input "true"
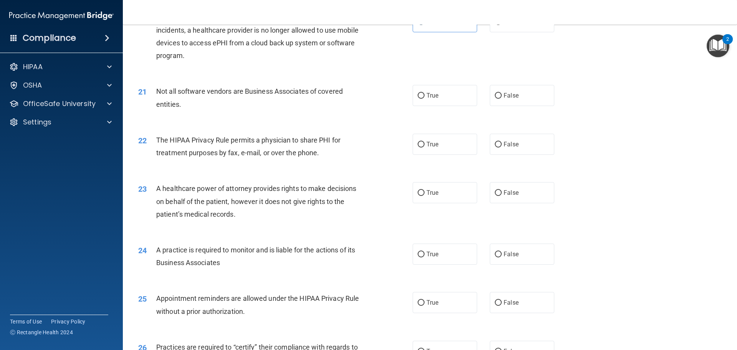
scroll to position [1156, 0]
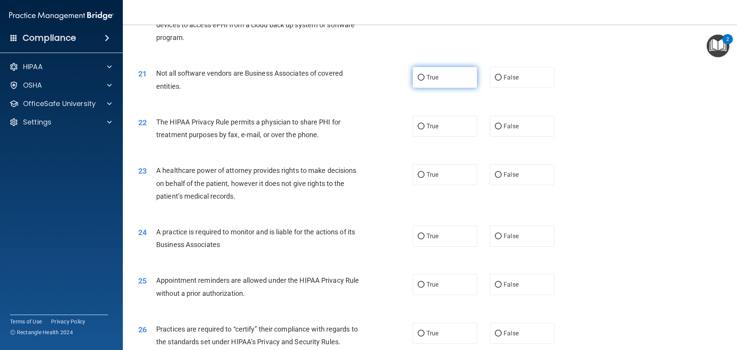
click at [455, 79] on label "True" at bounding box center [445, 77] width 64 height 21
click at [425, 79] on input "True" at bounding box center [421, 78] width 7 height 6
radio input "true"
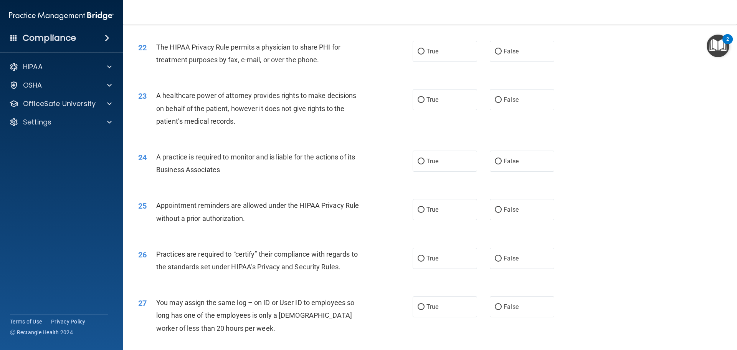
scroll to position [1233, 0]
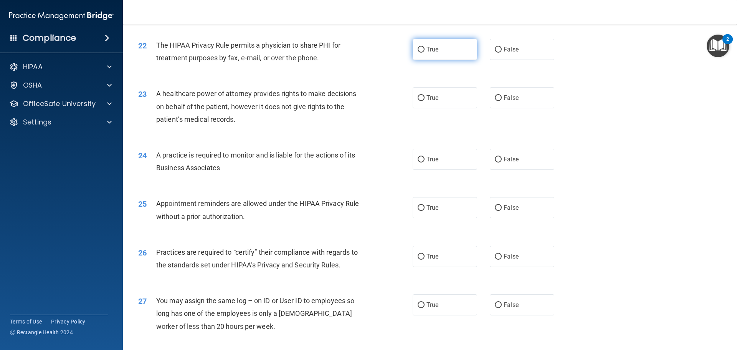
click at [426, 54] on label "True" at bounding box center [445, 49] width 64 height 21
click at [425, 53] on input "True" at bounding box center [421, 50] width 7 height 6
radio input "true"
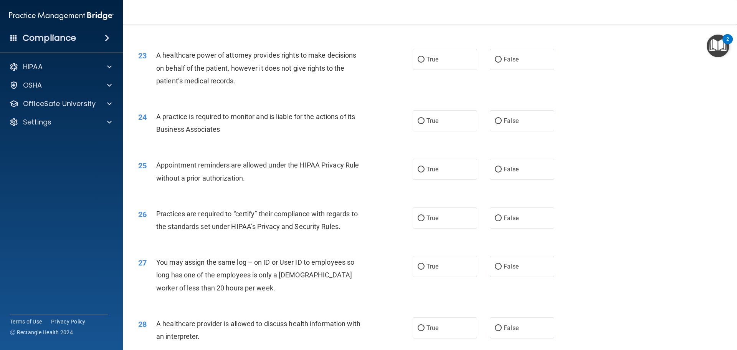
click at [484, 56] on div "True False" at bounding box center [490, 59] width 155 height 21
drag, startPoint x: 490, startPoint y: 58, endPoint x: 483, endPoint y: 64, distance: 9.0
click at [490, 60] on label "False" at bounding box center [522, 59] width 64 height 21
click at [495, 60] on input "False" at bounding box center [498, 60] width 7 height 6
radio input "true"
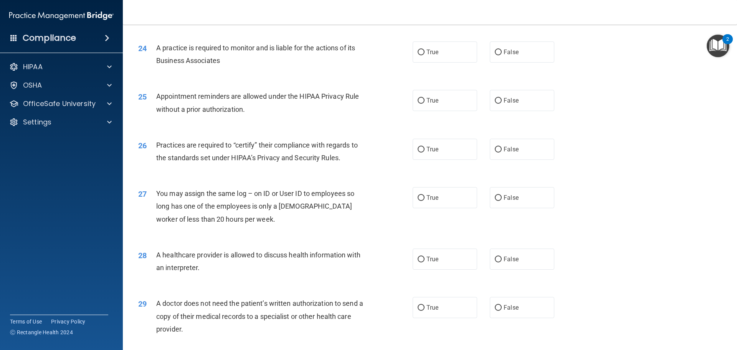
scroll to position [1348, 0]
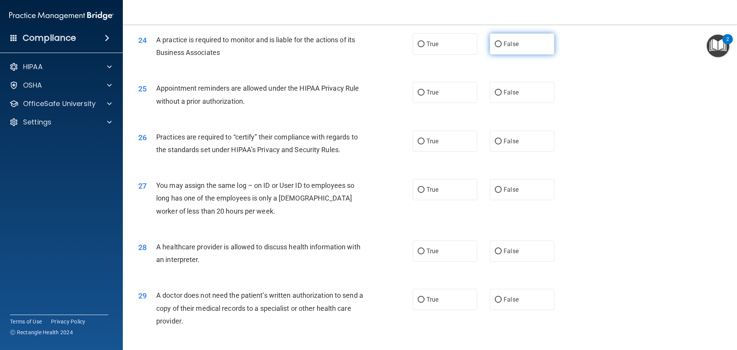
click at [501, 48] on label "False" at bounding box center [522, 43] width 64 height 21
click at [501, 47] on input "False" at bounding box center [498, 44] width 7 height 6
radio input "true"
click at [461, 96] on label "True" at bounding box center [445, 92] width 64 height 21
click at [425, 96] on input "True" at bounding box center [421, 93] width 7 height 6
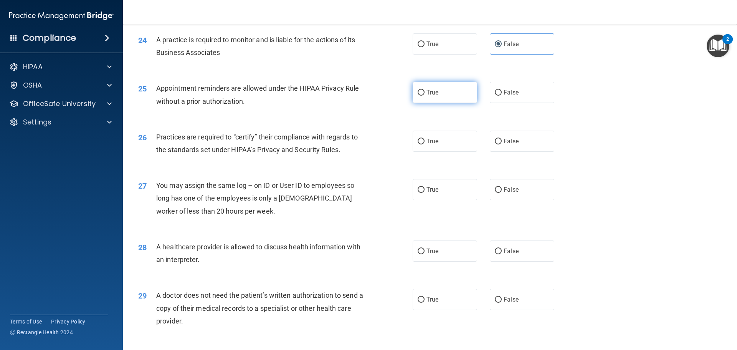
radio input "true"
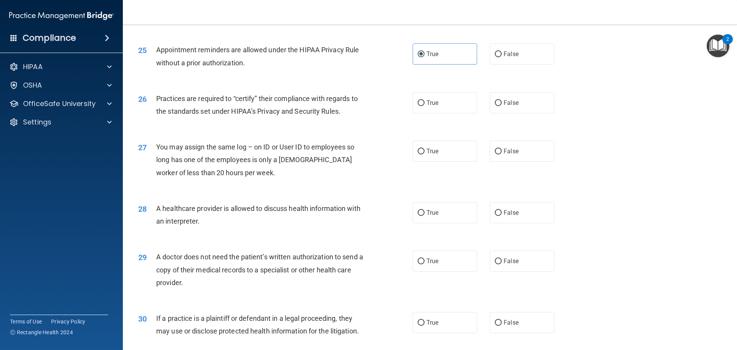
scroll to position [1425, 0]
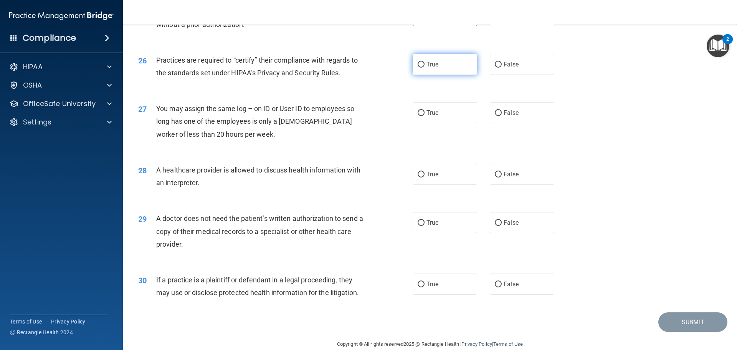
click at [413, 64] on label "True" at bounding box center [445, 64] width 64 height 21
click at [418, 64] on input "True" at bounding box center [421, 65] width 7 height 6
radio input "true"
drag, startPoint x: 515, startPoint y: 118, endPoint x: 472, endPoint y: 123, distance: 43.7
click at [515, 118] on label "False" at bounding box center [522, 112] width 64 height 21
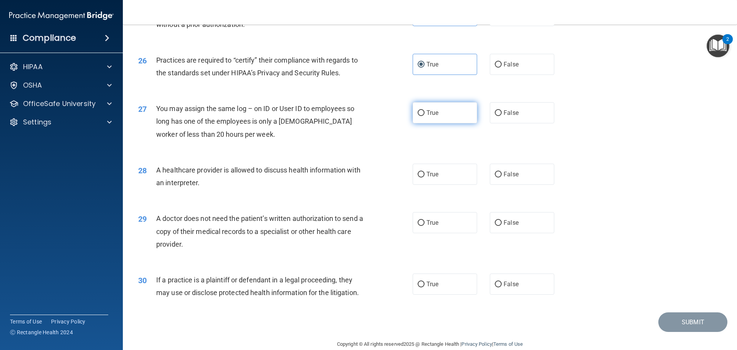
click at [502, 116] on input "False" at bounding box center [498, 113] width 7 height 6
radio input "true"
click at [502, 180] on label "False" at bounding box center [522, 174] width 64 height 21
click at [502, 177] on input "False" at bounding box center [498, 175] width 7 height 6
radio input "true"
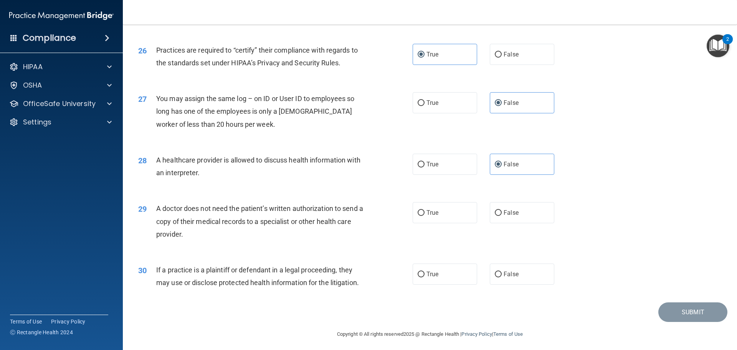
scroll to position [1437, 0]
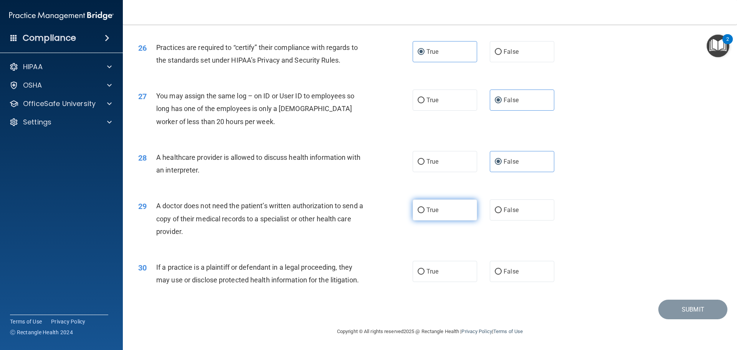
click at [454, 211] on label "True" at bounding box center [445, 209] width 64 height 21
click at [425, 211] on input "True" at bounding box center [421, 210] width 7 height 6
radio input "true"
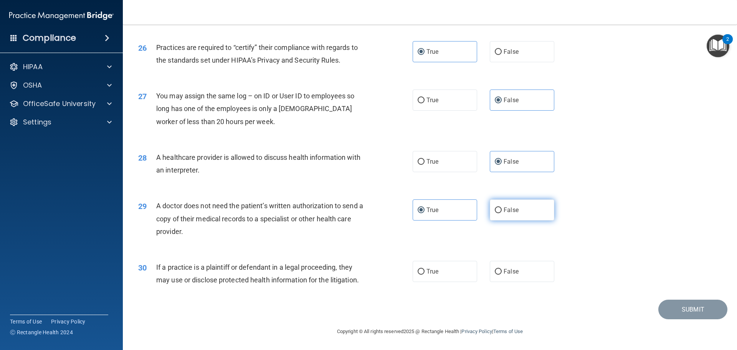
click at [509, 215] on label "False" at bounding box center [522, 209] width 64 height 21
click at [502, 213] on input "False" at bounding box center [498, 210] width 7 height 6
radio input "true"
radio input "false"
click at [443, 277] on label "True" at bounding box center [445, 271] width 64 height 21
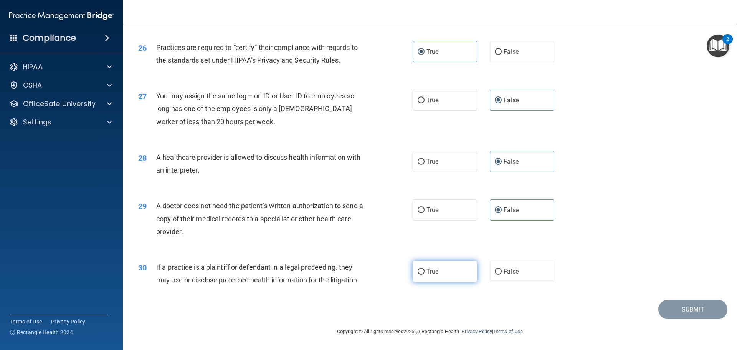
click at [425, 274] on input "True" at bounding box center [421, 272] width 7 height 6
radio input "true"
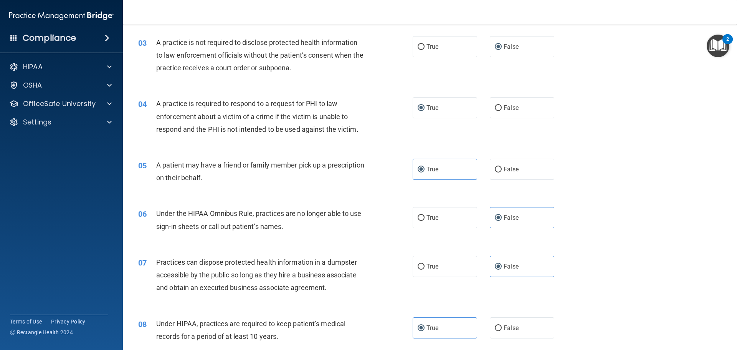
scroll to position [0, 0]
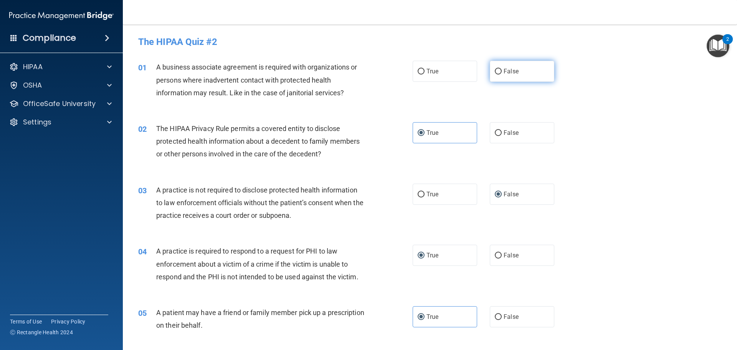
click at [504, 71] on span "False" at bounding box center [511, 71] width 15 height 7
click at [500, 71] on input "False" at bounding box center [498, 72] width 7 height 6
radio input "true"
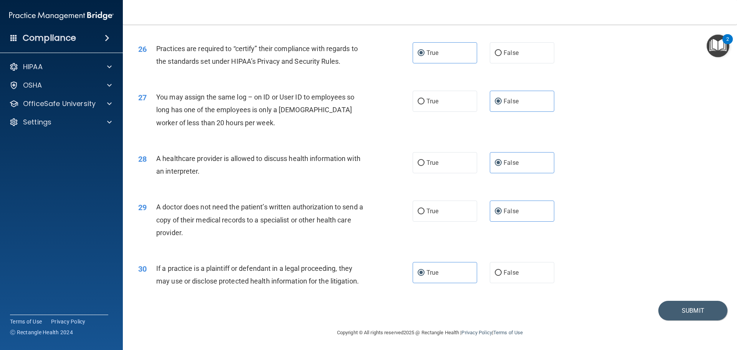
scroll to position [1437, 0]
click at [662, 315] on button "Submit" at bounding box center [692, 309] width 69 height 20
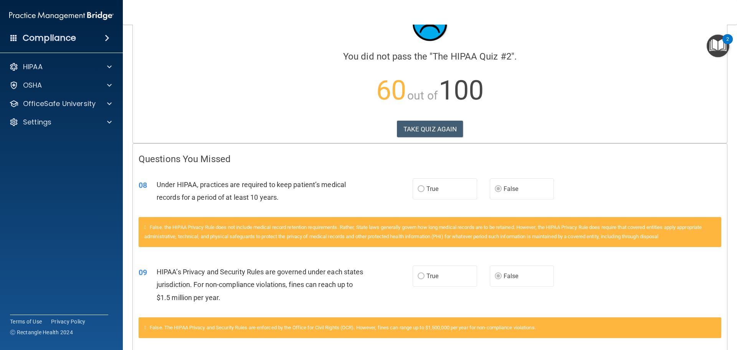
scroll to position [35, 0]
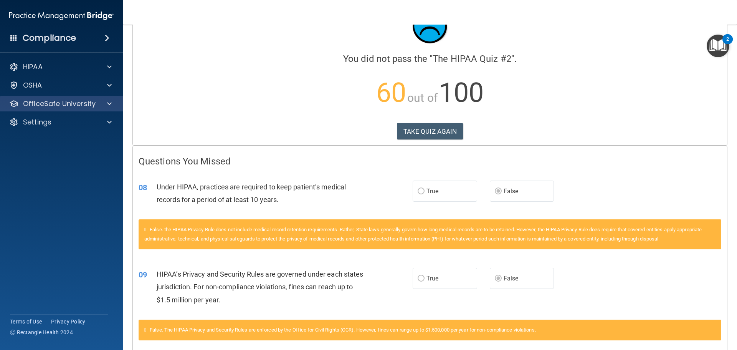
click at [64, 111] on div "OfficeSafe University" at bounding box center [61, 103] width 123 height 15
click at [73, 107] on p "OfficeSafe University" at bounding box center [59, 103] width 73 height 9
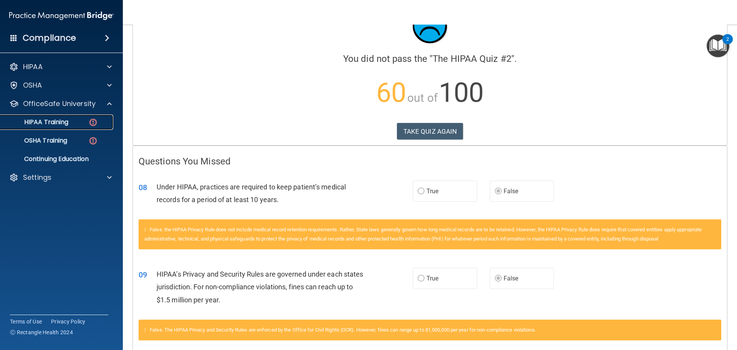
click at [74, 125] on div "HIPAA Training" at bounding box center [57, 122] width 105 height 8
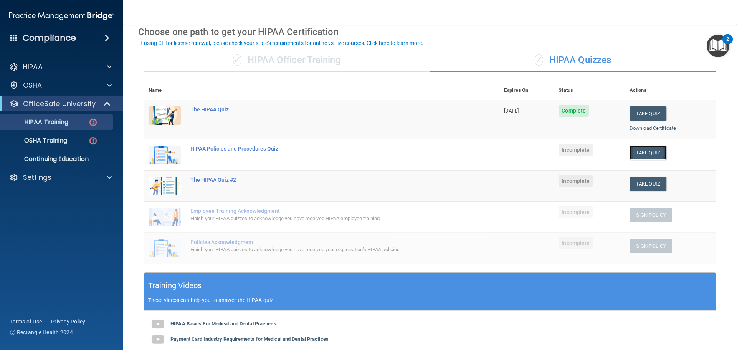
click at [634, 154] on button "Take Quiz" at bounding box center [648, 152] width 37 height 14
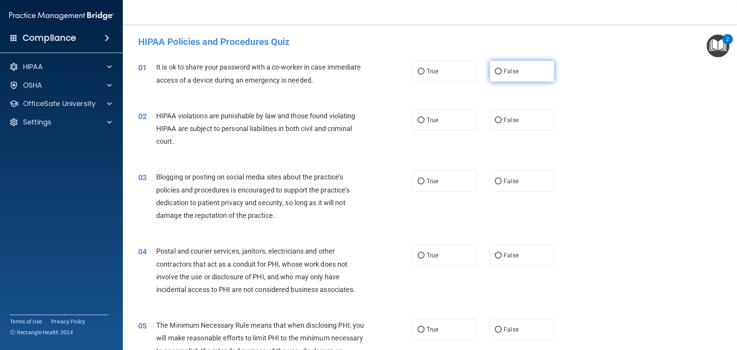
click at [496, 73] on input "False" at bounding box center [498, 72] width 7 height 6
radio input "true"
click at [426, 118] on span "True" at bounding box center [432, 119] width 12 height 7
click at [424, 118] on input "True" at bounding box center [421, 120] width 7 height 6
radio input "true"
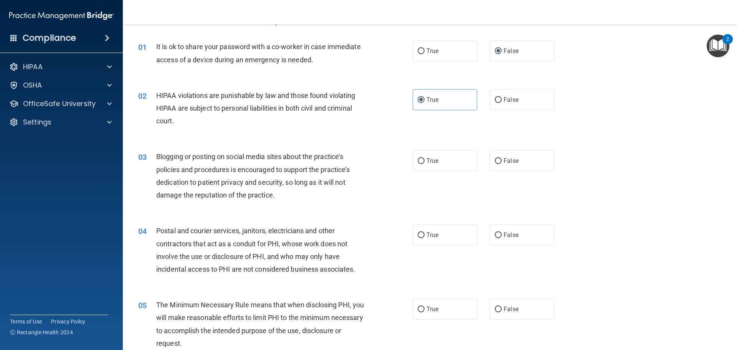
scroll to position [77, 0]
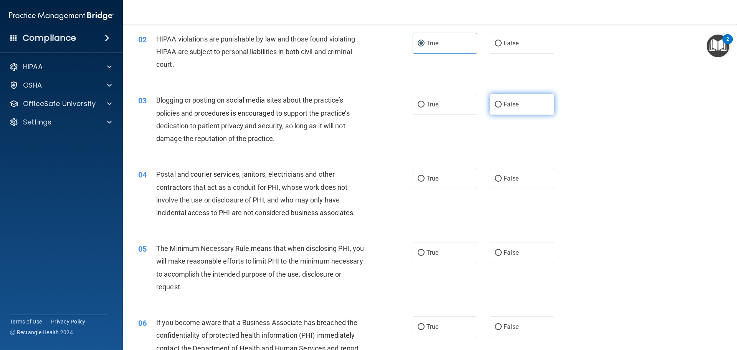
click at [504, 101] on span "False" at bounding box center [511, 104] width 15 height 7
click at [500, 102] on input "False" at bounding box center [498, 105] width 7 height 6
radio input "true"
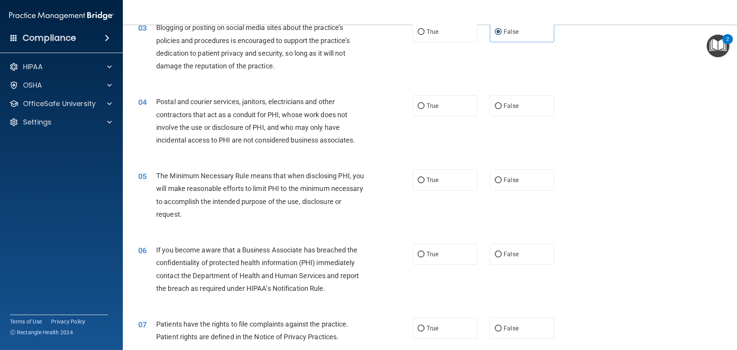
scroll to position [154, 0]
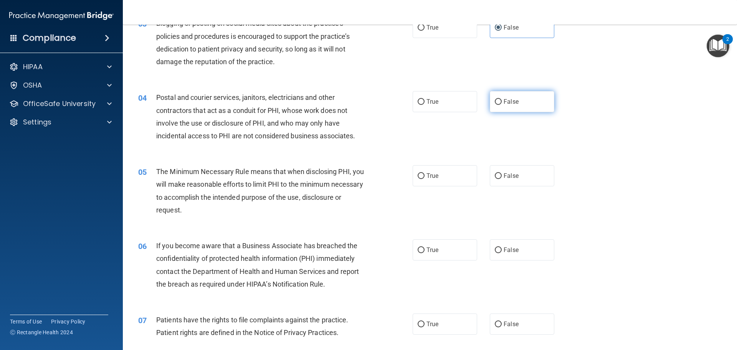
click at [504, 100] on span "False" at bounding box center [511, 101] width 15 height 7
click at [502, 100] on input "False" at bounding box center [498, 102] width 7 height 6
radio input "true"
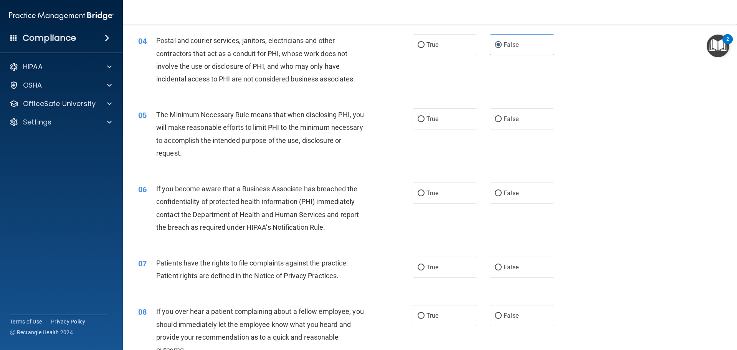
scroll to position [230, 0]
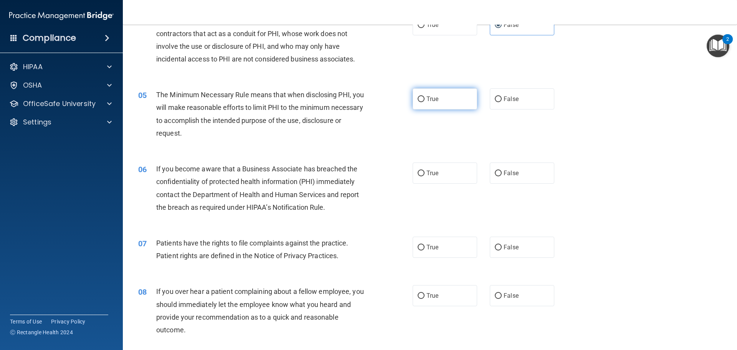
click at [414, 99] on label "True" at bounding box center [445, 98] width 64 height 21
click at [418, 99] on input "True" at bounding box center [421, 99] width 7 height 6
radio input "true"
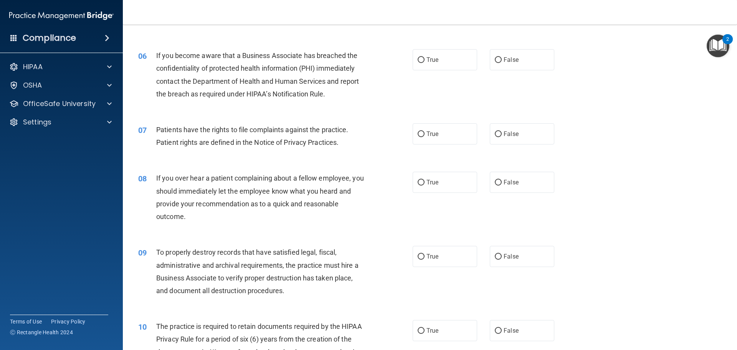
scroll to position [345, 0]
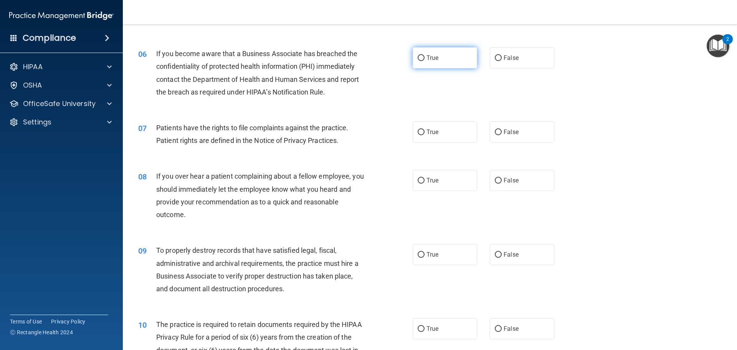
click at [442, 59] on label "True" at bounding box center [445, 57] width 64 height 21
click at [425, 59] on input "True" at bounding box center [421, 58] width 7 height 6
radio input "true"
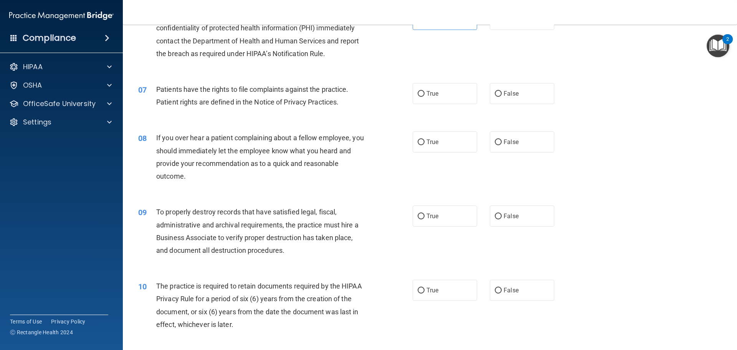
scroll to position [422, 0]
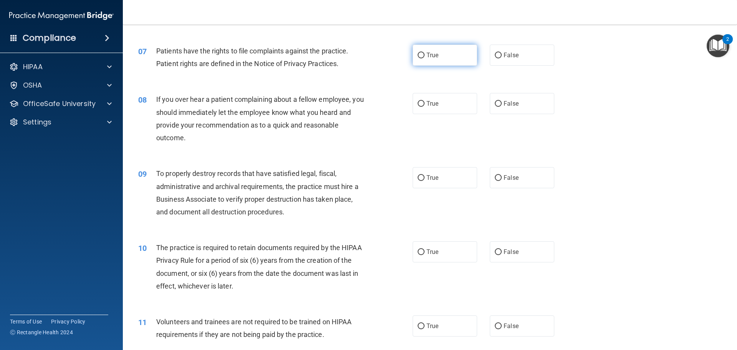
click at [428, 53] on span "True" at bounding box center [432, 54] width 12 height 7
click at [425, 53] on input "True" at bounding box center [421, 56] width 7 height 6
radio input "true"
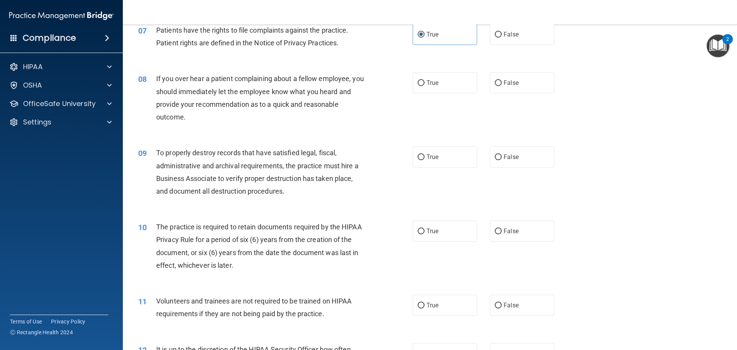
scroll to position [461, 0]
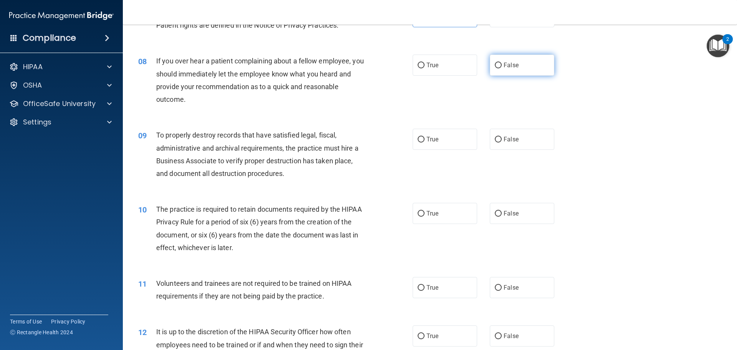
drag, startPoint x: 494, startPoint y: 59, endPoint x: 468, endPoint y: 73, distance: 29.2
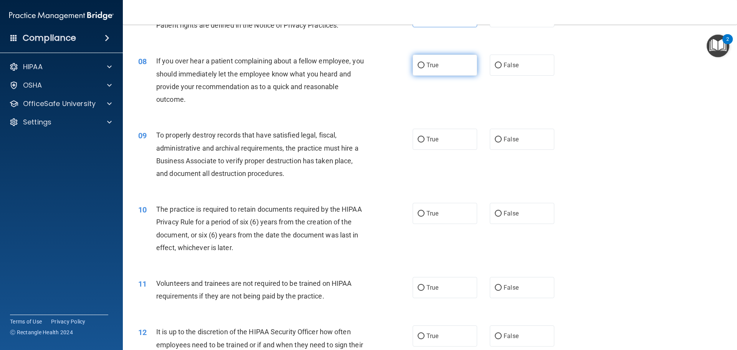
click at [494, 59] on label "False" at bounding box center [522, 65] width 64 height 21
click at [495, 63] on input "False" at bounding box center [498, 66] width 7 height 6
radio input "true"
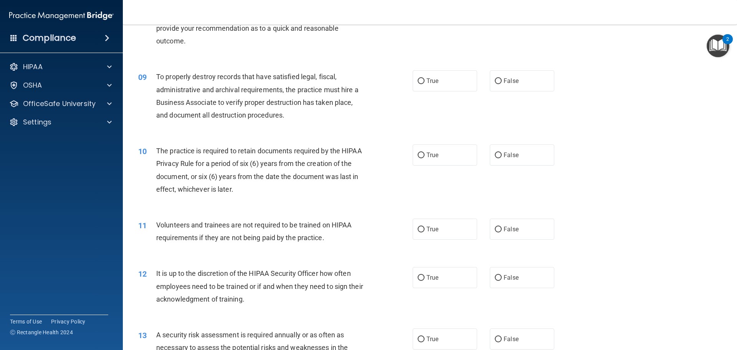
scroll to position [537, 0]
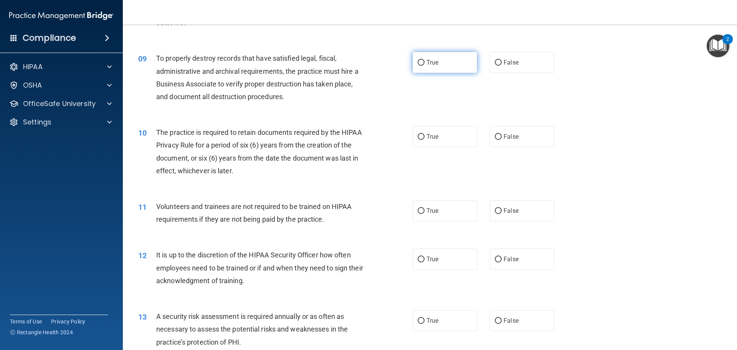
click at [418, 63] on input "True" at bounding box center [421, 63] width 7 height 6
radio input "true"
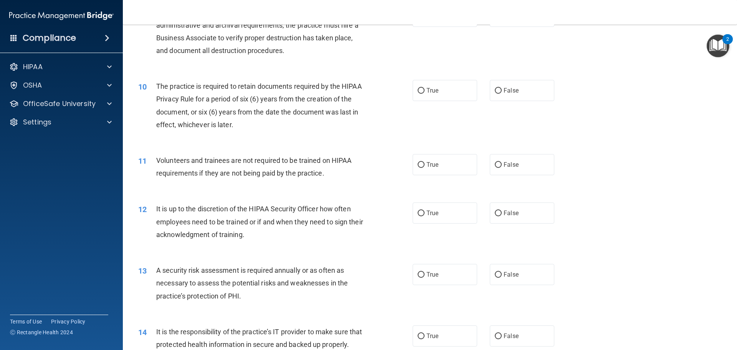
scroll to position [614, 0]
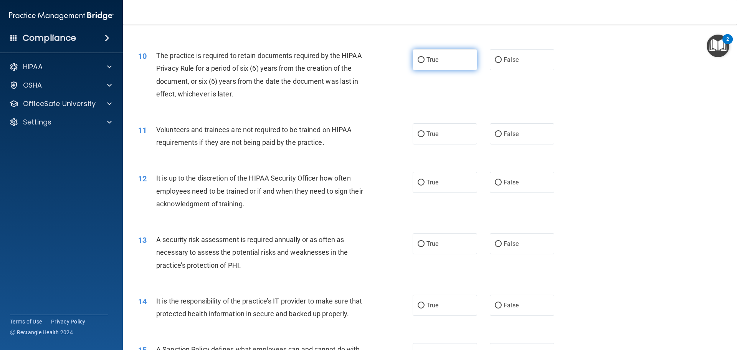
click at [423, 61] on label "True" at bounding box center [445, 59] width 64 height 21
click at [423, 61] on input "True" at bounding box center [421, 60] width 7 height 6
radio input "true"
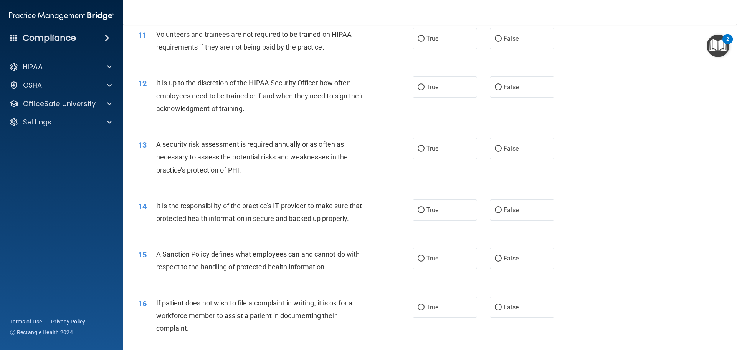
scroll to position [691, 0]
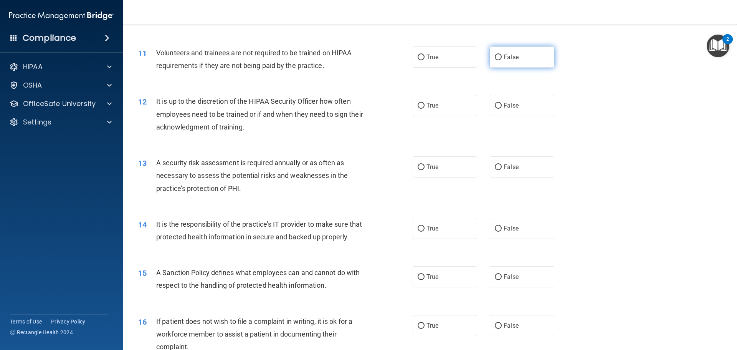
click at [499, 60] on label "False" at bounding box center [522, 56] width 64 height 21
click at [499, 60] on input "False" at bounding box center [498, 58] width 7 height 6
radio input "true"
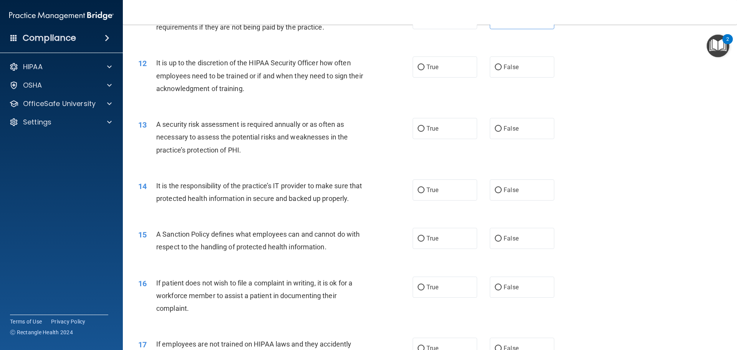
click at [483, 65] on div "True False" at bounding box center [490, 66] width 155 height 21
click at [504, 67] on span "False" at bounding box center [511, 66] width 15 height 7
click at [502, 67] on input "False" at bounding box center [498, 67] width 7 height 6
radio input "true"
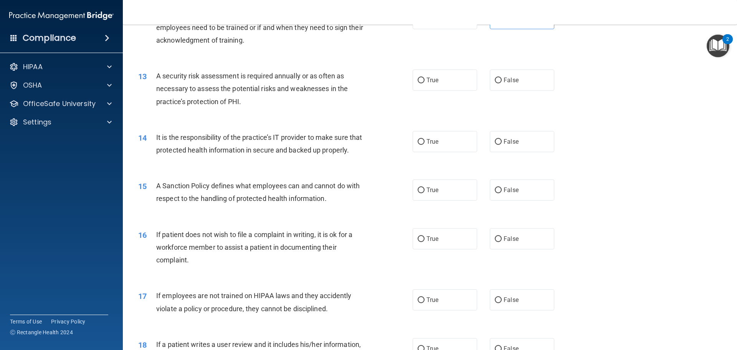
scroll to position [806, 0]
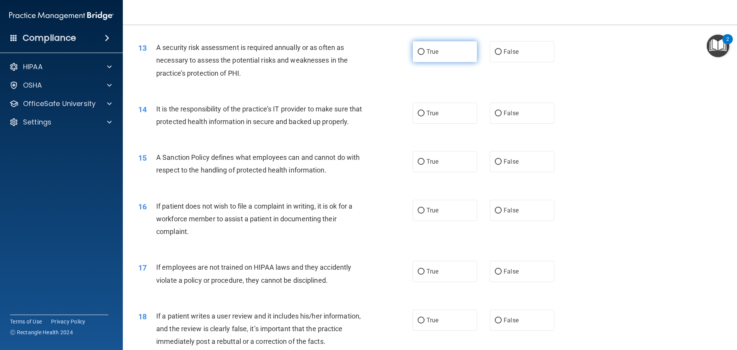
click at [429, 50] on span "True" at bounding box center [432, 51] width 12 height 7
click at [425, 50] on input "True" at bounding box center [421, 52] width 7 height 6
radio input "true"
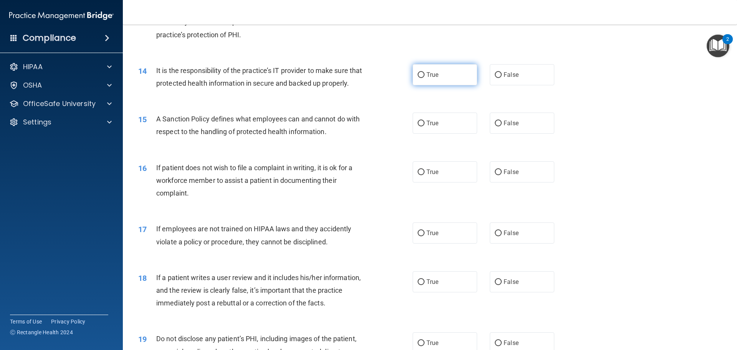
click at [427, 65] on label "True" at bounding box center [445, 74] width 64 height 21
click at [425, 72] on input "True" at bounding box center [421, 75] width 7 height 6
radio input "true"
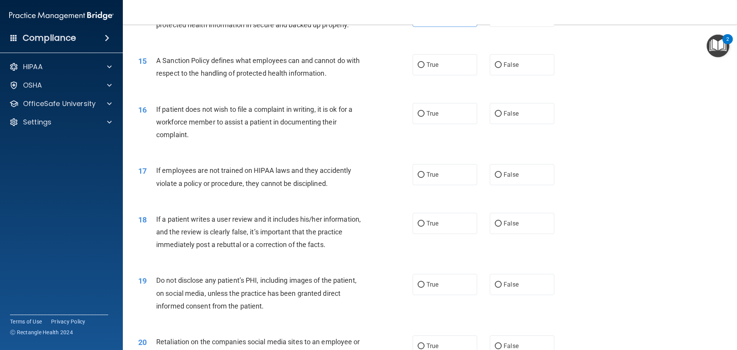
scroll to position [921, 0]
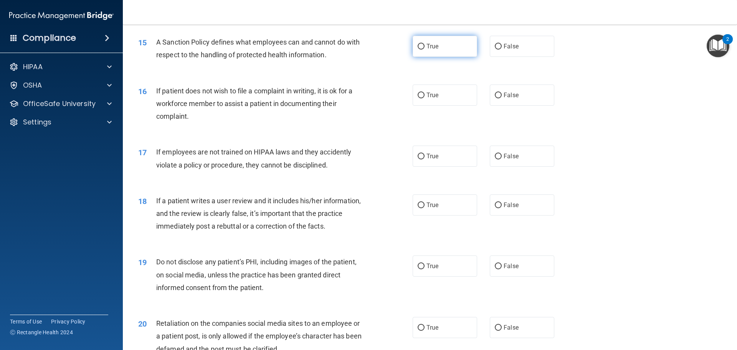
click at [424, 57] on label "True" at bounding box center [445, 46] width 64 height 21
click at [424, 50] on input "True" at bounding box center [421, 47] width 7 height 6
radio input "true"
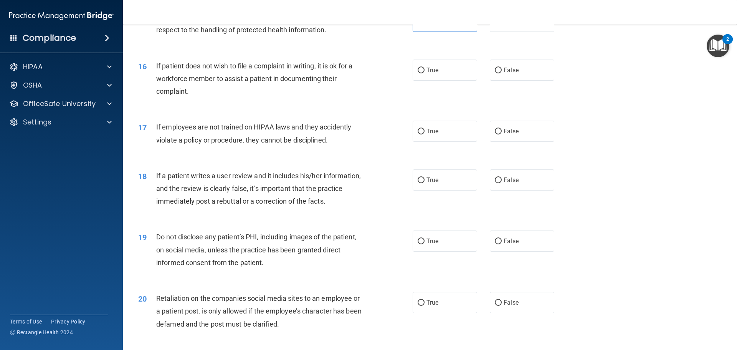
scroll to position [960, 0]
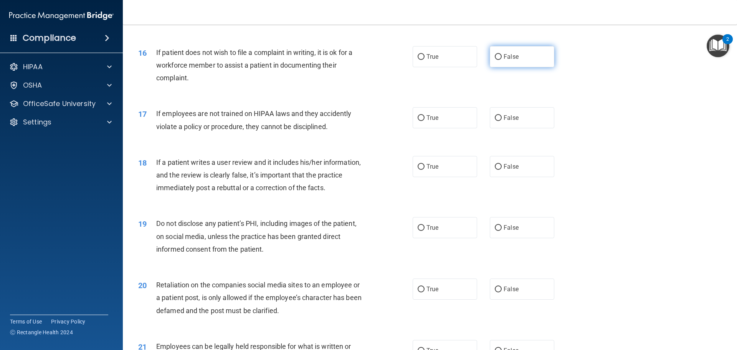
click at [530, 67] on label "False" at bounding box center [522, 56] width 64 height 21
click at [502, 60] on input "False" at bounding box center [498, 57] width 7 height 6
radio input "true"
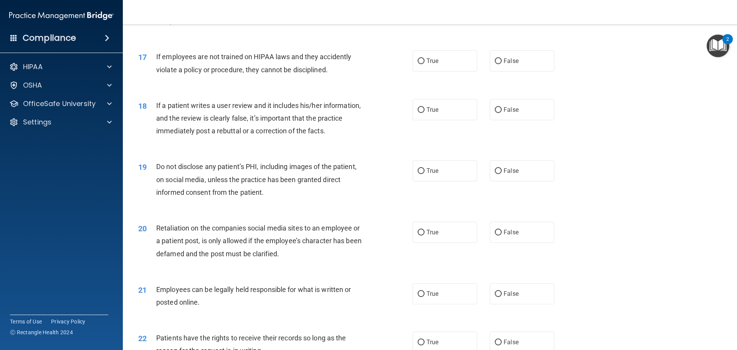
scroll to position [1036, 0]
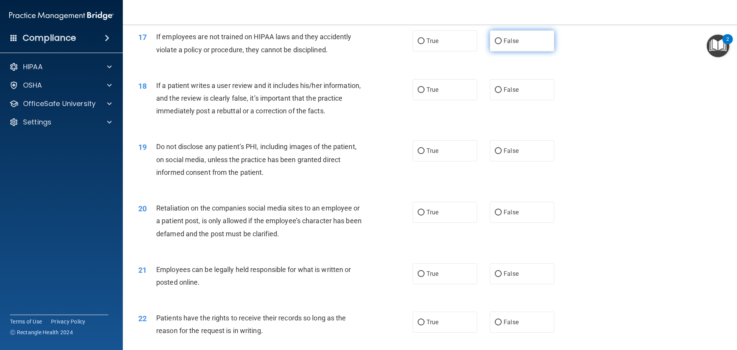
click at [513, 51] on label "False" at bounding box center [522, 40] width 64 height 21
click at [502, 44] on input "False" at bounding box center [498, 41] width 7 height 6
radio input "true"
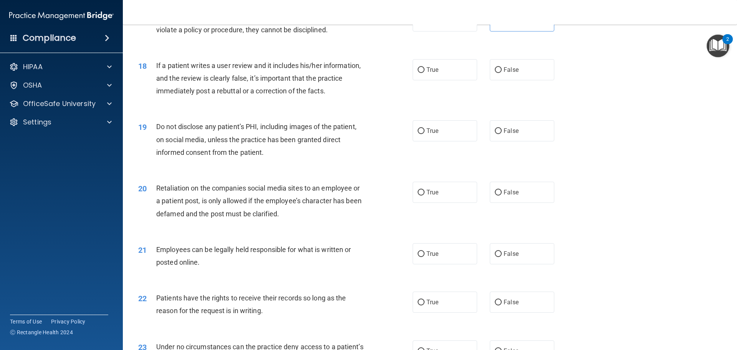
scroll to position [1075, 0]
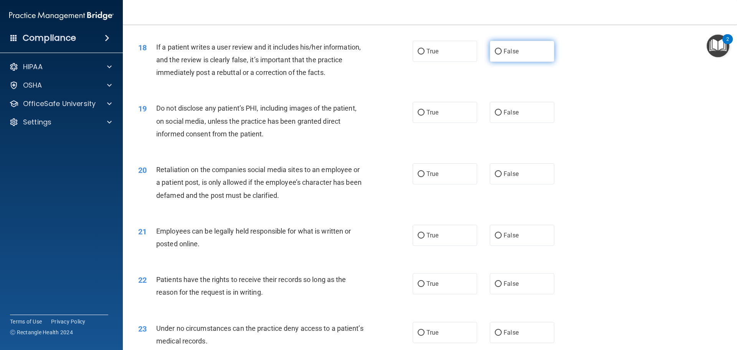
click at [495, 55] on input "False" at bounding box center [498, 52] width 7 height 6
radio input "true"
click at [431, 121] on label "True" at bounding box center [445, 112] width 64 height 21
click at [425, 116] on input "True" at bounding box center [421, 113] width 7 height 6
radio input "true"
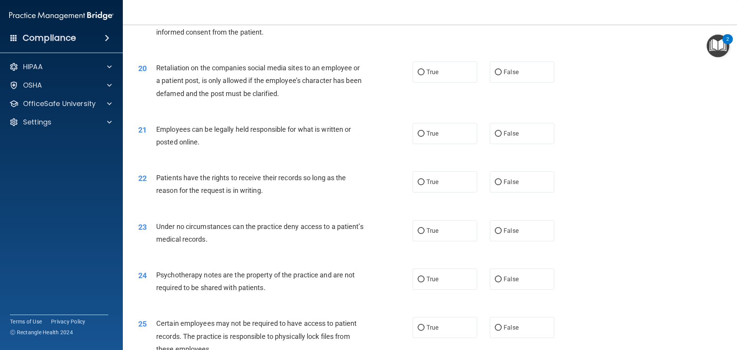
scroll to position [1190, 0]
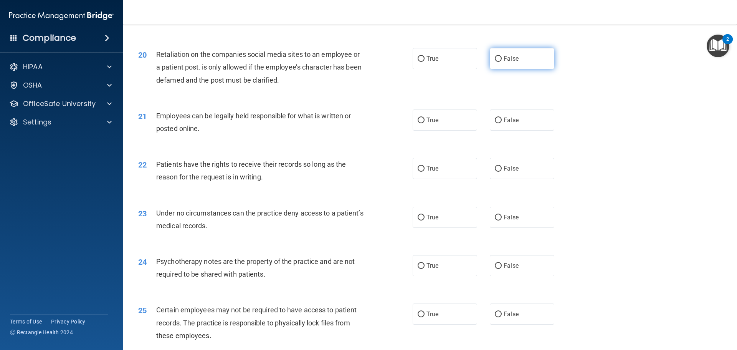
click at [511, 69] on label "False" at bounding box center [522, 58] width 64 height 21
click at [502, 62] on input "False" at bounding box center [498, 59] width 7 height 6
radio input "true"
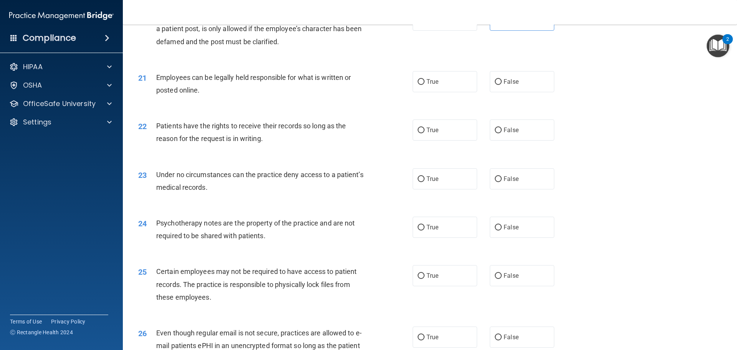
scroll to position [1267, 0]
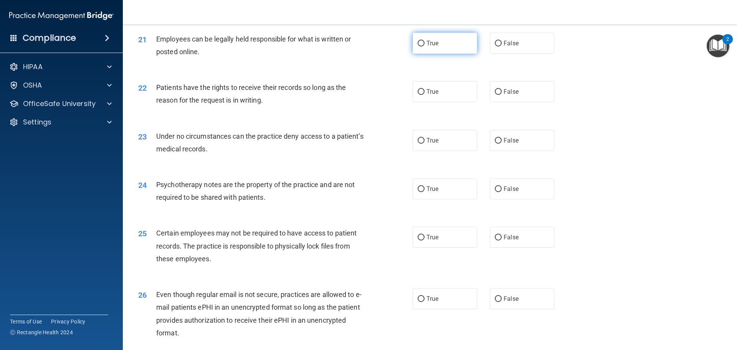
click at [468, 54] on label "True" at bounding box center [445, 43] width 64 height 21
click at [425, 46] on input "True" at bounding box center [421, 44] width 7 height 6
radio input "true"
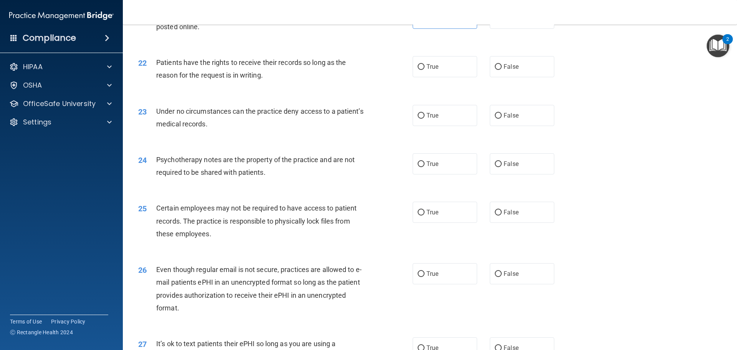
scroll to position [1305, 0]
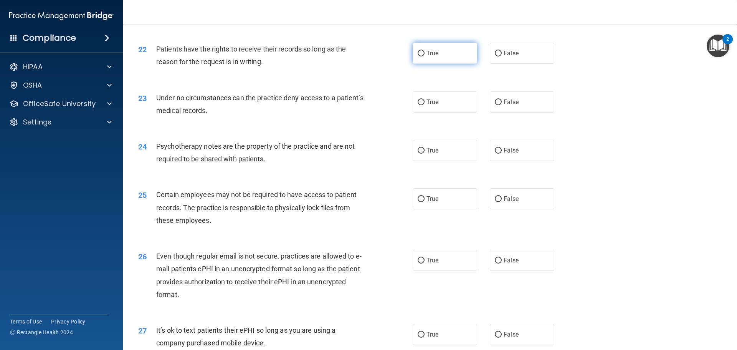
click at [431, 57] on span "True" at bounding box center [432, 53] width 12 height 7
click at [425, 56] on input "True" at bounding box center [421, 54] width 7 height 6
radio input "true"
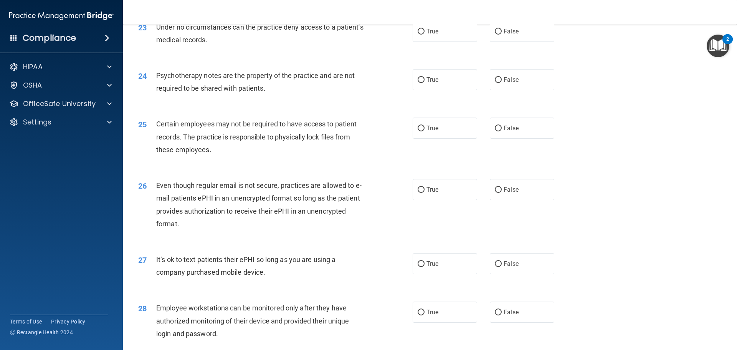
scroll to position [1382, 0]
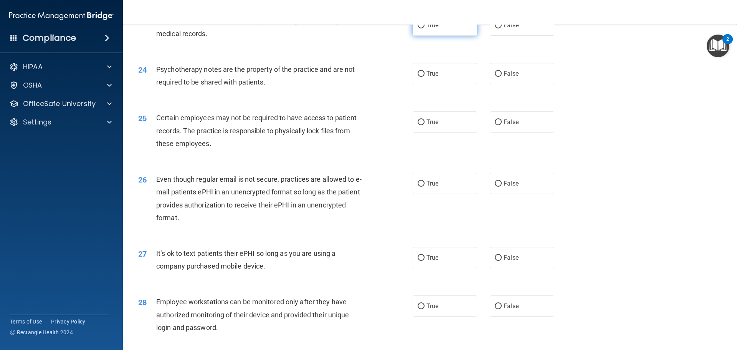
click at [450, 36] on label "True" at bounding box center [445, 25] width 64 height 21
click at [425, 28] on input "True" at bounding box center [421, 26] width 7 height 6
radio input "true"
click at [465, 84] on label "True" at bounding box center [445, 73] width 64 height 21
click at [425, 77] on input "True" at bounding box center [421, 74] width 7 height 6
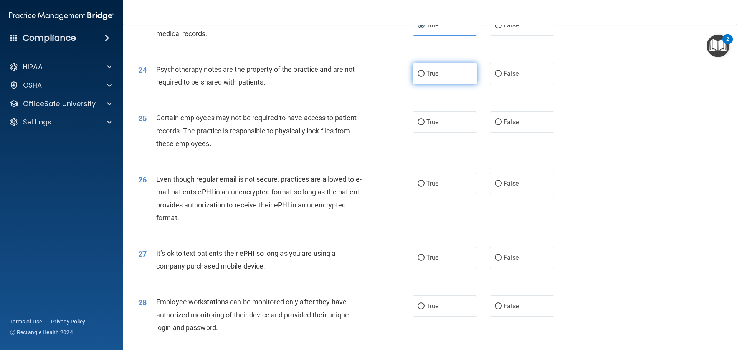
radio input "true"
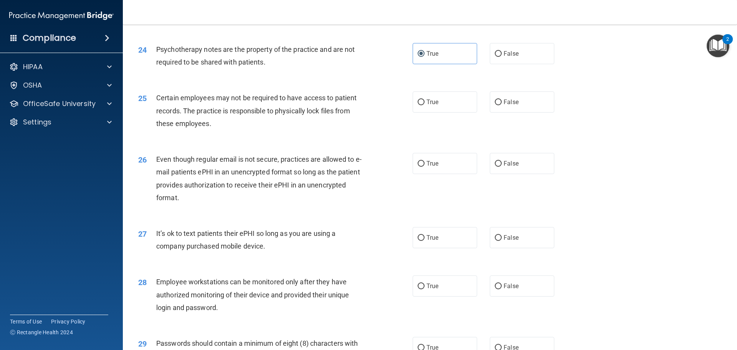
scroll to position [1459, 0]
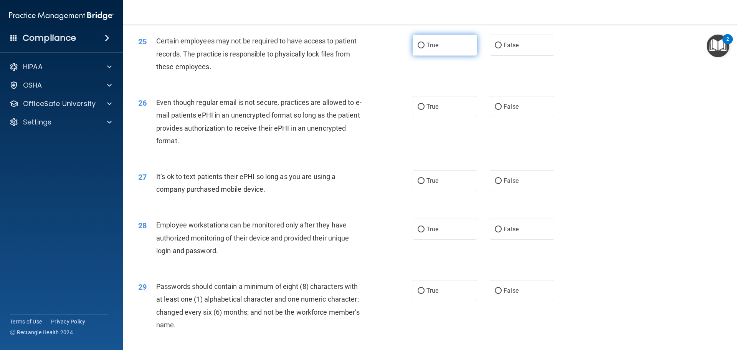
click at [446, 56] on label "True" at bounding box center [445, 45] width 64 height 21
click at [425, 48] on input "True" at bounding box center [421, 46] width 7 height 6
radio input "true"
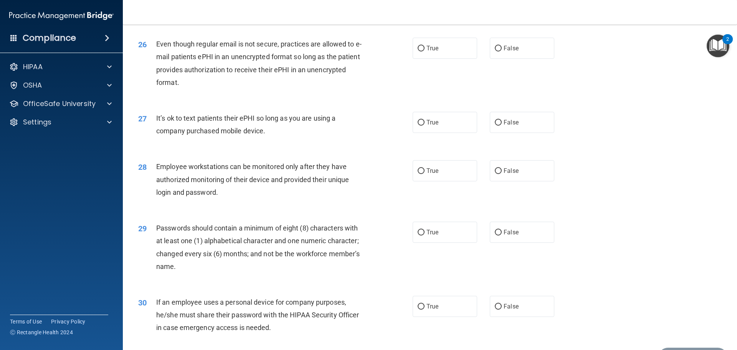
scroll to position [1536, 0]
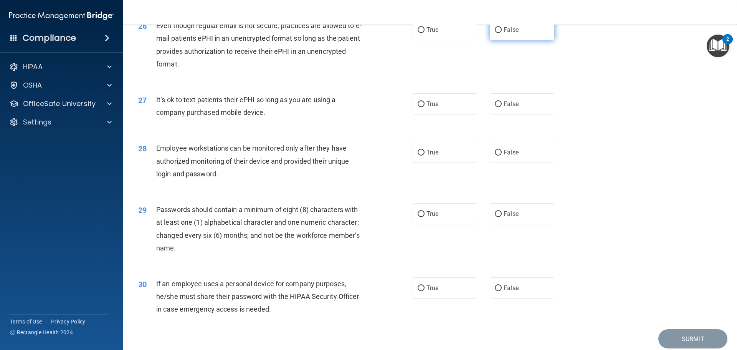
click at [492, 40] on label "False" at bounding box center [522, 29] width 64 height 21
click at [495, 33] on input "False" at bounding box center [498, 30] width 7 height 6
radio input "true"
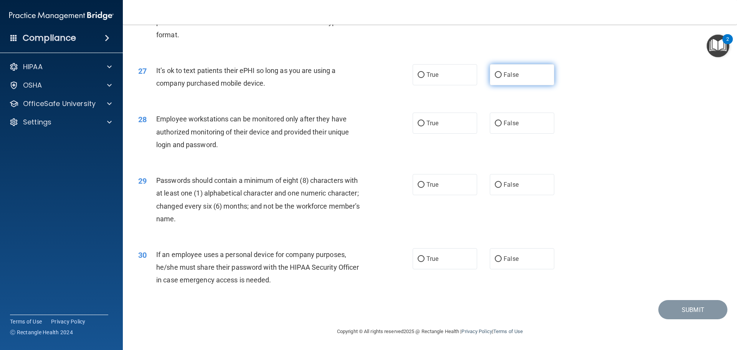
click at [496, 69] on label "False" at bounding box center [522, 74] width 64 height 21
click at [496, 72] on input "False" at bounding box center [498, 75] width 7 height 6
radio input "true"
click at [421, 123] on input "True" at bounding box center [421, 124] width 7 height 6
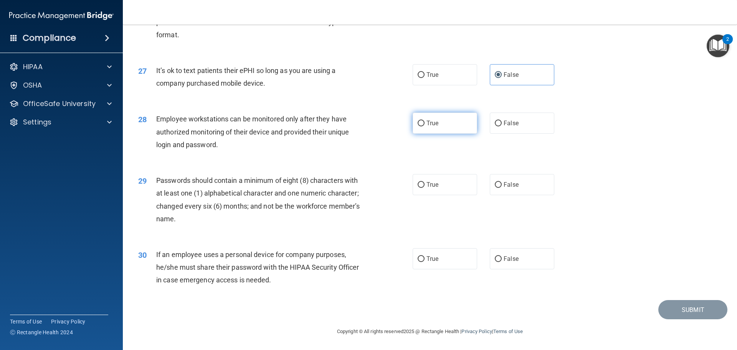
radio input "true"
click at [431, 183] on span "True" at bounding box center [432, 184] width 12 height 7
click at [425, 183] on input "True" at bounding box center [421, 185] width 7 height 6
radio input "true"
click at [455, 263] on label "True" at bounding box center [445, 258] width 64 height 21
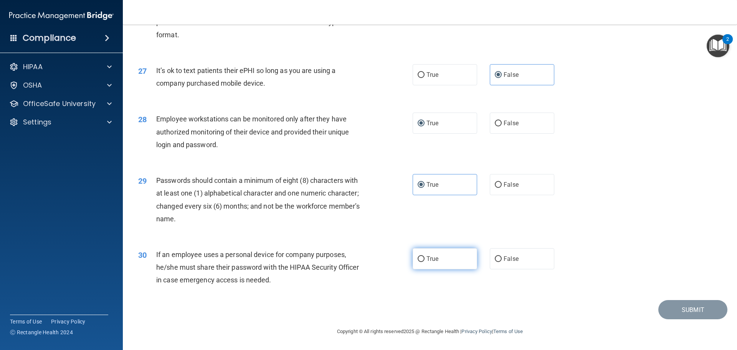
click at [425, 262] on input "True" at bounding box center [421, 259] width 7 height 6
radio input "true"
click at [676, 306] on button "Submit" at bounding box center [692, 310] width 69 height 20
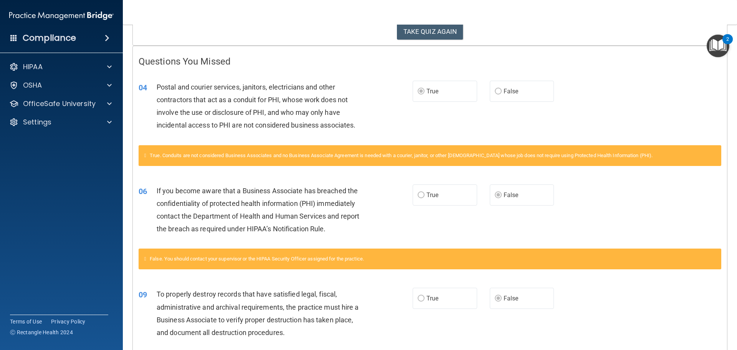
scroll to position [115, 0]
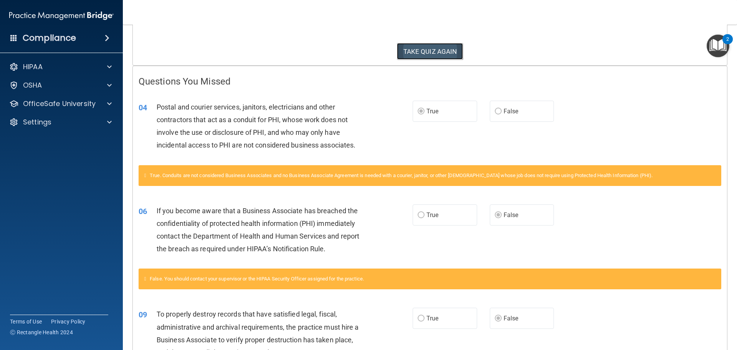
click at [449, 54] on button "TAKE QUIZ AGAIN" at bounding box center [430, 51] width 66 height 17
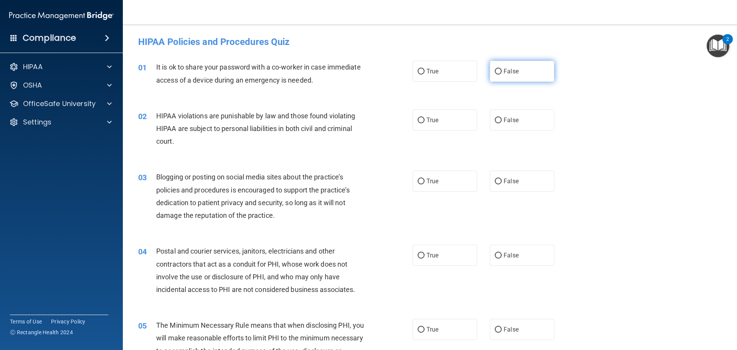
click at [501, 76] on label "False" at bounding box center [522, 71] width 64 height 21
click at [501, 74] on input "False" at bounding box center [498, 72] width 7 height 6
radio input "true"
click at [431, 122] on span "True" at bounding box center [432, 119] width 12 height 7
click at [425, 122] on input "True" at bounding box center [421, 120] width 7 height 6
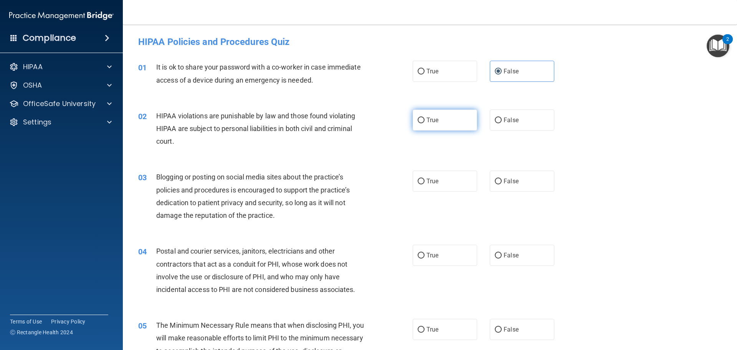
radio input "true"
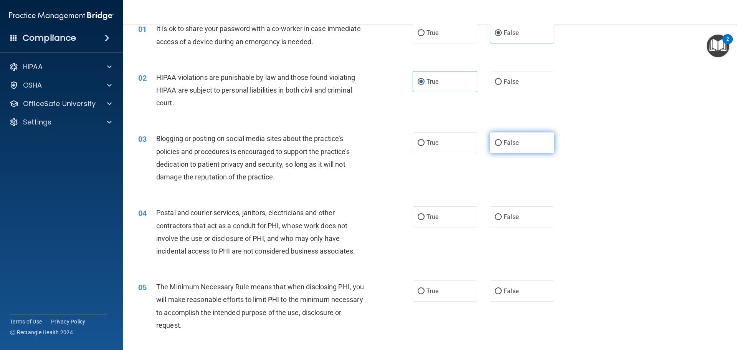
click at [500, 149] on label "False" at bounding box center [522, 142] width 64 height 21
click at [500, 146] on input "False" at bounding box center [498, 143] width 7 height 6
radio input "true"
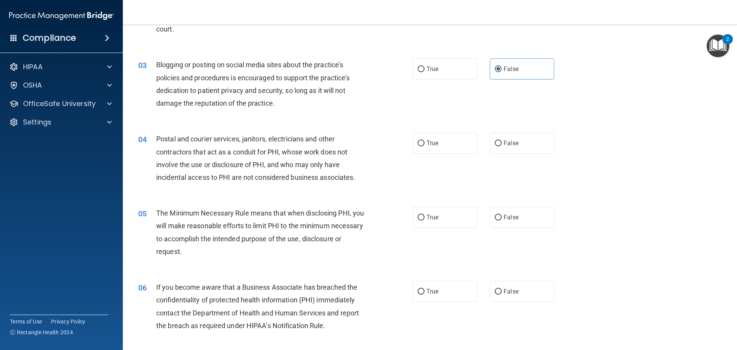
scroll to position [115, 0]
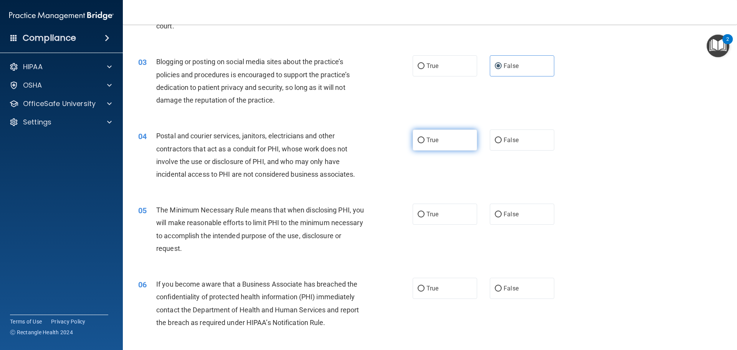
click at [426, 140] on span "True" at bounding box center [432, 139] width 12 height 7
click at [425, 140] on input "True" at bounding box center [421, 140] width 7 height 6
radio input "true"
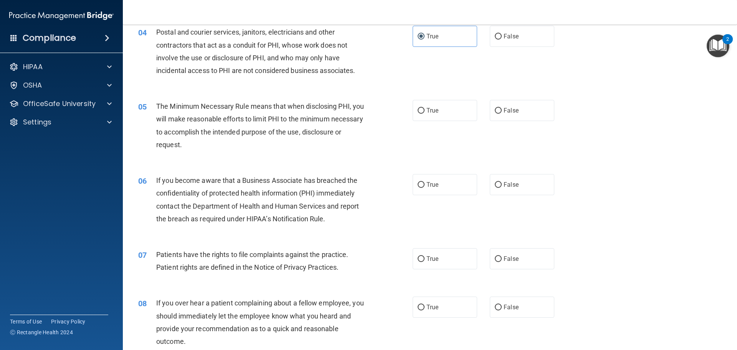
scroll to position [230, 0]
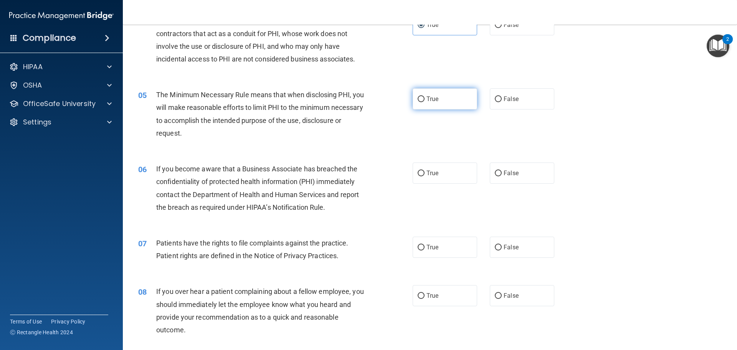
click at [435, 102] on span "True" at bounding box center [432, 98] width 12 height 7
click at [425, 102] on input "True" at bounding box center [421, 99] width 7 height 6
radio input "true"
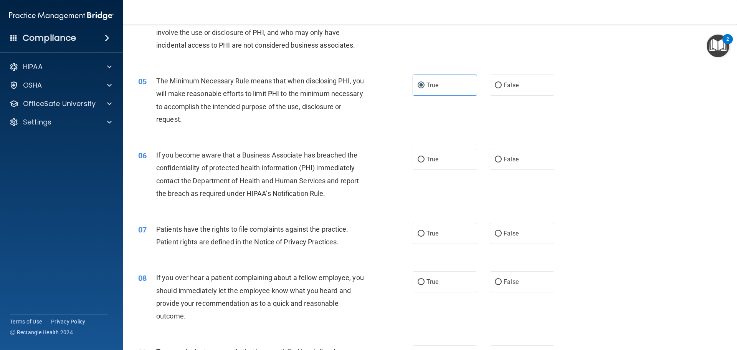
scroll to position [269, 0]
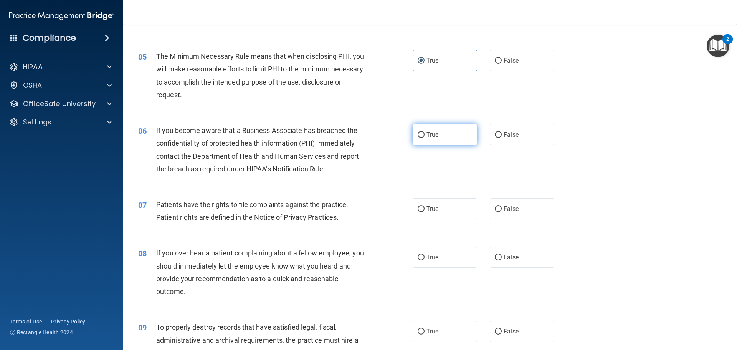
click at [426, 136] on span "True" at bounding box center [432, 134] width 12 height 7
click at [424, 136] on input "True" at bounding box center [421, 135] width 7 height 6
radio input "true"
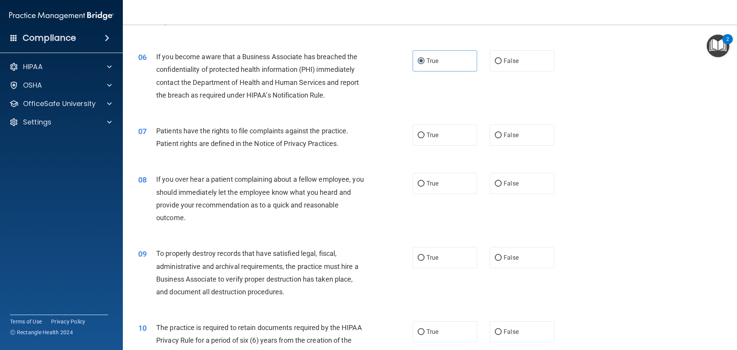
scroll to position [345, 0]
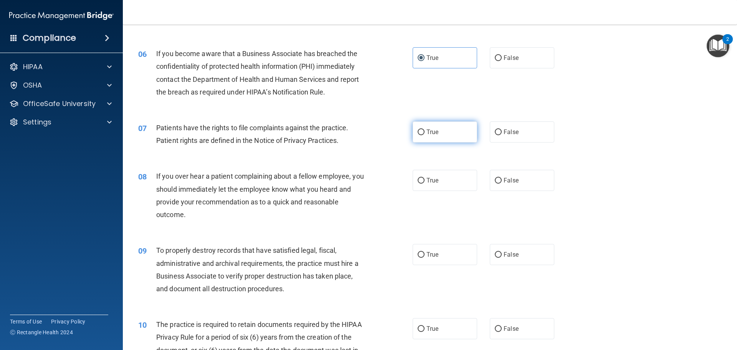
click at [446, 137] on label "True" at bounding box center [445, 131] width 64 height 21
click at [425, 135] on input "True" at bounding box center [421, 132] width 7 height 6
radio input "true"
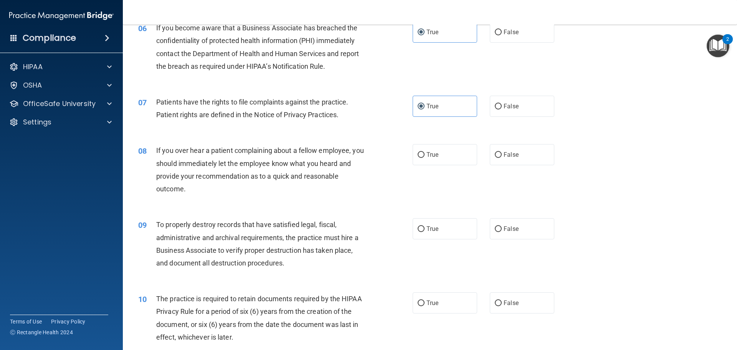
scroll to position [422, 0]
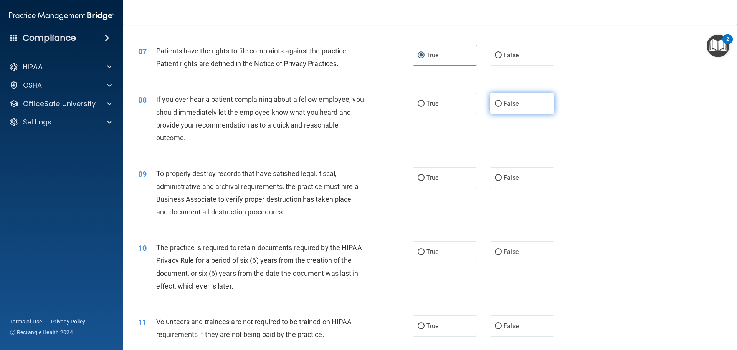
click at [504, 102] on span "False" at bounding box center [511, 103] width 15 height 7
click at [502, 102] on input "False" at bounding box center [498, 104] width 7 height 6
radio input "true"
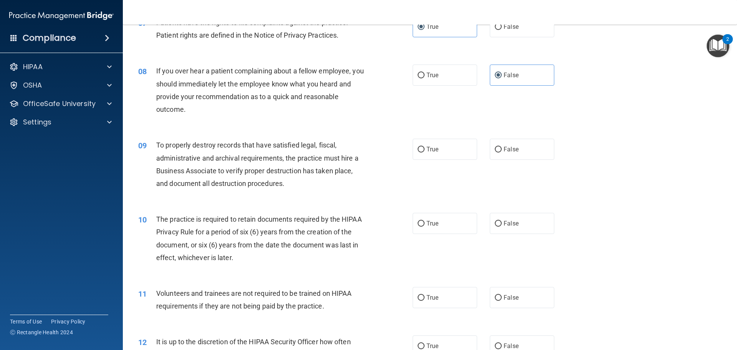
scroll to position [499, 0]
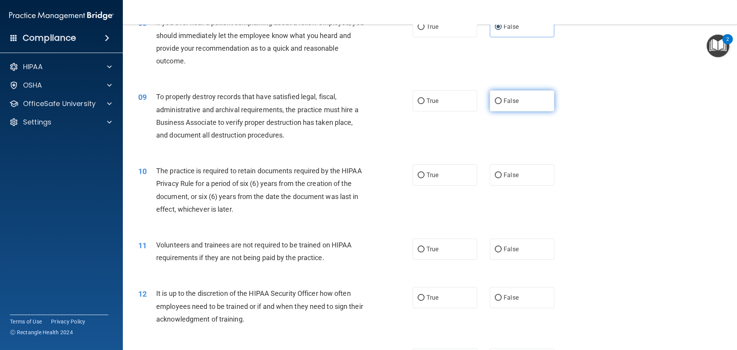
click at [504, 101] on span "False" at bounding box center [511, 100] width 15 height 7
click at [501, 101] on input "False" at bounding box center [498, 101] width 7 height 6
radio input "true"
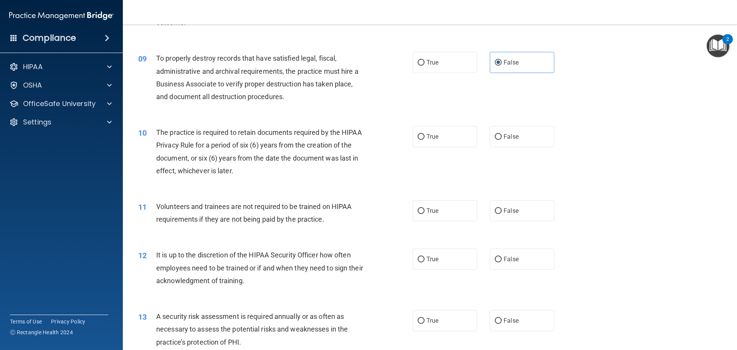
scroll to position [576, 0]
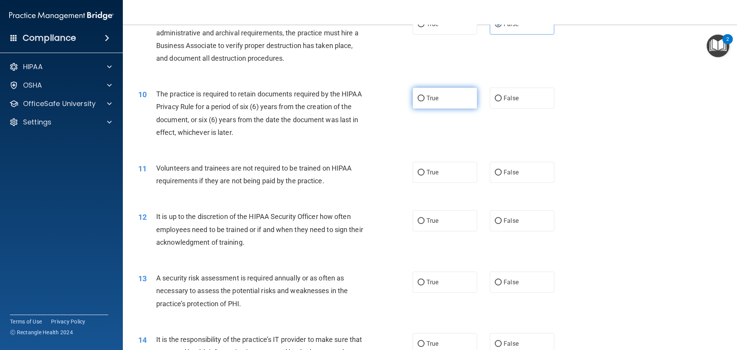
click at [413, 98] on label "True" at bounding box center [445, 98] width 64 height 21
click at [418, 98] on input "True" at bounding box center [421, 99] width 7 height 6
radio input "true"
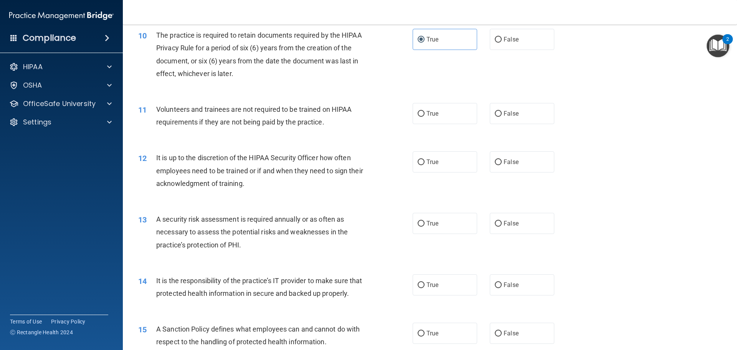
scroll to position [653, 0]
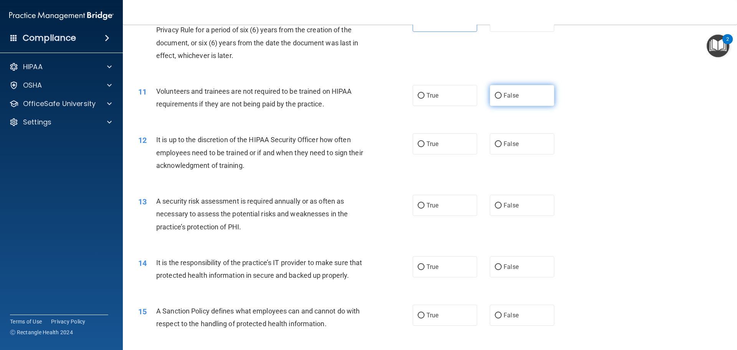
click at [498, 91] on label "False" at bounding box center [522, 95] width 64 height 21
click at [498, 93] on input "False" at bounding box center [498, 96] width 7 height 6
radio input "true"
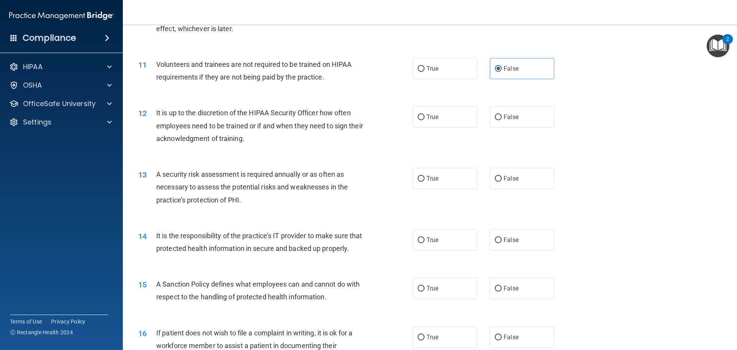
scroll to position [691, 0]
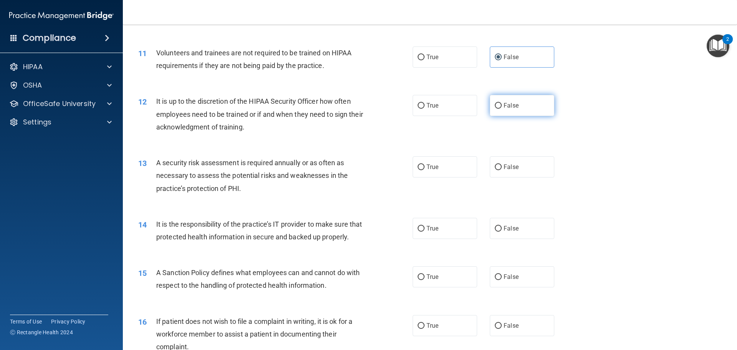
click at [500, 109] on label "False" at bounding box center [522, 105] width 64 height 21
click at [500, 109] on input "False" at bounding box center [498, 106] width 7 height 6
radio input "true"
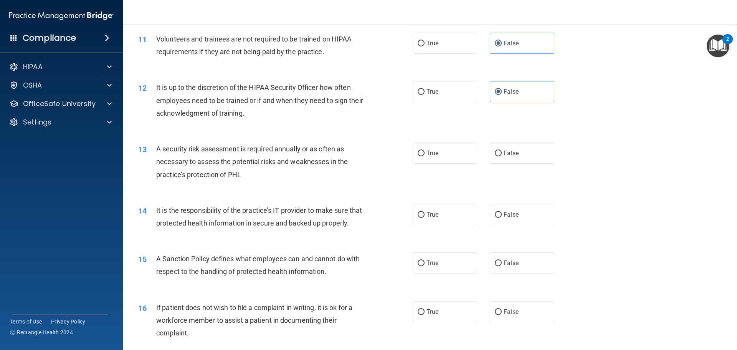
scroll to position [729, 0]
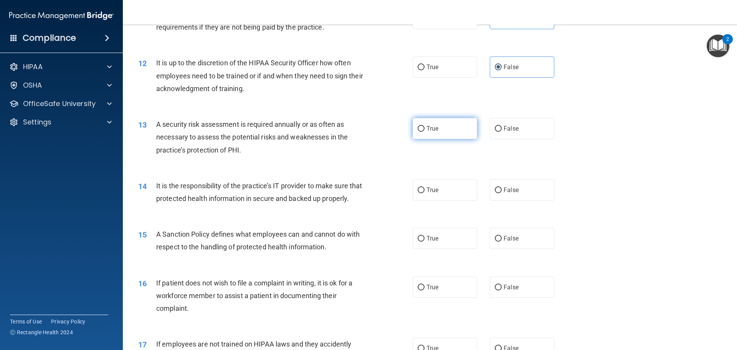
click at [440, 132] on label "True" at bounding box center [445, 128] width 64 height 21
click at [425, 132] on input "True" at bounding box center [421, 129] width 7 height 6
radio input "true"
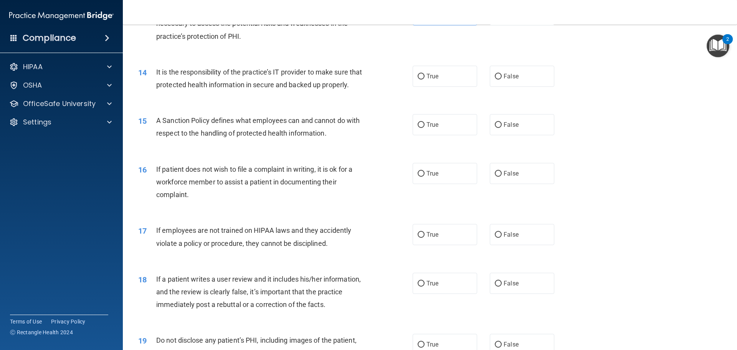
scroll to position [845, 0]
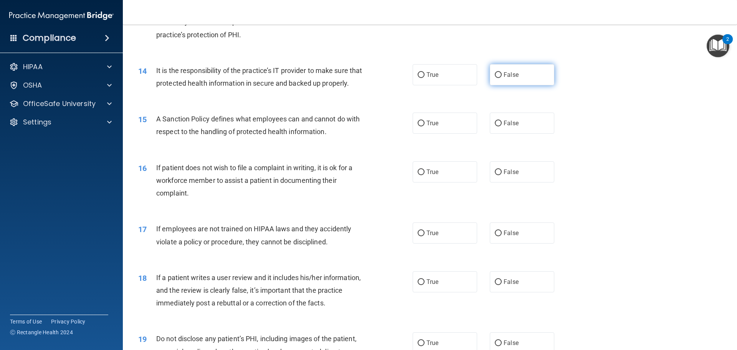
click at [501, 81] on label "False" at bounding box center [522, 74] width 64 height 21
click at [501, 78] on input "False" at bounding box center [498, 75] width 7 height 6
radio input "true"
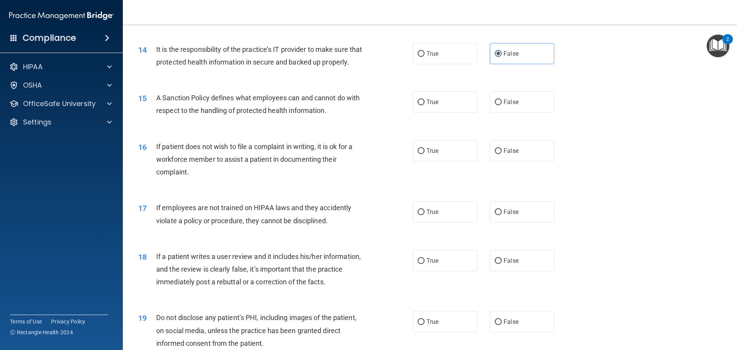
scroll to position [883, 0]
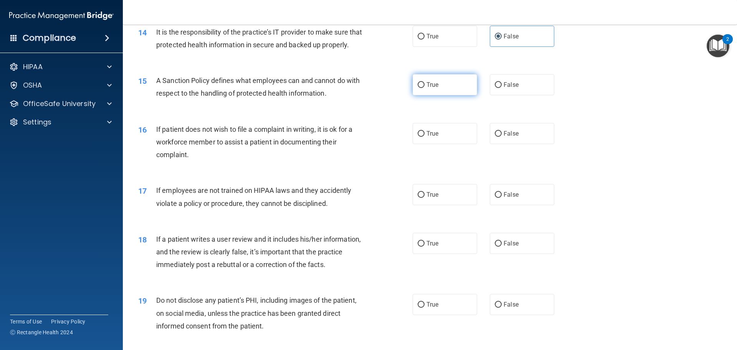
click at [424, 95] on label "True" at bounding box center [445, 84] width 64 height 21
click at [424, 88] on input "True" at bounding box center [421, 85] width 7 height 6
radio input "true"
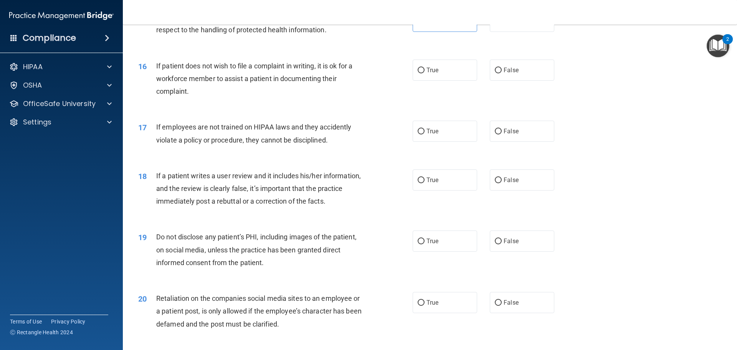
scroll to position [960, 0]
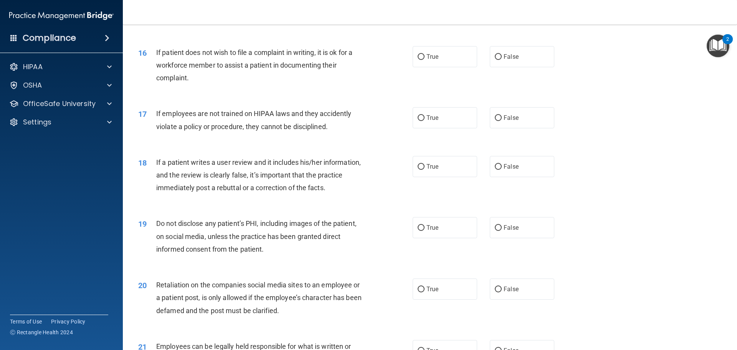
drag, startPoint x: 507, startPoint y: 72, endPoint x: 477, endPoint y: 80, distance: 31.1
click at [507, 60] on span "False" at bounding box center [511, 56] width 15 height 7
click at [502, 60] on input "False" at bounding box center [498, 57] width 7 height 6
radio input "true"
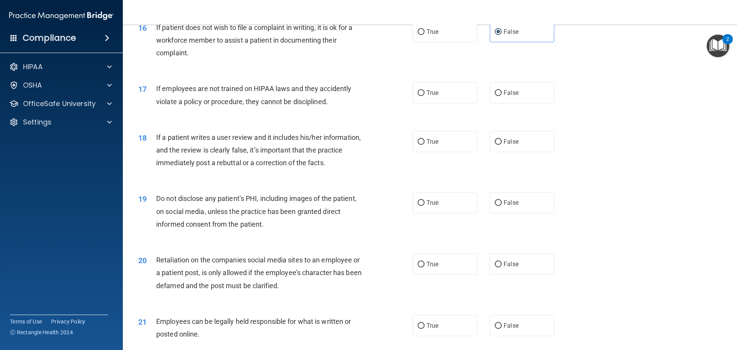
scroll to position [998, 0]
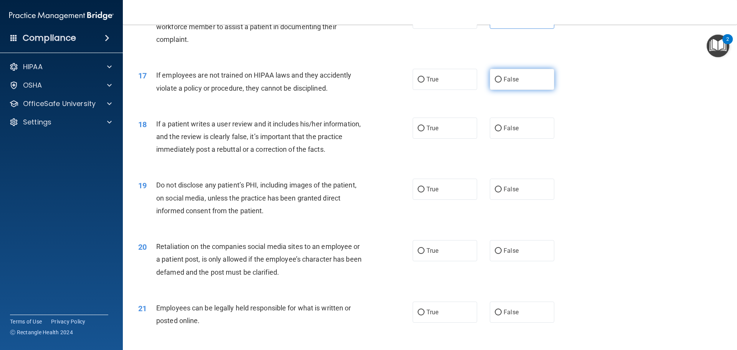
click at [504, 83] on span "False" at bounding box center [511, 79] width 15 height 7
click at [502, 83] on input "False" at bounding box center [498, 80] width 7 height 6
radio input "true"
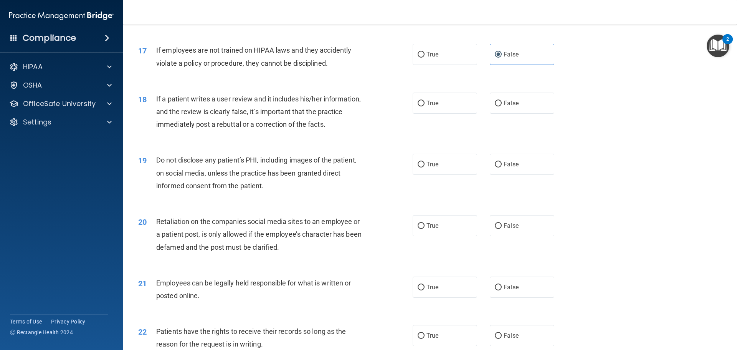
scroll to position [1036, 0]
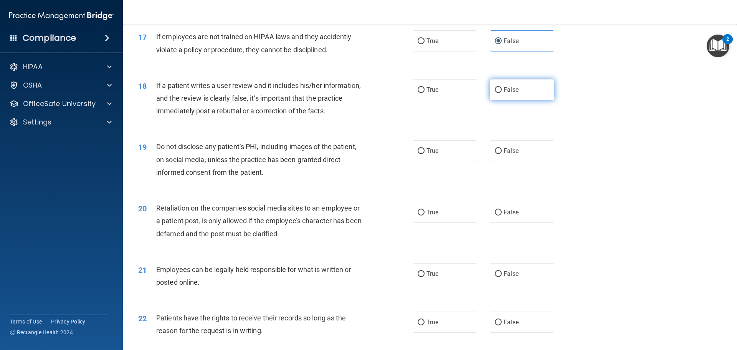
click at [499, 99] on label "False" at bounding box center [522, 89] width 64 height 21
click at [499, 93] on input "False" at bounding box center [498, 90] width 7 height 6
radio input "true"
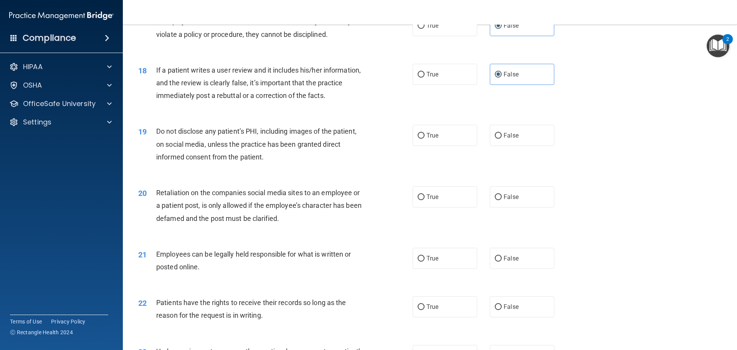
scroll to position [1075, 0]
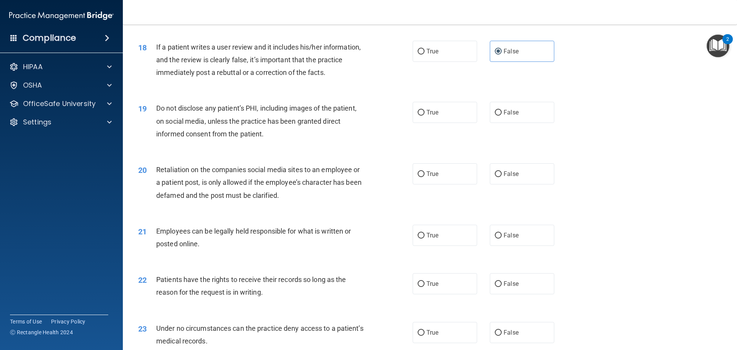
click at [409, 127] on div "19 Do not disclose any patient’s PHI, including images of the patient, on socia…" at bounding box center [276, 123] width 298 height 42
click at [436, 116] on span "True" at bounding box center [432, 112] width 12 height 7
click at [425, 116] on input "True" at bounding box center [421, 113] width 7 height 6
radio input "true"
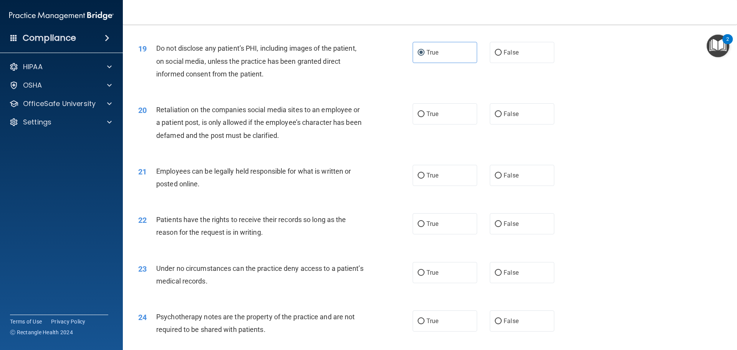
scroll to position [1152, 0]
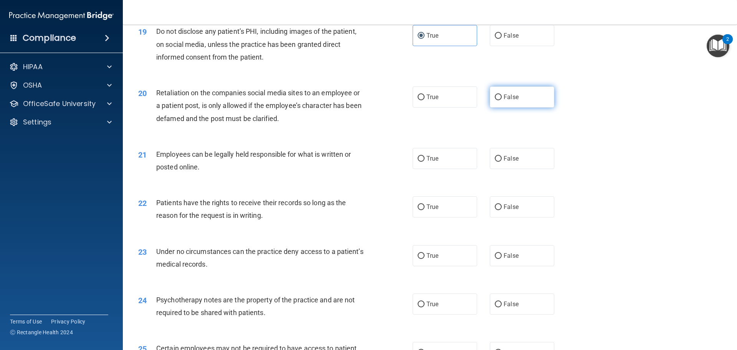
click at [533, 104] on label "False" at bounding box center [522, 96] width 64 height 21
click at [502, 100] on input "False" at bounding box center [498, 97] width 7 height 6
radio input "true"
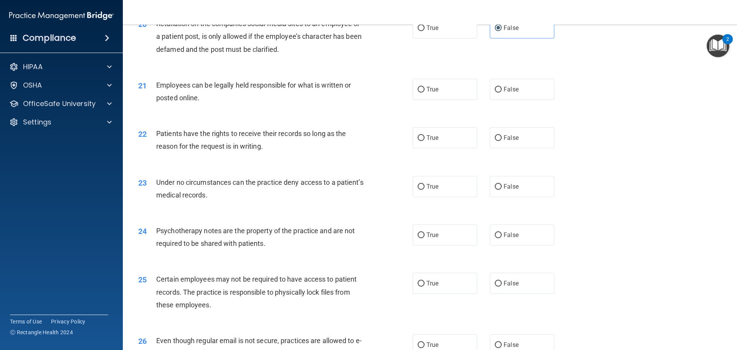
scroll to position [1228, 0]
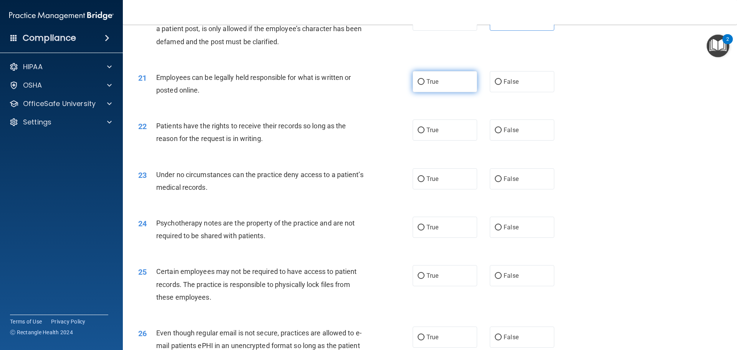
click at [445, 92] on label "True" at bounding box center [445, 81] width 64 height 21
click at [425, 85] on input "True" at bounding box center [421, 82] width 7 height 6
radio input "true"
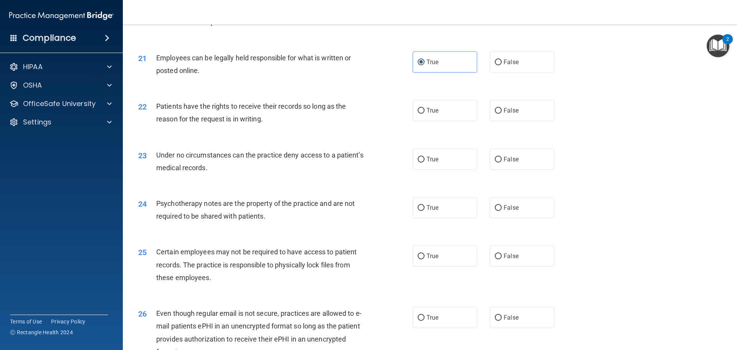
scroll to position [1267, 0]
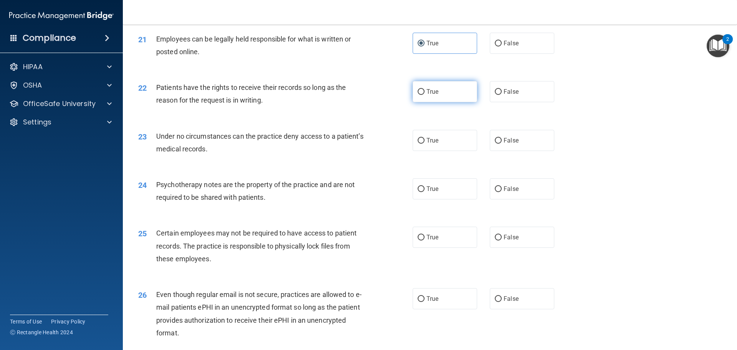
click at [442, 101] on label "True" at bounding box center [445, 91] width 64 height 21
click at [425, 95] on input "True" at bounding box center [421, 92] width 7 height 6
radio input "true"
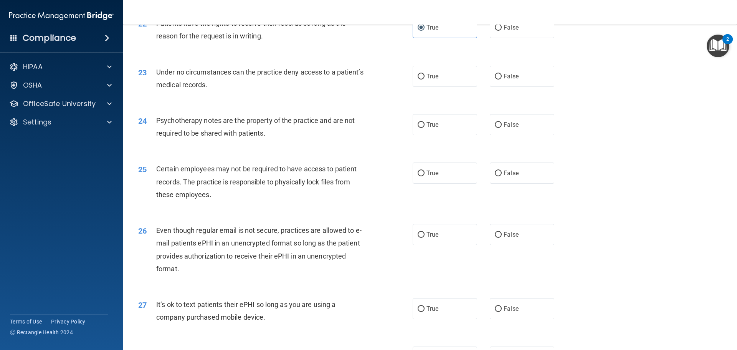
scroll to position [1344, 0]
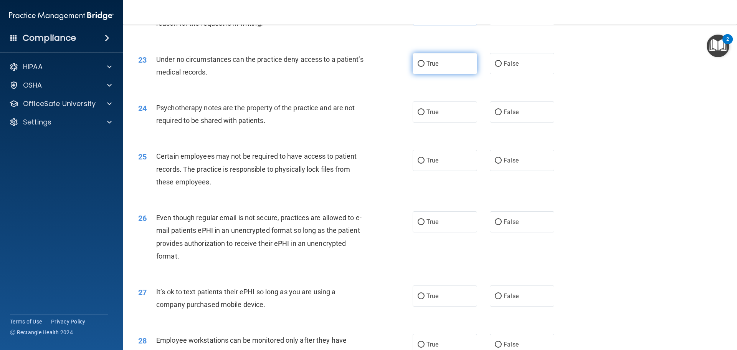
click at [447, 74] on label "True" at bounding box center [445, 63] width 64 height 21
click at [425, 67] on input "True" at bounding box center [421, 64] width 7 height 6
radio input "true"
click at [456, 122] on label "True" at bounding box center [445, 111] width 64 height 21
click at [425, 115] on input "True" at bounding box center [421, 112] width 7 height 6
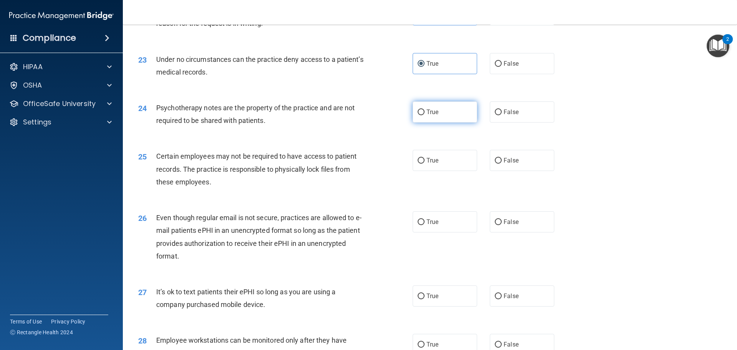
radio input "true"
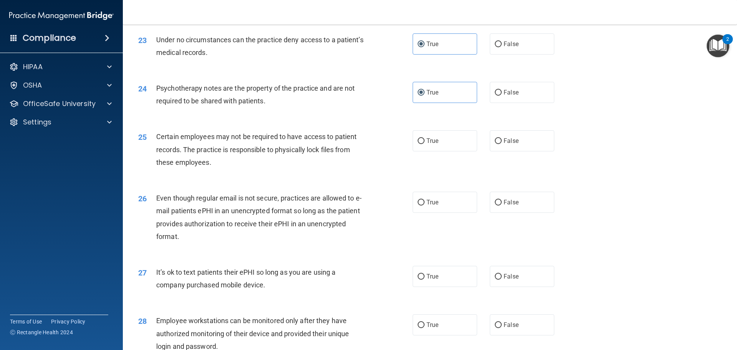
scroll to position [1382, 0]
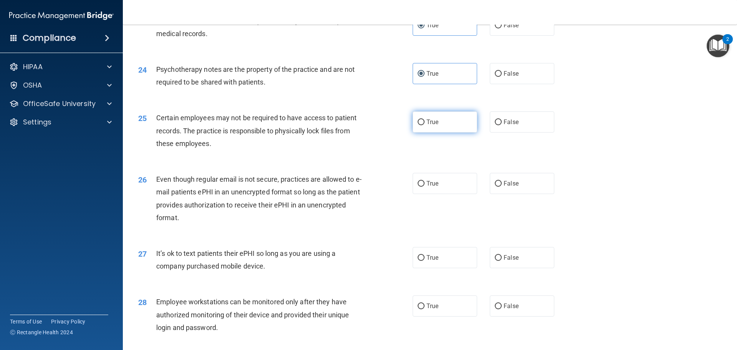
click at [443, 132] on label "True" at bounding box center [445, 121] width 64 height 21
click at [425, 125] on input "True" at bounding box center [421, 122] width 7 height 6
radio input "true"
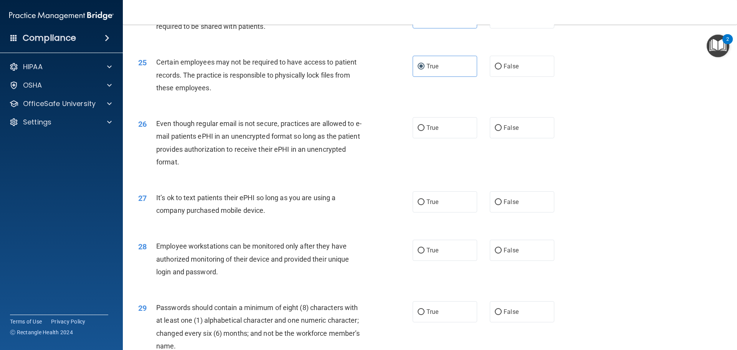
scroll to position [1459, 0]
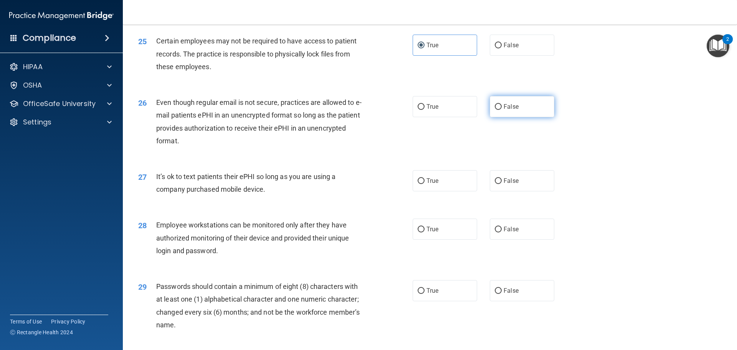
click at [509, 110] on span "False" at bounding box center [511, 106] width 15 height 7
click at [502, 110] on input "False" at bounding box center [498, 107] width 7 height 6
radio input "true"
click at [443, 117] on label "True" at bounding box center [445, 106] width 64 height 21
click at [425, 110] on input "True" at bounding box center [421, 107] width 7 height 6
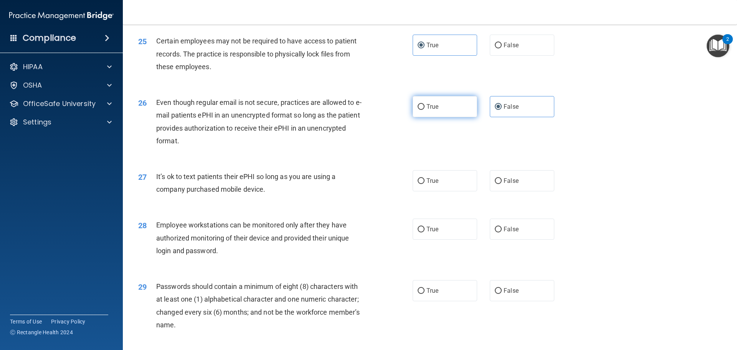
radio input "true"
radio input "false"
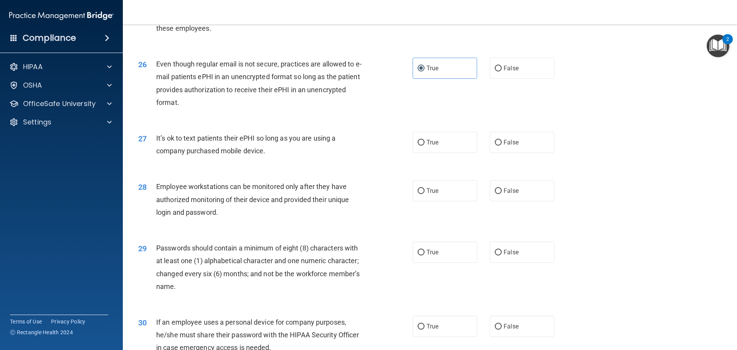
scroll to position [1536, 0]
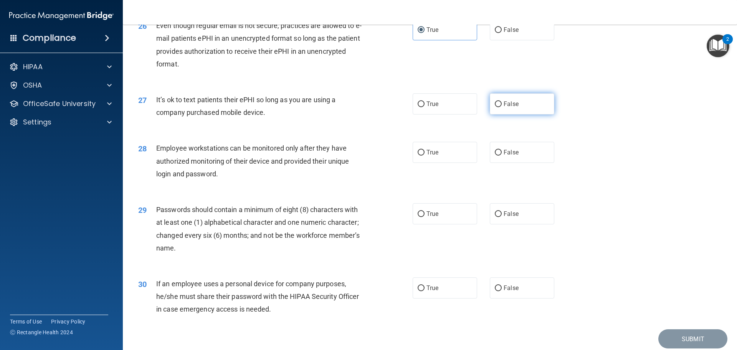
click at [490, 112] on label "False" at bounding box center [522, 103] width 64 height 21
click at [495, 107] on input "False" at bounding box center [498, 104] width 7 height 6
radio input "true"
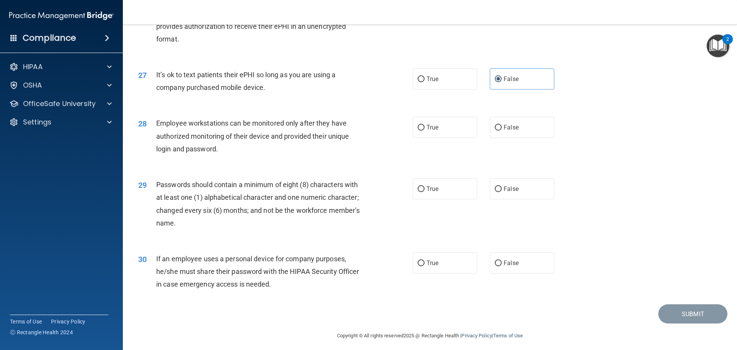
scroll to position [1577, 0]
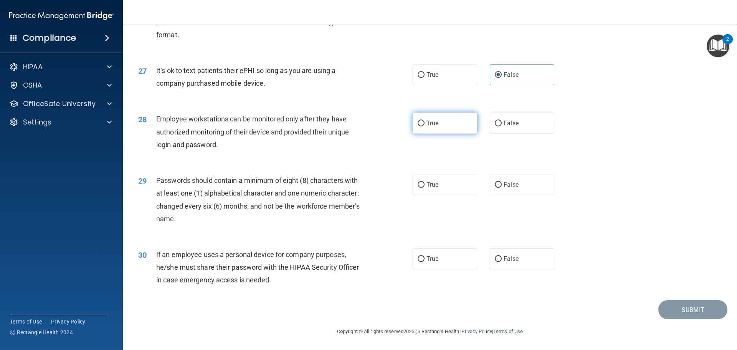
click at [428, 125] on span "True" at bounding box center [432, 122] width 12 height 7
click at [425, 125] on input "True" at bounding box center [421, 124] width 7 height 6
radio input "true"
click at [447, 182] on label "True" at bounding box center [445, 184] width 64 height 21
click at [425, 182] on input "True" at bounding box center [421, 185] width 7 height 6
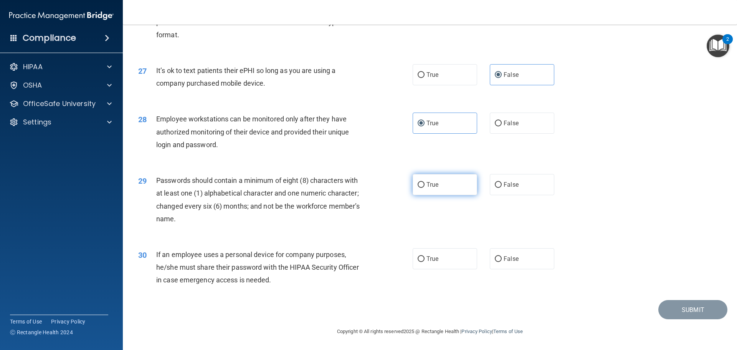
radio input "true"
click at [435, 259] on span "True" at bounding box center [432, 258] width 12 height 7
click at [425, 259] on input "True" at bounding box center [421, 259] width 7 height 6
radio input "true"
click at [676, 306] on button "Submit" at bounding box center [692, 310] width 69 height 20
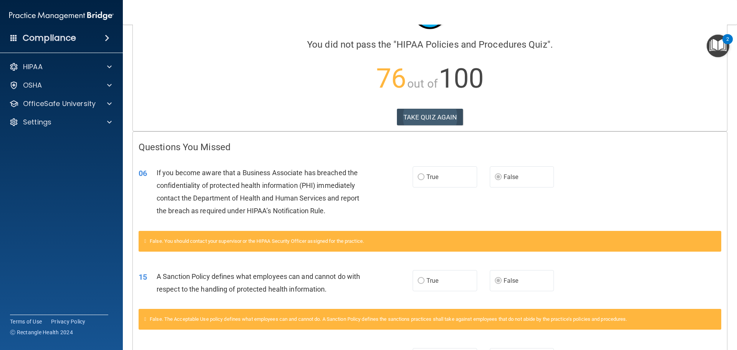
scroll to position [38, 0]
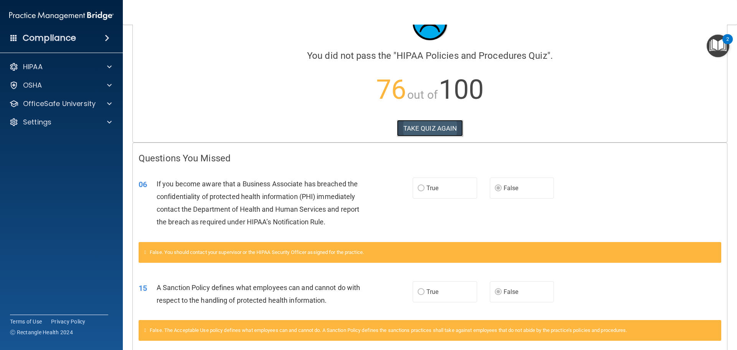
click at [426, 131] on button "TAKE QUIZ AGAIN" at bounding box center [430, 128] width 66 height 17
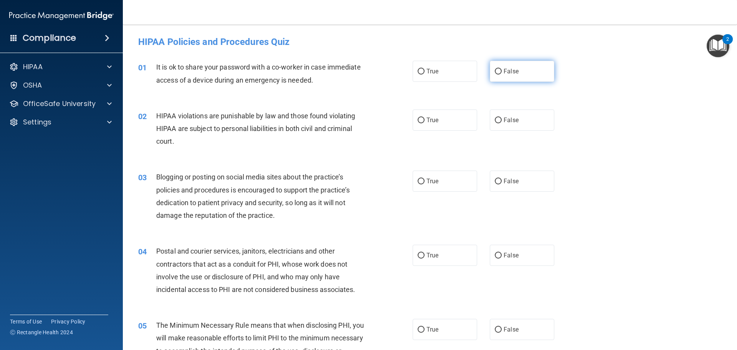
click at [511, 71] on span "False" at bounding box center [511, 71] width 15 height 7
click at [502, 71] on input "False" at bounding box center [498, 72] width 7 height 6
radio input "true"
click at [426, 125] on label "True" at bounding box center [445, 119] width 64 height 21
click at [425, 123] on input "True" at bounding box center [421, 120] width 7 height 6
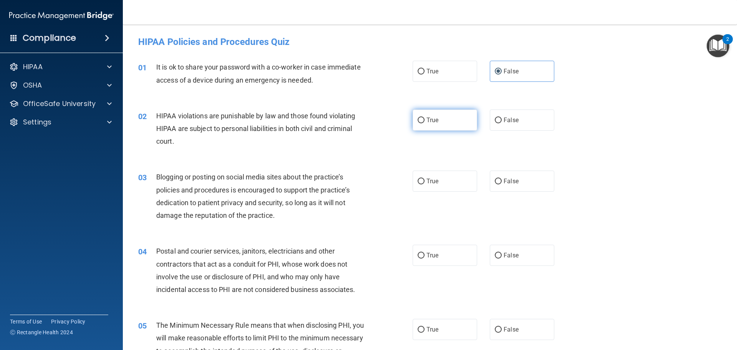
radio input "true"
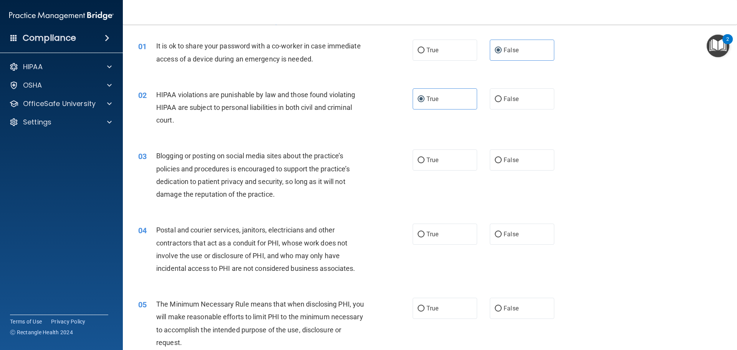
scroll to position [38, 0]
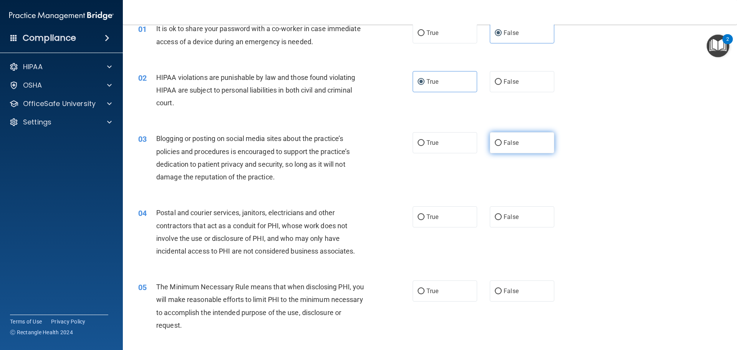
click at [495, 144] on input "False" at bounding box center [498, 143] width 7 height 6
radio input "true"
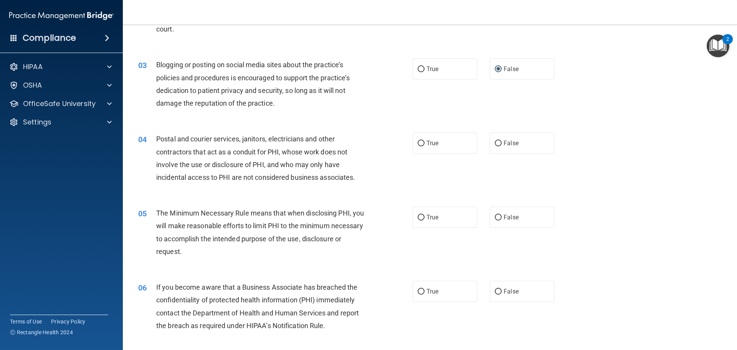
scroll to position [115, 0]
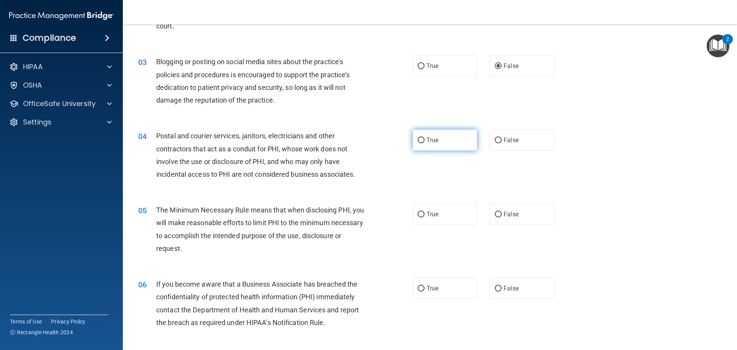
click at [436, 140] on span "True" at bounding box center [432, 139] width 12 height 7
click at [425, 140] on input "True" at bounding box center [421, 140] width 7 height 6
radio input "true"
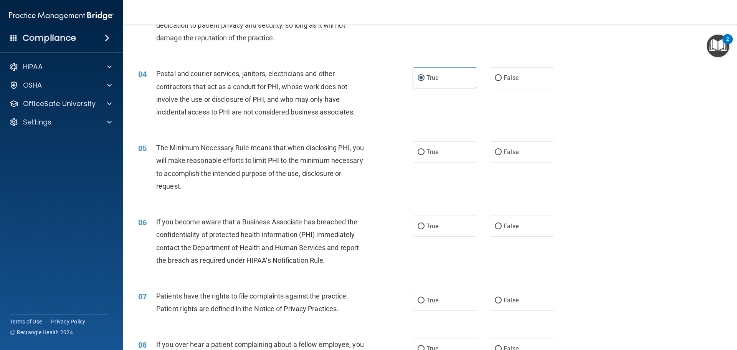
scroll to position [192, 0]
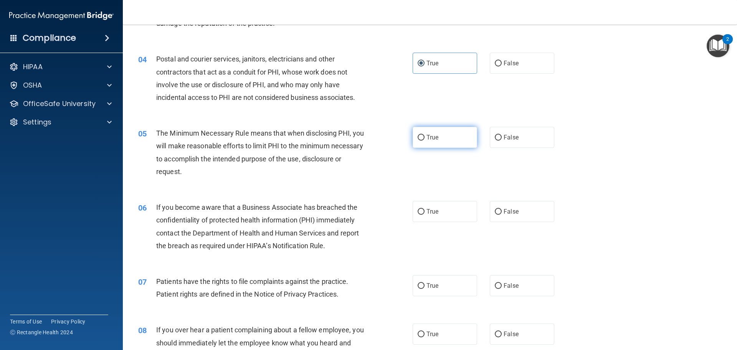
click at [427, 139] on span "True" at bounding box center [432, 137] width 12 height 7
click at [425, 139] on input "True" at bounding box center [421, 138] width 7 height 6
radio input "true"
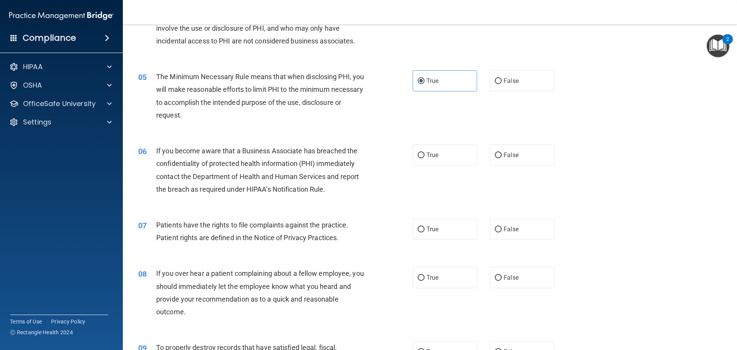
scroll to position [269, 0]
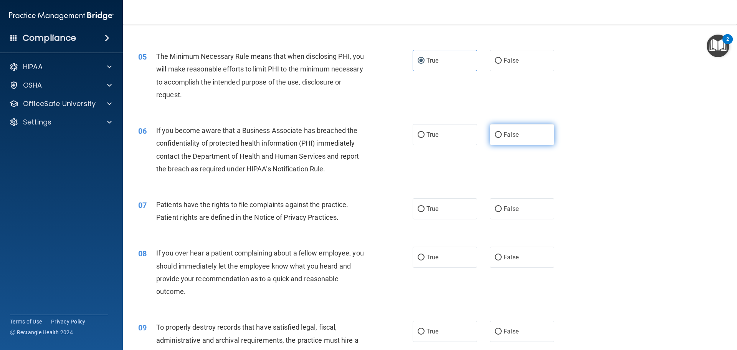
click at [512, 137] on span "False" at bounding box center [511, 134] width 15 height 7
click at [502, 137] on input "False" at bounding box center [498, 135] width 7 height 6
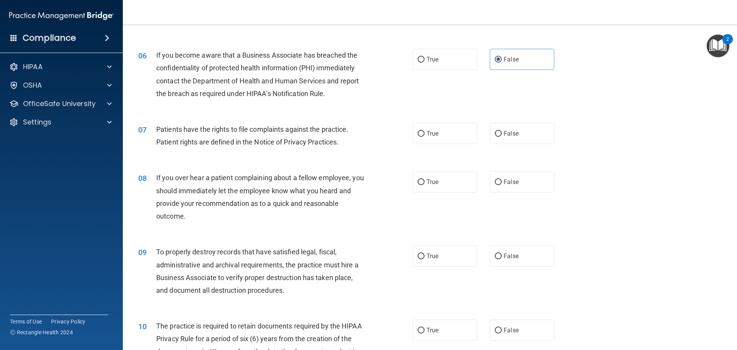
scroll to position [345, 0]
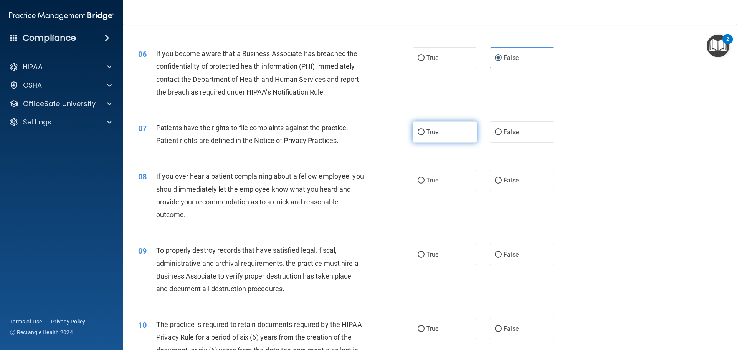
click at [439, 135] on label "True" at bounding box center [445, 131] width 64 height 21
click at [425, 135] on input "True" at bounding box center [421, 132] width 7 height 6
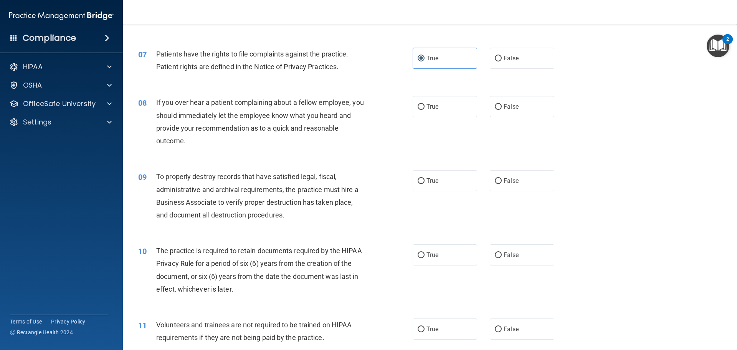
scroll to position [422, 0]
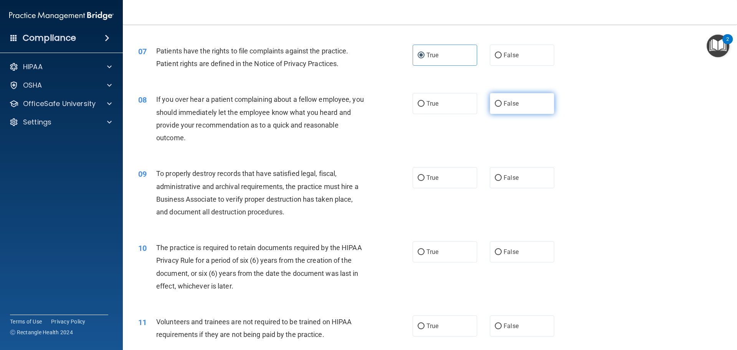
click at [493, 108] on label "False" at bounding box center [522, 103] width 64 height 21
click at [495, 107] on input "False" at bounding box center [498, 104] width 7 height 6
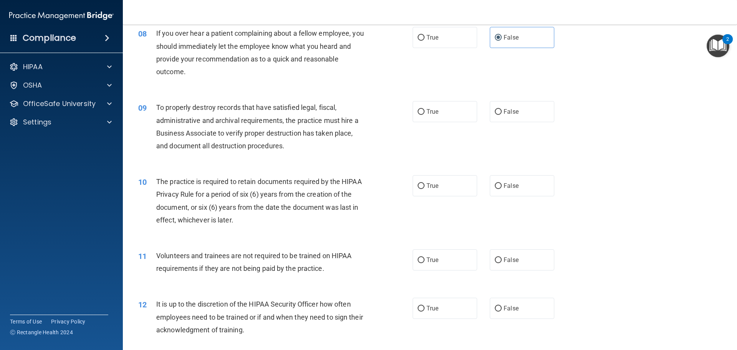
scroll to position [499, 0]
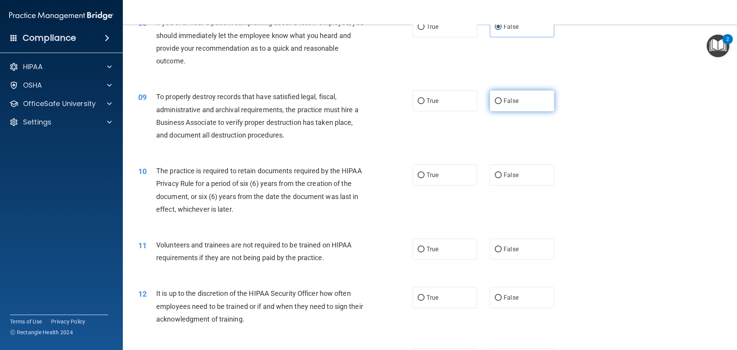
click at [514, 102] on span "False" at bounding box center [511, 100] width 15 height 7
click at [502, 102] on input "False" at bounding box center [498, 101] width 7 height 6
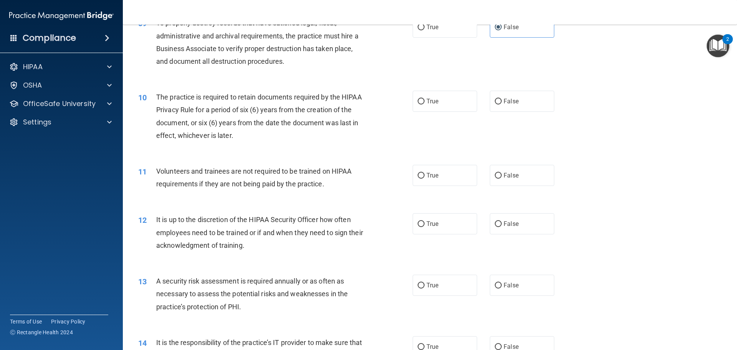
scroll to position [576, 0]
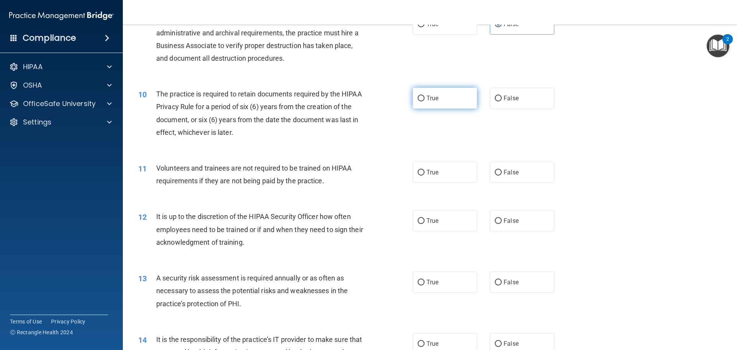
click at [448, 98] on label "True" at bounding box center [445, 98] width 64 height 21
click at [425, 98] on input "True" at bounding box center [421, 99] width 7 height 6
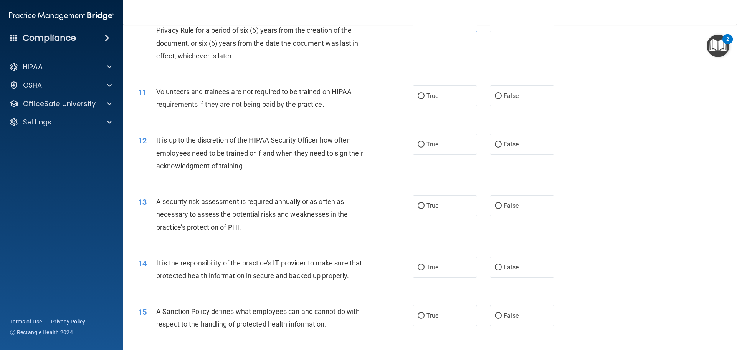
scroll to position [653, 0]
drag, startPoint x: 506, startPoint y: 99, endPoint x: 472, endPoint y: 107, distance: 34.9
click at [506, 99] on span "False" at bounding box center [511, 95] width 15 height 7
click at [502, 99] on input "False" at bounding box center [498, 96] width 7 height 6
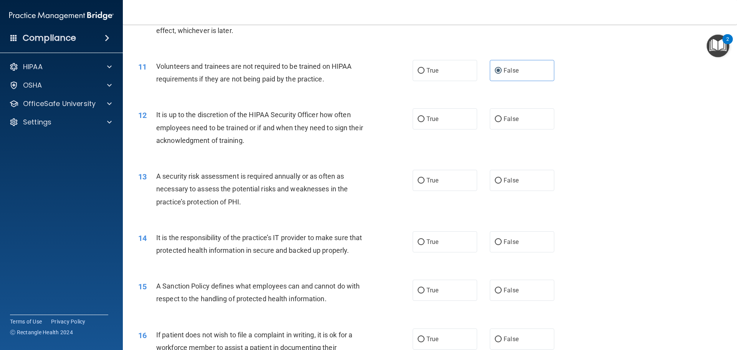
scroll to position [691, 0]
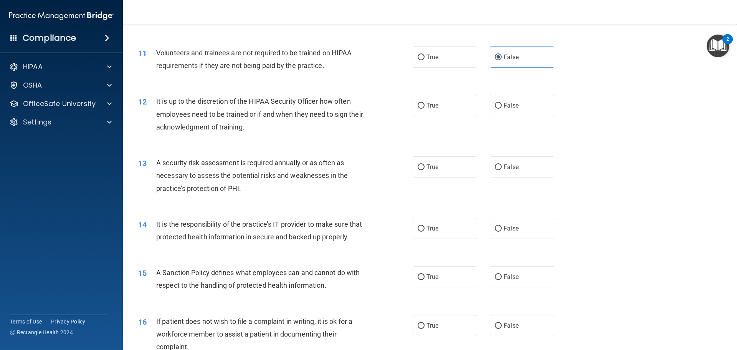
click at [509, 117] on div "12 It is up to the discretion of the HIPAA Security Officer how often employees…" at bounding box center [429, 115] width 595 height 61
click at [507, 113] on label "False" at bounding box center [522, 105] width 64 height 21
click at [502, 109] on input "False" at bounding box center [498, 106] width 7 height 6
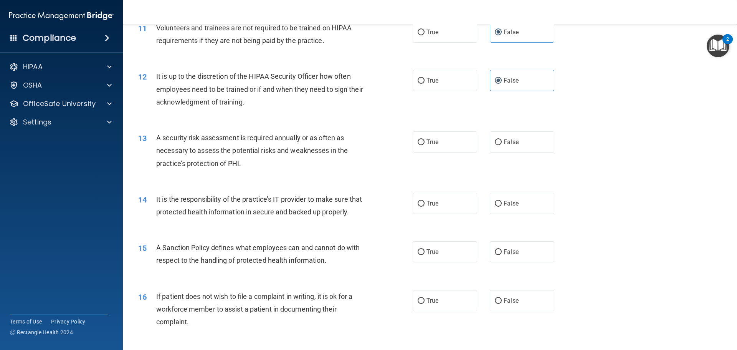
scroll to position [729, 0]
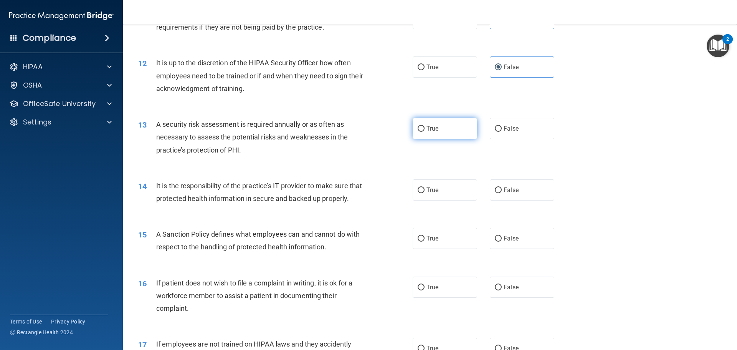
click at [420, 124] on label "True" at bounding box center [445, 128] width 64 height 21
click at [420, 126] on input "True" at bounding box center [421, 129] width 7 height 6
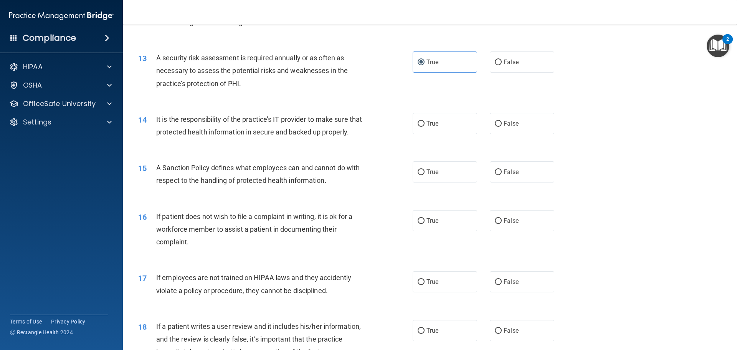
scroll to position [806, 0]
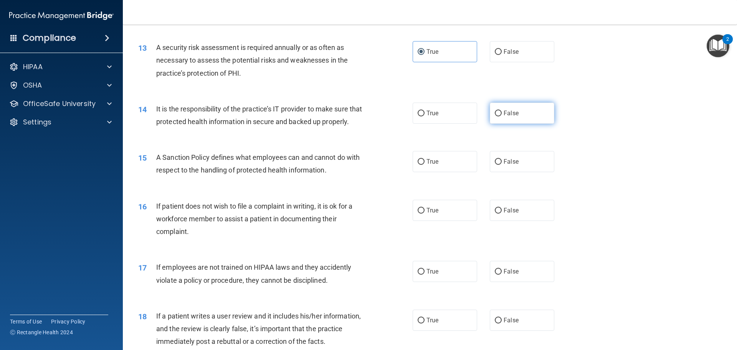
click at [497, 118] on label "False" at bounding box center [522, 112] width 64 height 21
click at [497, 116] on input "False" at bounding box center [498, 114] width 7 height 6
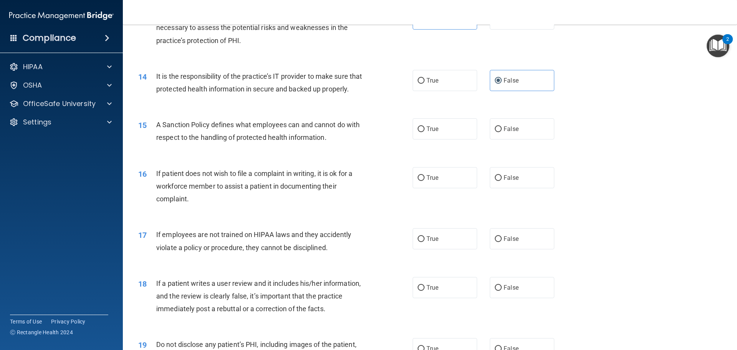
scroll to position [883, 0]
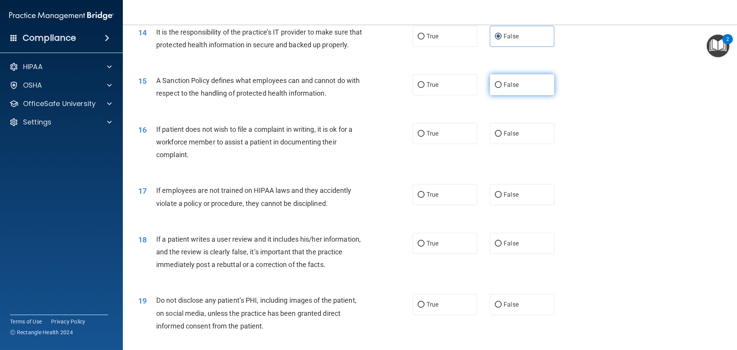
click at [519, 95] on label "False" at bounding box center [522, 84] width 64 height 21
click at [502, 88] on input "False" at bounding box center [498, 85] width 7 height 6
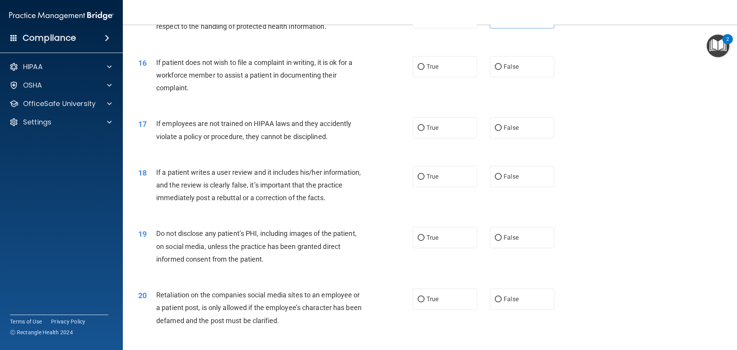
scroll to position [960, 0]
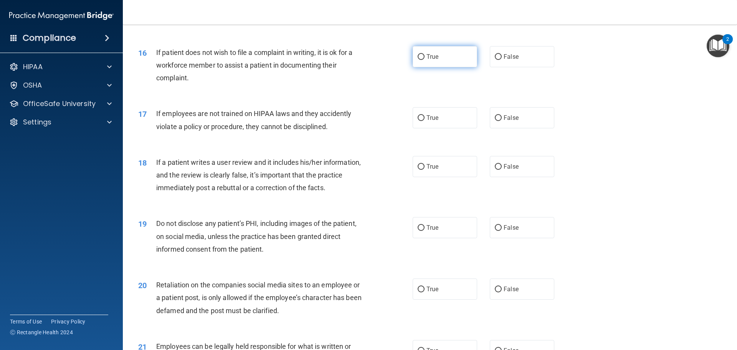
click at [430, 60] on span "True" at bounding box center [432, 56] width 12 height 7
click at [425, 60] on input "True" at bounding box center [421, 57] width 7 height 6
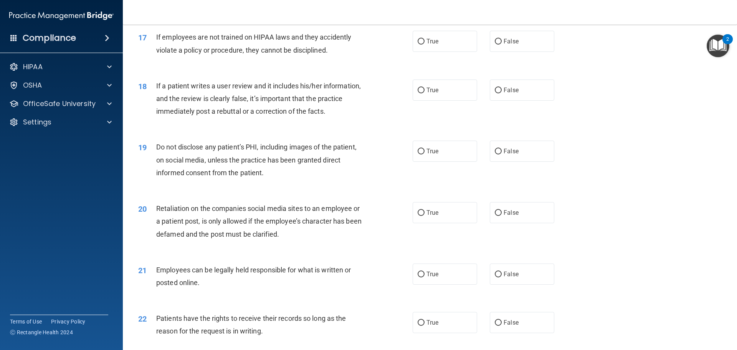
scroll to position [1036, 0]
click at [527, 51] on label "False" at bounding box center [522, 40] width 64 height 21
click at [502, 44] on input "False" at bounding box center [498, 41] width 7 height 6
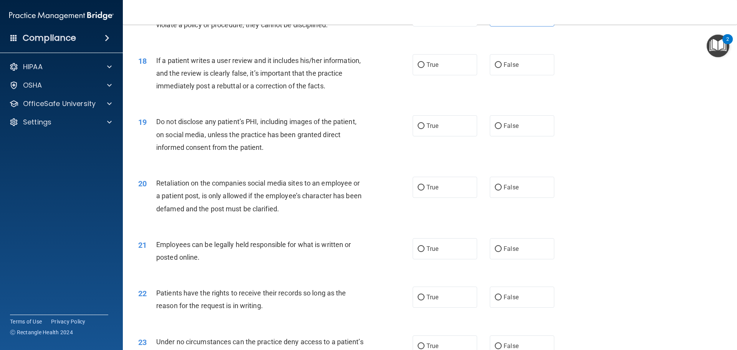
scroll to position [1075, 0]
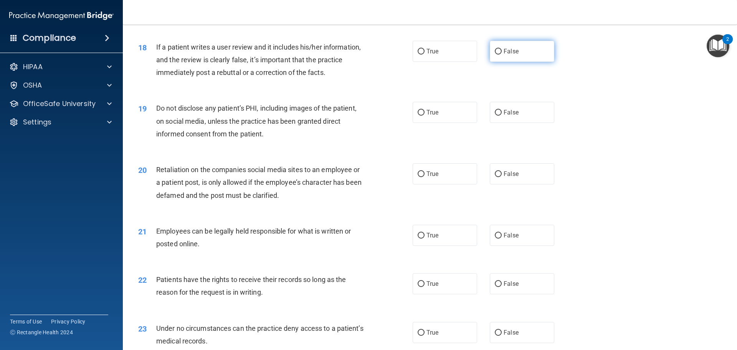
click at [512, 62] on label "False" at bounding box center [522, 51] width 64 height 21
click at [502, 55] on input "False" at bounding box center [498, 52] width 7 height 6
click at [455, 122] on label "True" at bounding box center [445, 112] width 64 height 21
click at [425, 116] on input "True" at bounding box center [421, 113] width 7 height 6
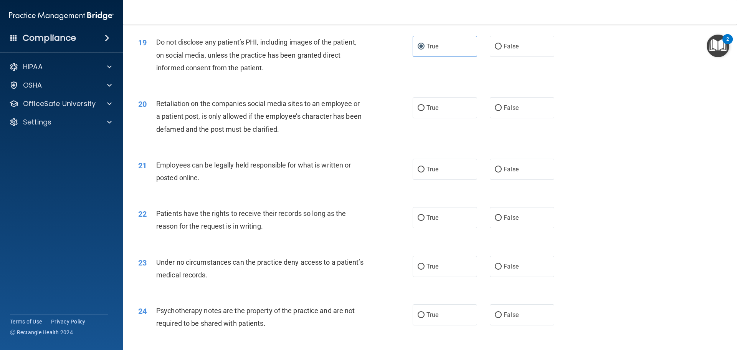
scroll to position [1152, 0]
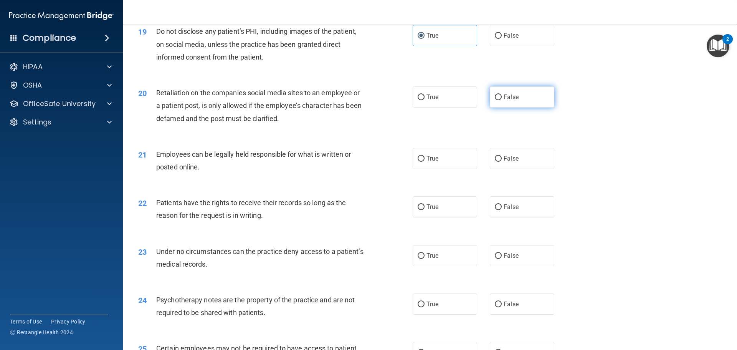
click at [498, 107] on label "False" at bounding box center [522, 96] width 64 height 21
click at [498, 100] on input "False" at bounding box center [498, 97] width 7 height 6
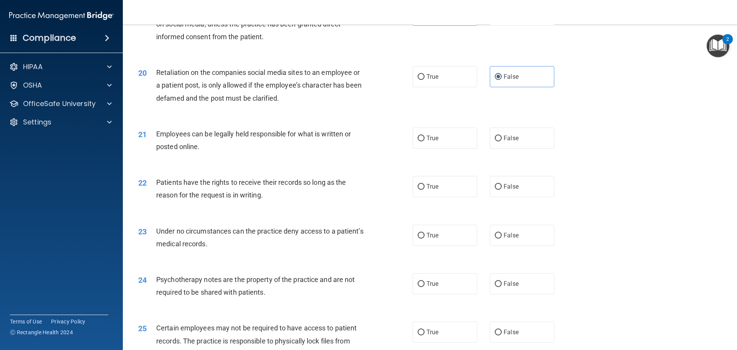
scroll to position [1190, 0]
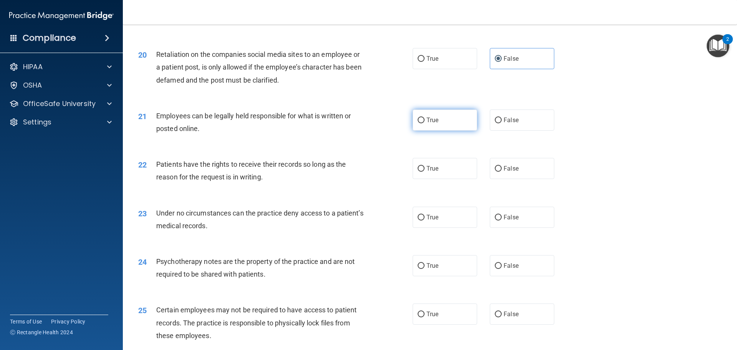
click at [463, 131] on label "True" at bounding box center [445, 119] width 64 height 21
click at [425, 123] on input "True" at bounding box center [421, 120] width 7 height 6
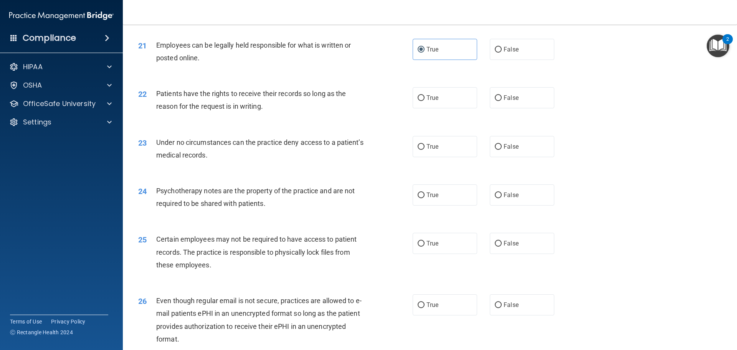
scroll to position [1267, 0]
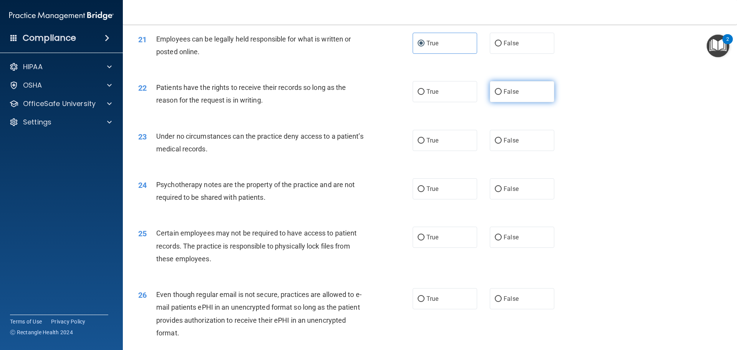
click at [508, 102] on label "False" at bounding box center [522, 91] width 64 height 21
click at [502, 95] on input "False" at bounding box center [498, 92] width 7 height 6
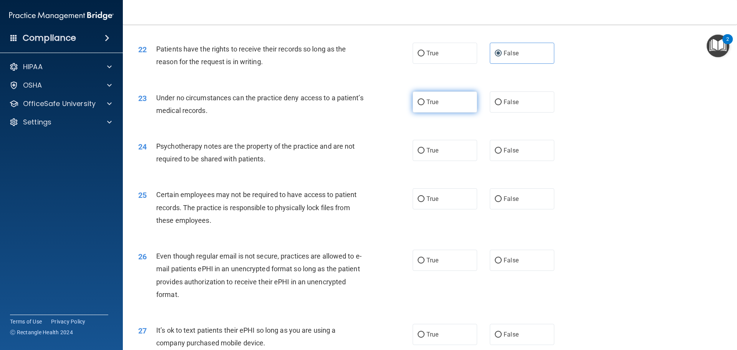
click at [443, 112] on label "True" at bounding box center [445, 101] width 64 height 21
click at [425, 105] on input "True" at bounding box center [421, 102] width 7 height 6
click at [423, 161] on label "True" at bounding box center [445, 150] width 64 height 21
click at [423, 154] on input "True" at bounding box center [421, 151] width 7 height 6
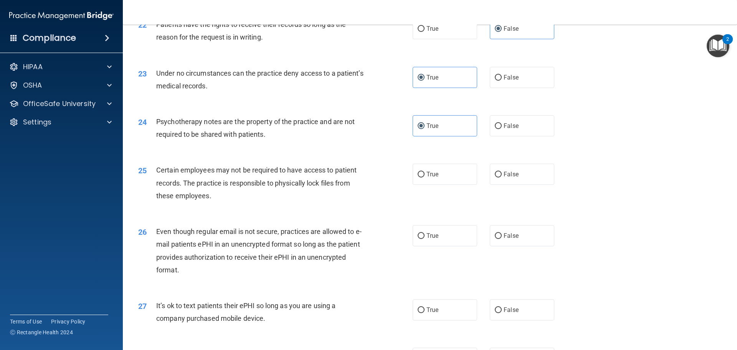
scroll to position [1344, 0]
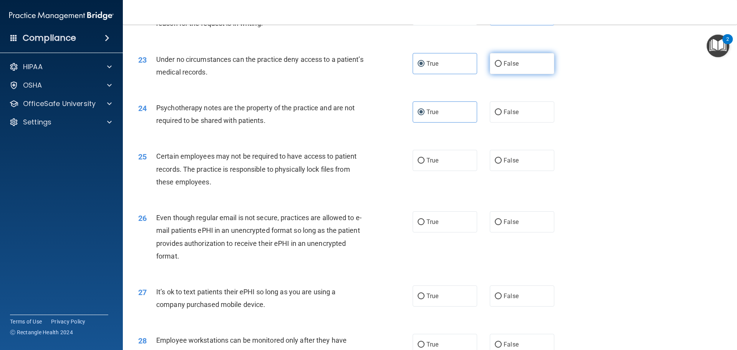
click at [504, 67] on span "False" at bounding box center [511, 63] width 15 height 7
click at [502, 67] on input "False" at bounding box center [498, 64] width 7 height 6
click at [456, 171] on label "True" at bounding box center [445, 160] width 64 height 21
click at [425, 164] on input "True" at bounding box center [421, 161] width 7 height 6
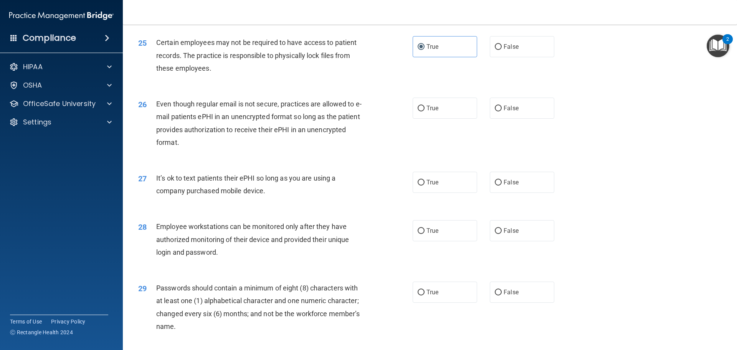
scroll to position [1459, 0]
click at [447, 117] on label "True" at bounding box center [445, 106] width 64 height 21
click at [425, 110] on input "True" at bounding box center [421, 107] width 7 height 6
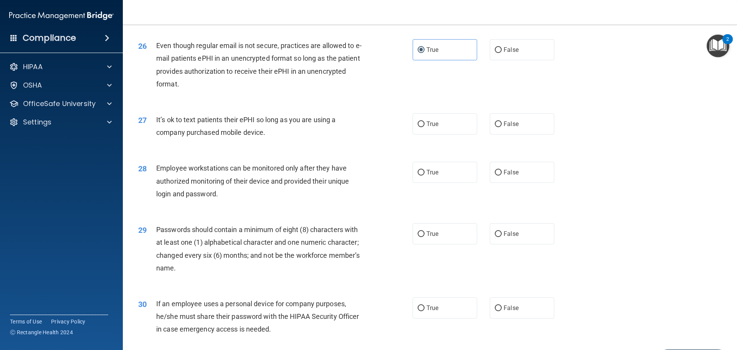
scroll to position [1536, 0]
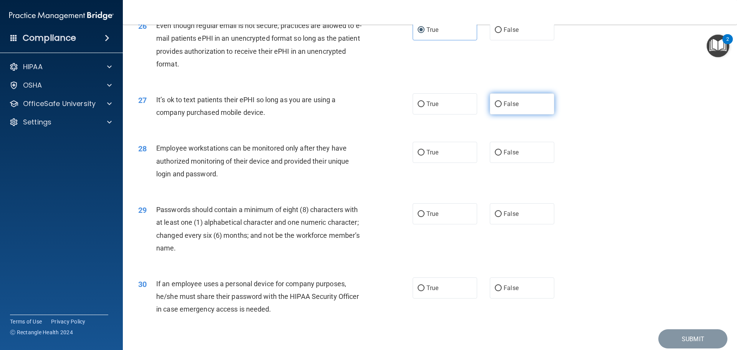
click at [524, 114] on label "False" at bounding box center [522, 103] width 64 height 21
click at [502, 107] on input "False" at bounding box center [498, 104] width 7 height 6
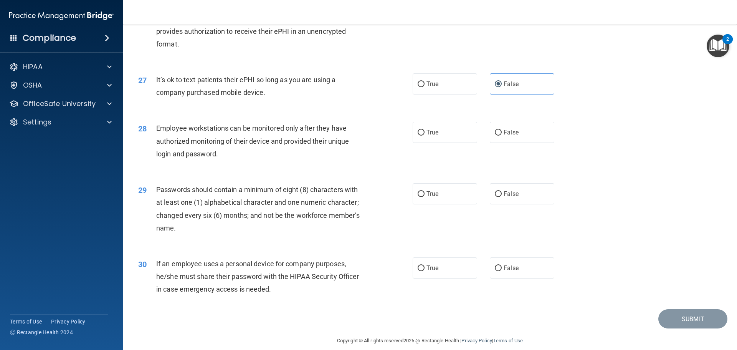
scroll to position [1574, 0]
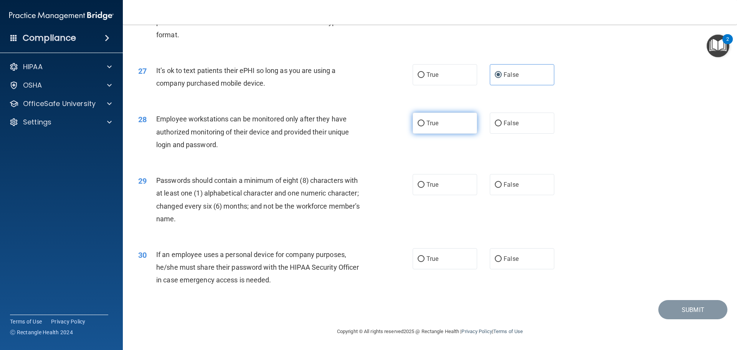
click at [438, 124] on label "True" at bounding box center [445, 122] width 64 height 21
click at [425, 124] on input "True" at bounding box center [421, 124] width 7 height 6
click at [449, 186] on label "True" at bounding box center [445, 184] width 64 height 21
click at [425, 186] on input "True" at bounding box center [421, 185] width 7 height 6
click at [426, 262] on span "True" at bounding box center [432, 258] width 12 height 7
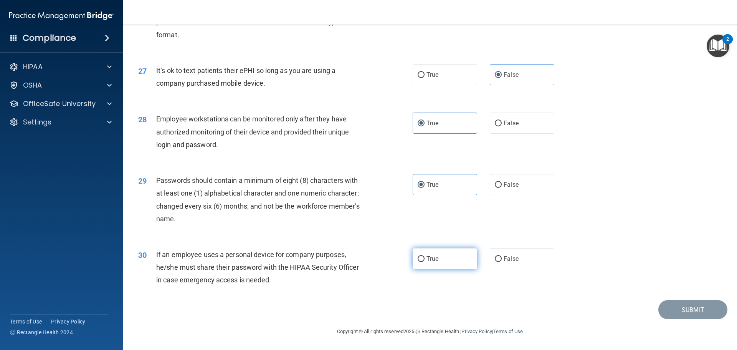
click at [424, 262] on input "True" at bounding box center [421, 259] width 7 height 6
click at [680, 310] on button "Submit" at bounding box center [692, 310] width 69 height 20
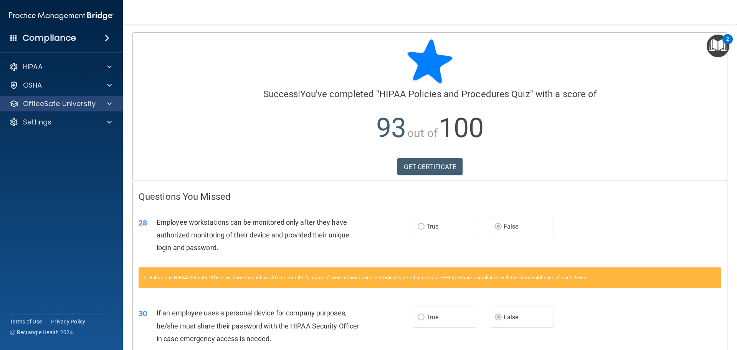
drag, startPoint x: 81, startPoint y: 95, endPoint x: 76, endPoint y: 101, distance: 7.3
click at [76, 101] on div "HIPAA Documents and Policies Report an Incident Business Associates Emergency P…" at bounding box center [61, 96] width 123 height 80
click at [76, 101] on p "OfficeSafe University" at bounding box center [59, 103] width 73 height 9
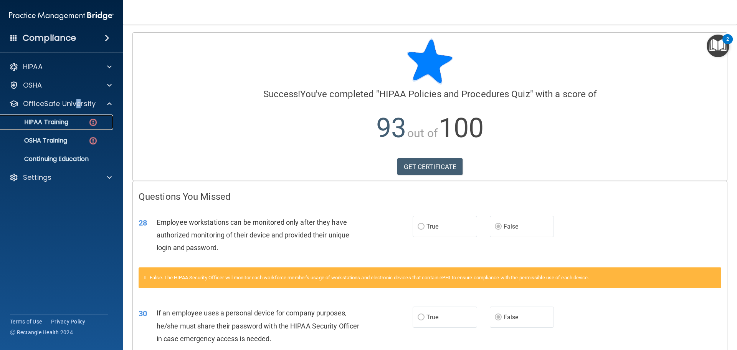
click at [91, 120] on img at bounding box center [93, 122] width 10 height 10
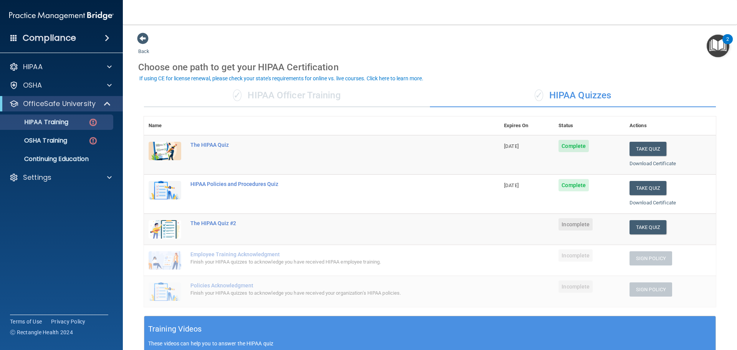
click at [57, 38] on h4 "Compliance" at bounding box center [49, 38] width 53 height 11
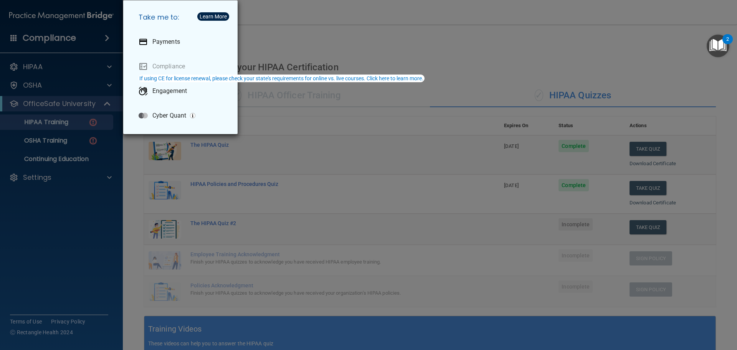
click at [285, 37] on div "Take me to: Payments Compliance Engagement Cyber Quant" at bounding box center [368, 175] width 737 height 350
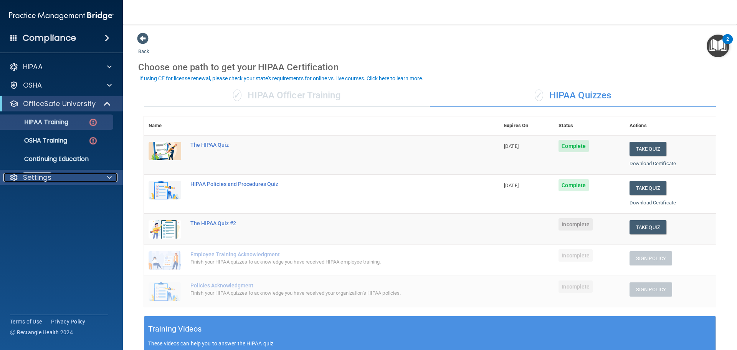
click at [53, 174] on div "Settings" at bounding box center [50, 177] width 95 height 9
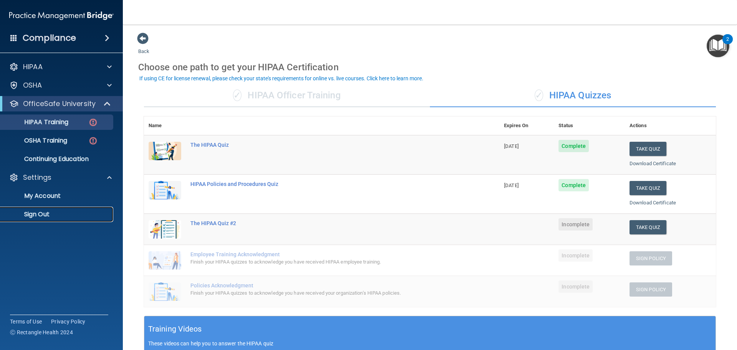
click at [44, 212] on p "Sign Out" at bounding box center [57, 214] width 105 height 8
